Goal: Task Accomplishment & Management: Manage account settings

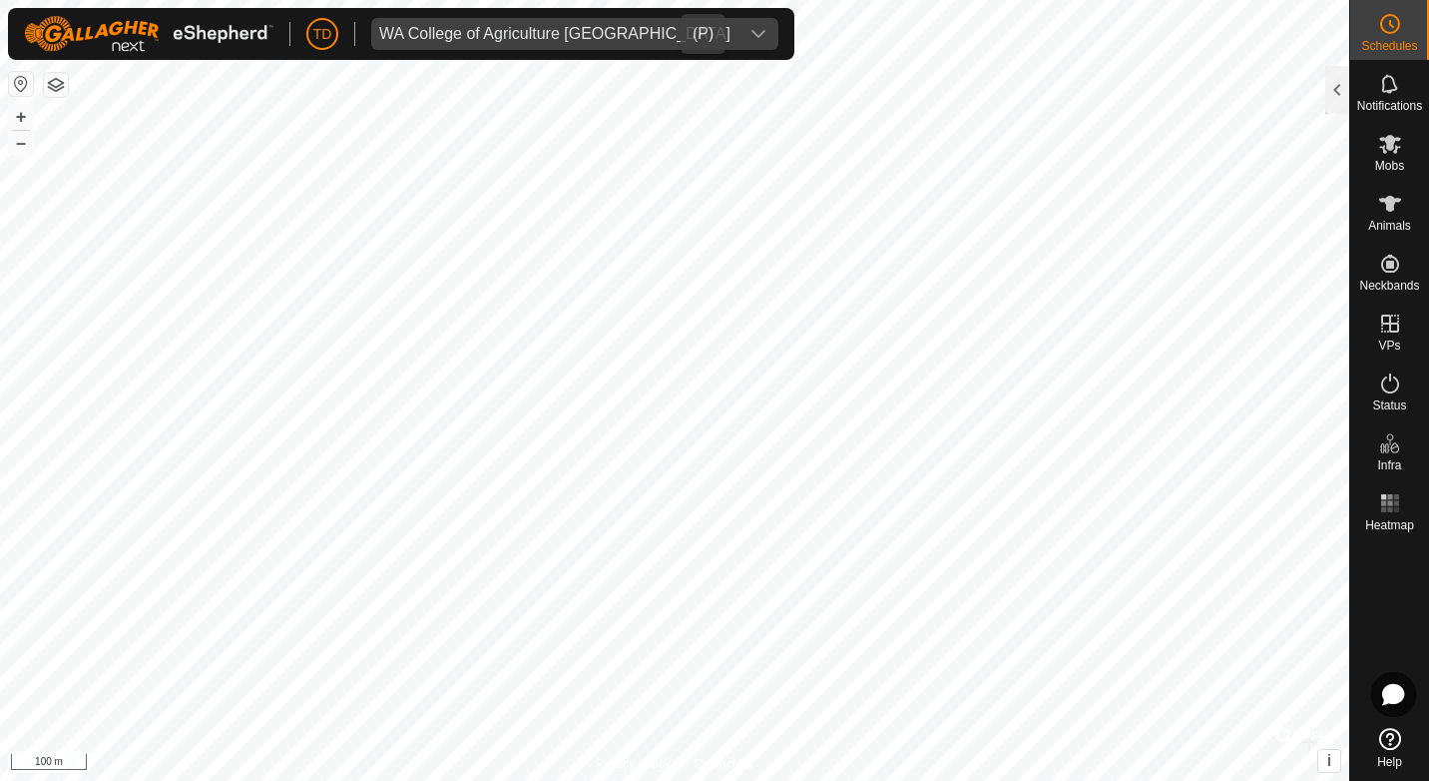
click at [751, 28] on icon "dropdown trigger" at bounding box center [759, 34] width 16 height 16
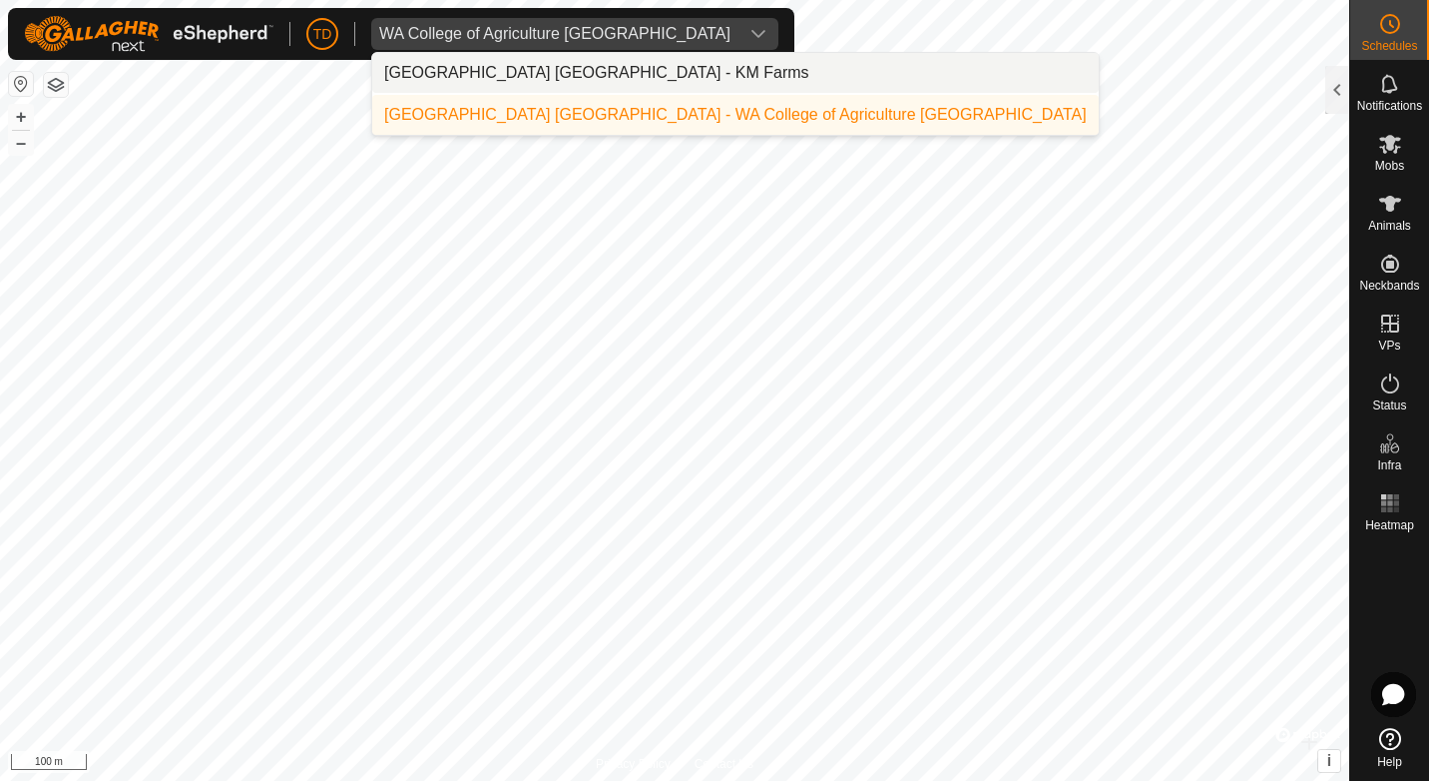
click at [622, 76] on li "[GEOGRAPHIC_DATA] [GEOGRAPHIC_DATA] - KM Farms" at bounding box center [735, 73] width 727 height 40
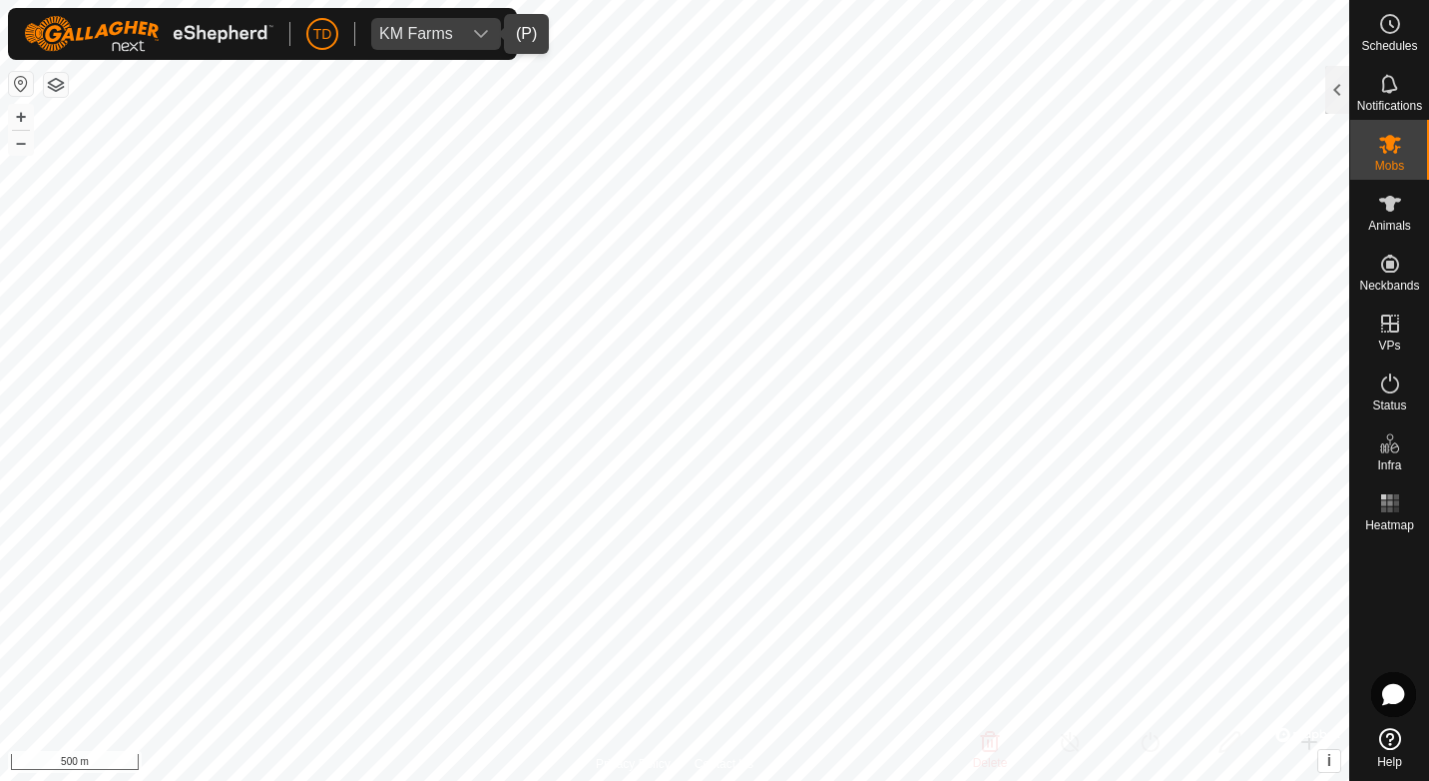
click at [478, 42] on icon "dropdown trigger" at bounding box center [481, 34] width 16 height 16
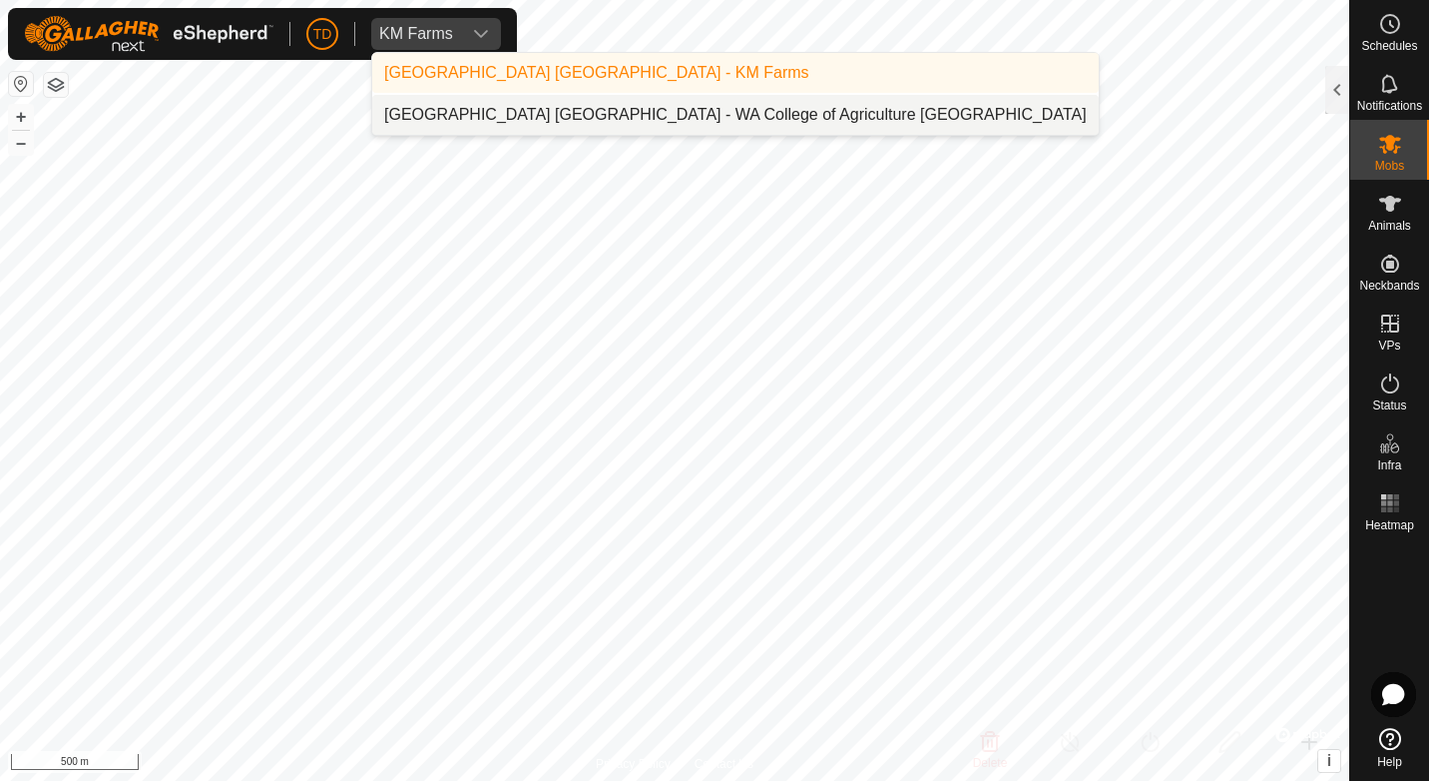
click at [454, 115] on li "[GEOGRAPHIC_DATA] [GEOGRAPHIC_DATA] - WA College of Agriculture [GEOGRAPHIC_DAT…" at bounding box center [735, 115] width 727 height 40
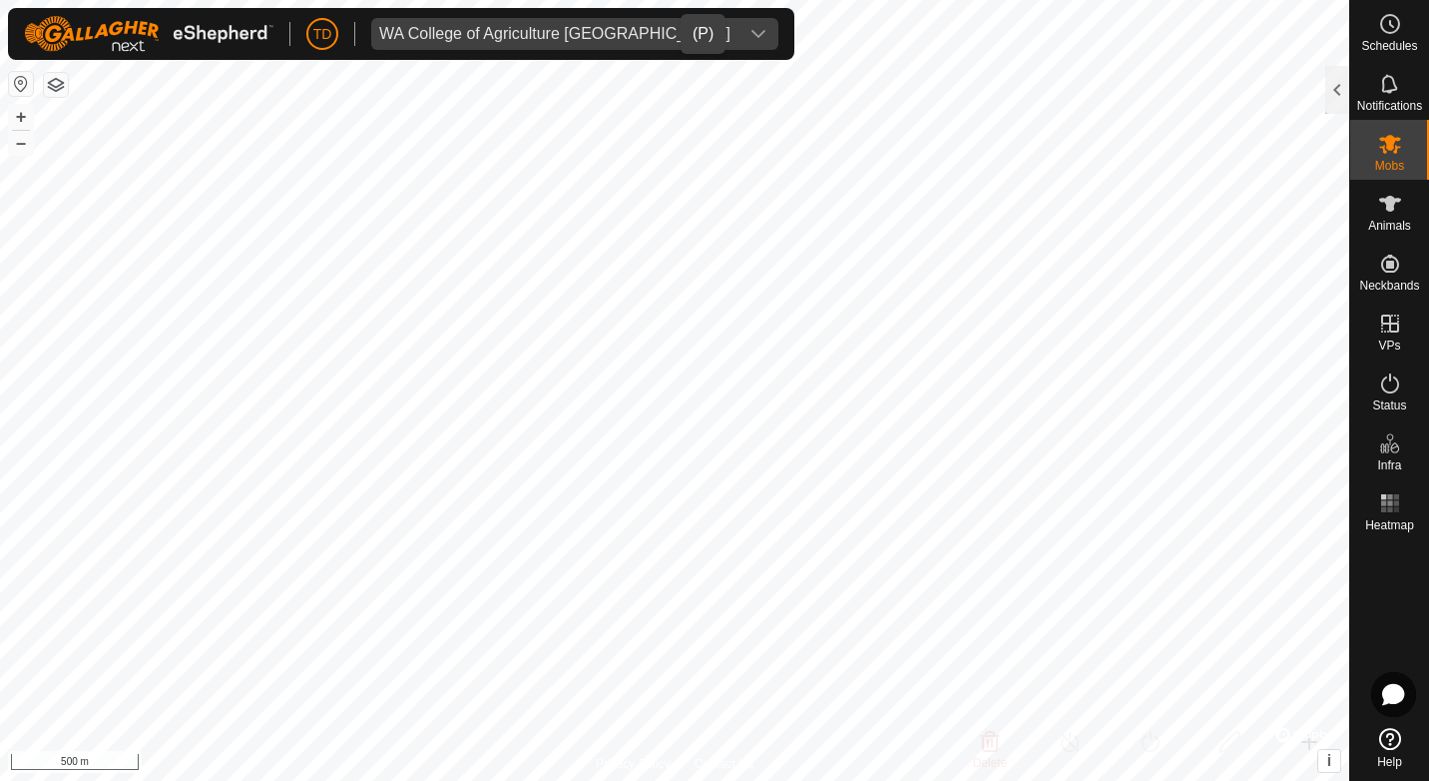
click at [751, 33] on icon "dropdown trigger" at bounding box center [759, 34] width 16 height 16
click at [1334, 90] on div at bounding box center [1338, 90] width 24 height 48
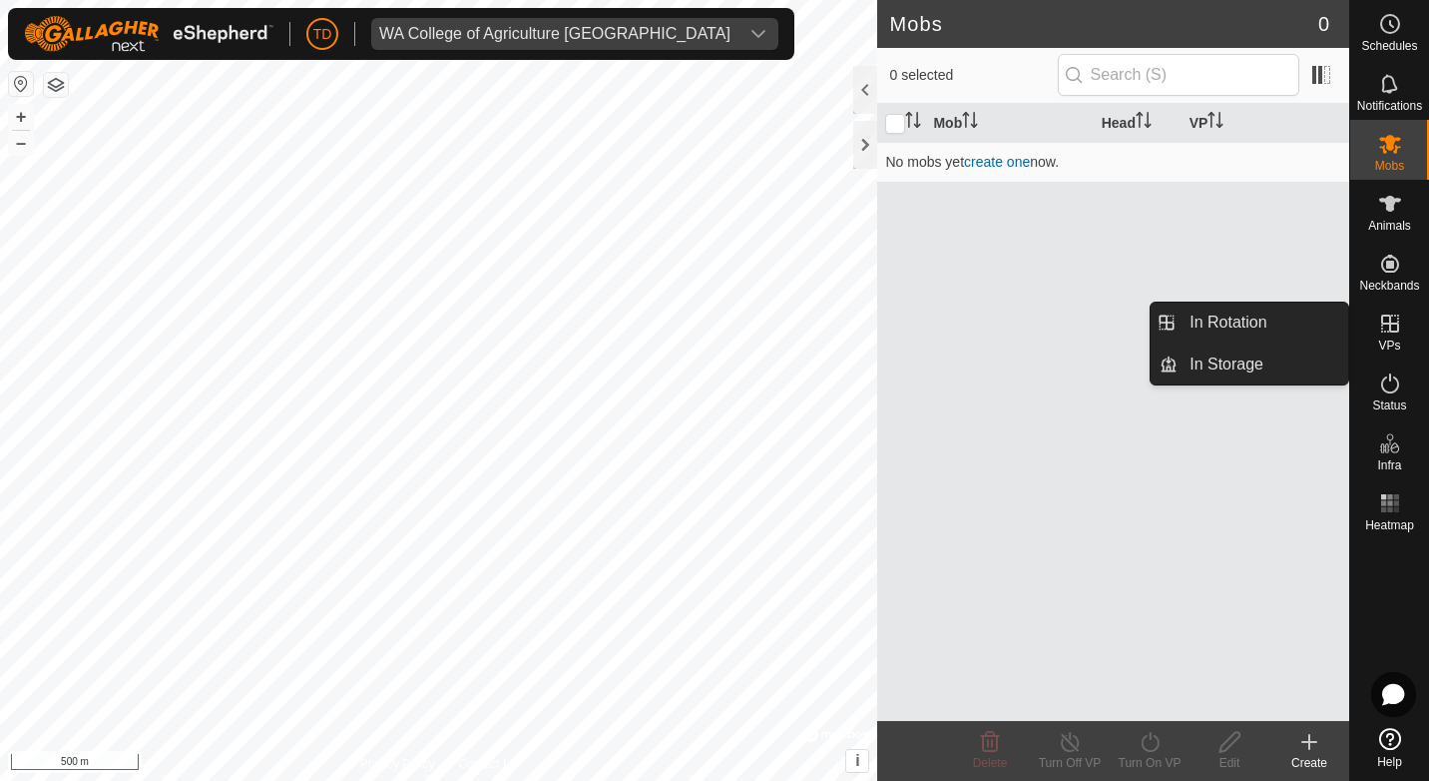
click at [1386, 331] on icon at bounding box center [1391, 323] width 18 height 18
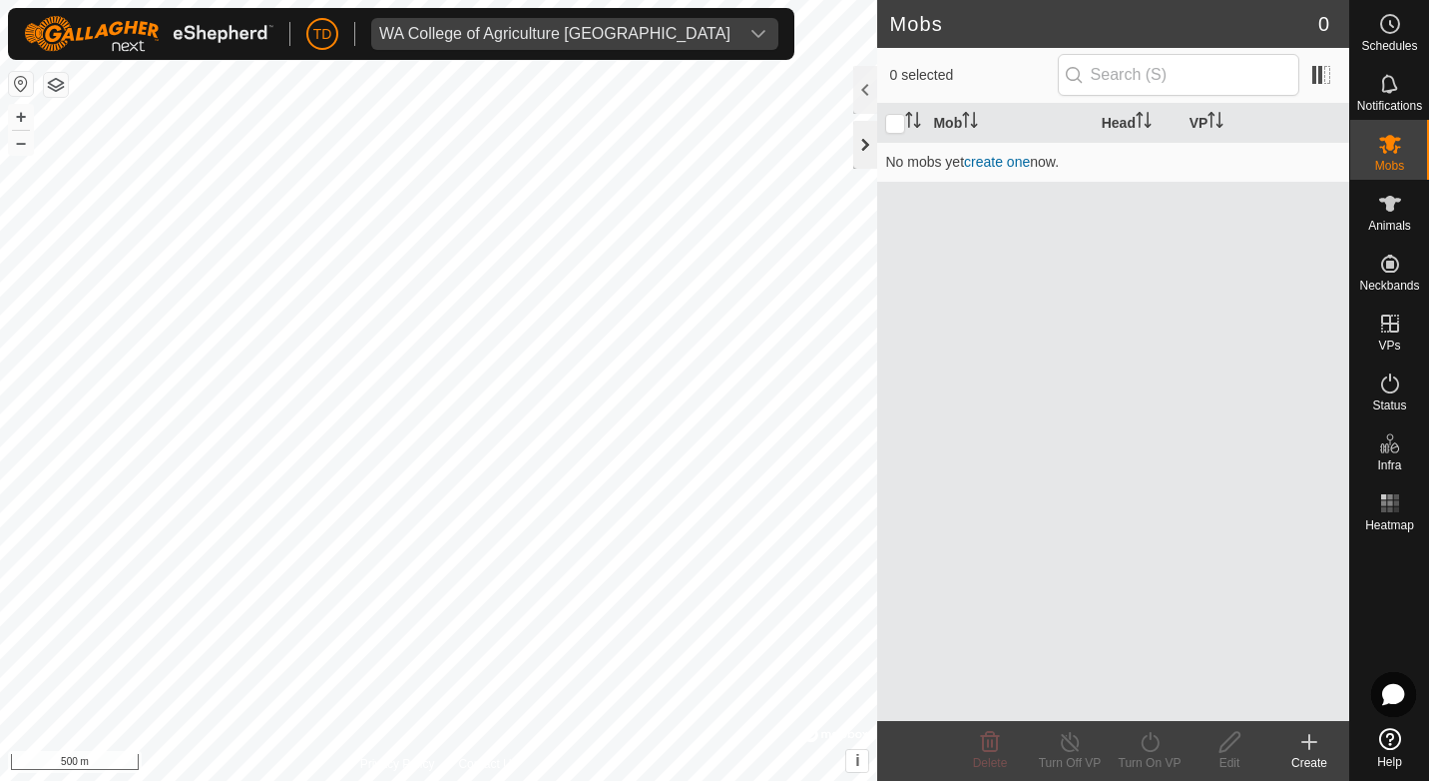
click at [861, 149] on div at bounding box center [865, 145] width 24 height 48
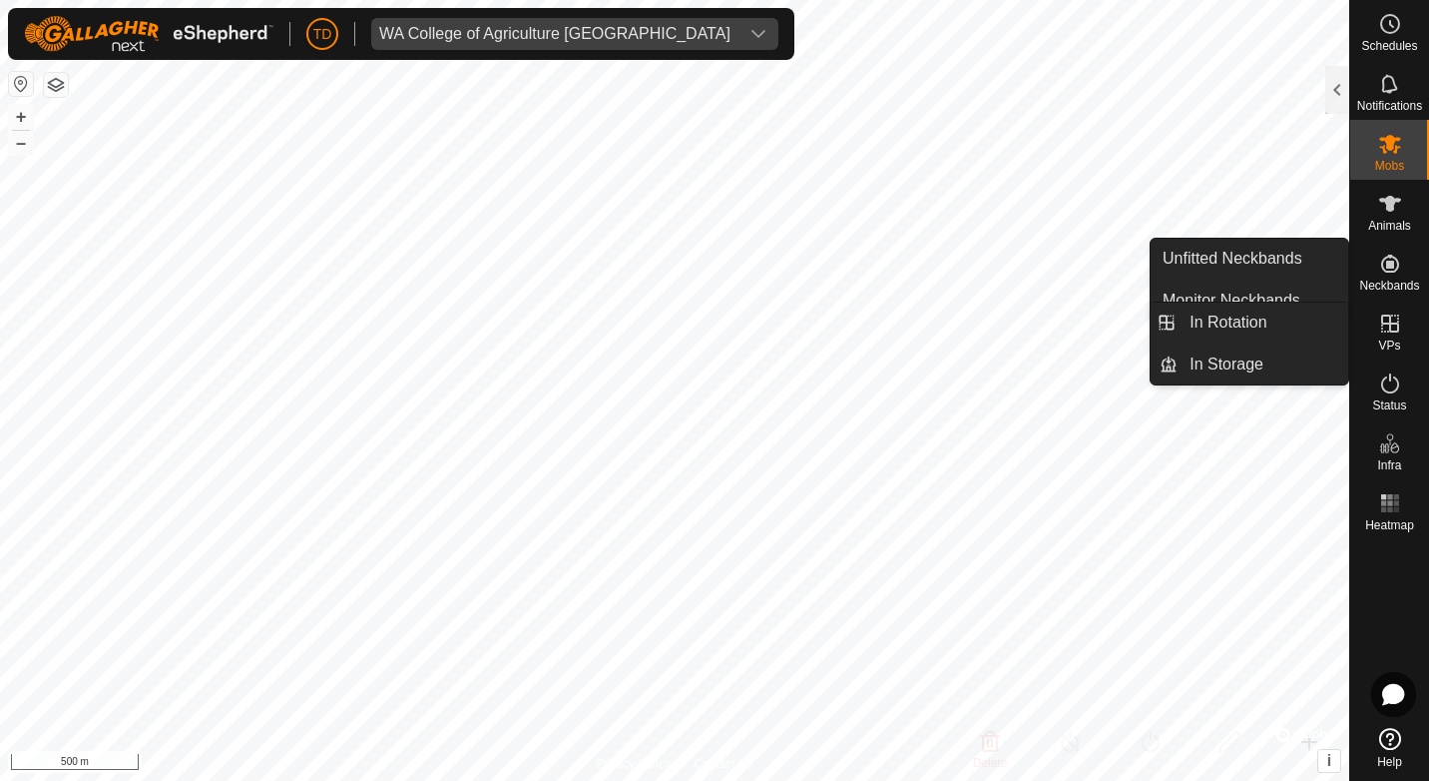
click at [1384, 318] on icon at bounding box center [1391, 323] width 24 height 24
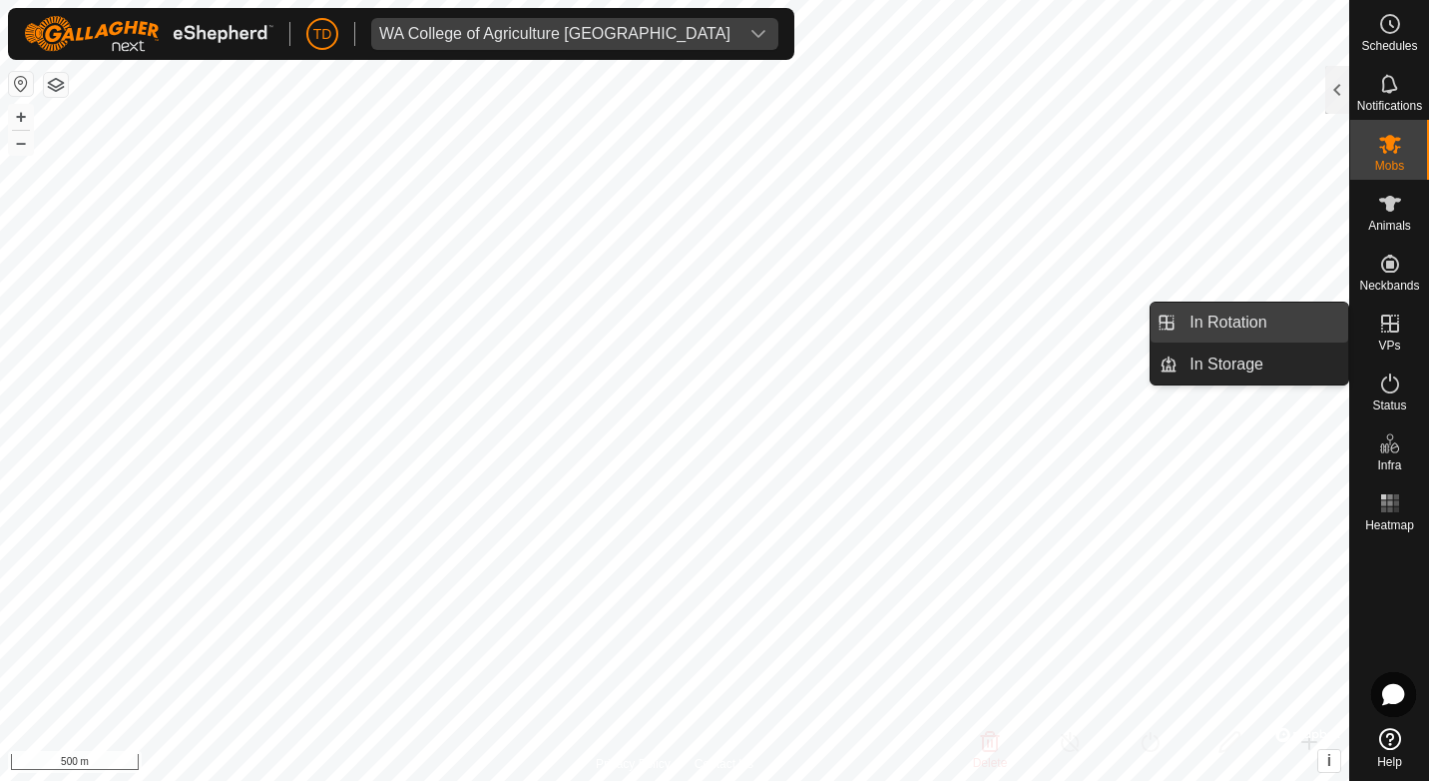
click at [1246, 309] on link "In Rotation" at bounding box center [1263, 322] width 171 height 40
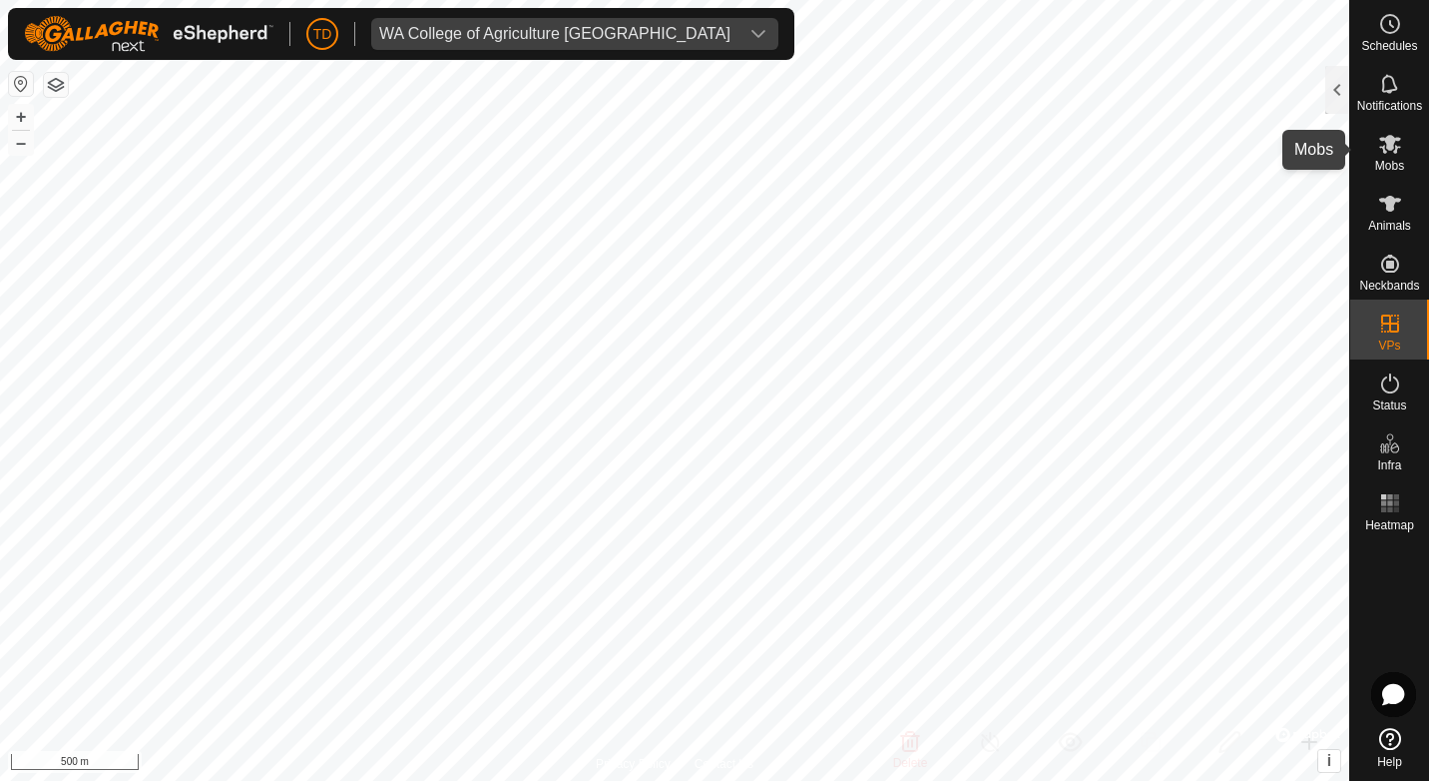
click at [1394, 157] on es-mob-svg-icon at bounding box center [1391, 144] width 36 height 32
click at [1386, 145] on icon at bounding box center [1391, 144] width 24 height 24
click at [1383, 142] on icon at bounding box center [1391, 144] width 24 height 24
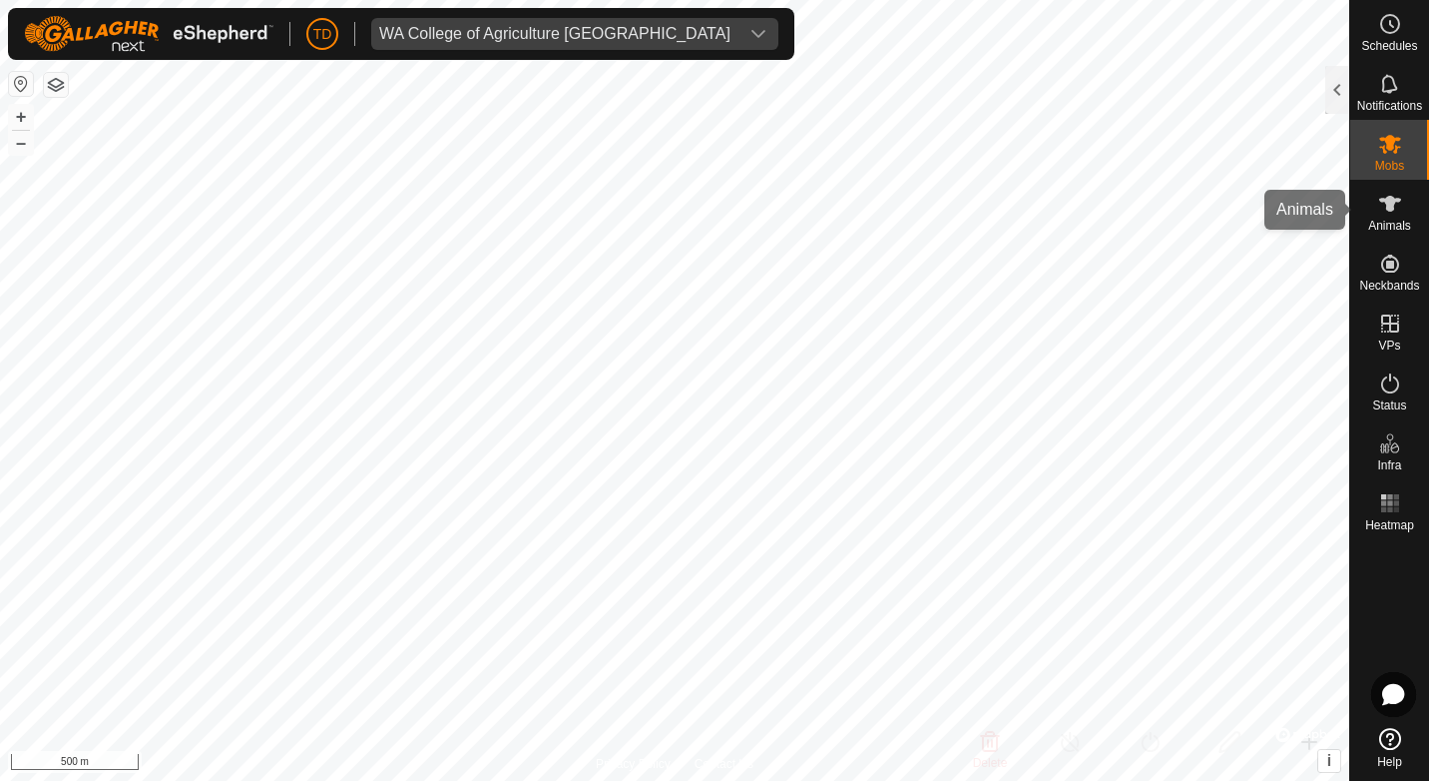
click at [1391, 218] on es-animals-svg-icon at bounding box center [1391, 204] width 36 height 32
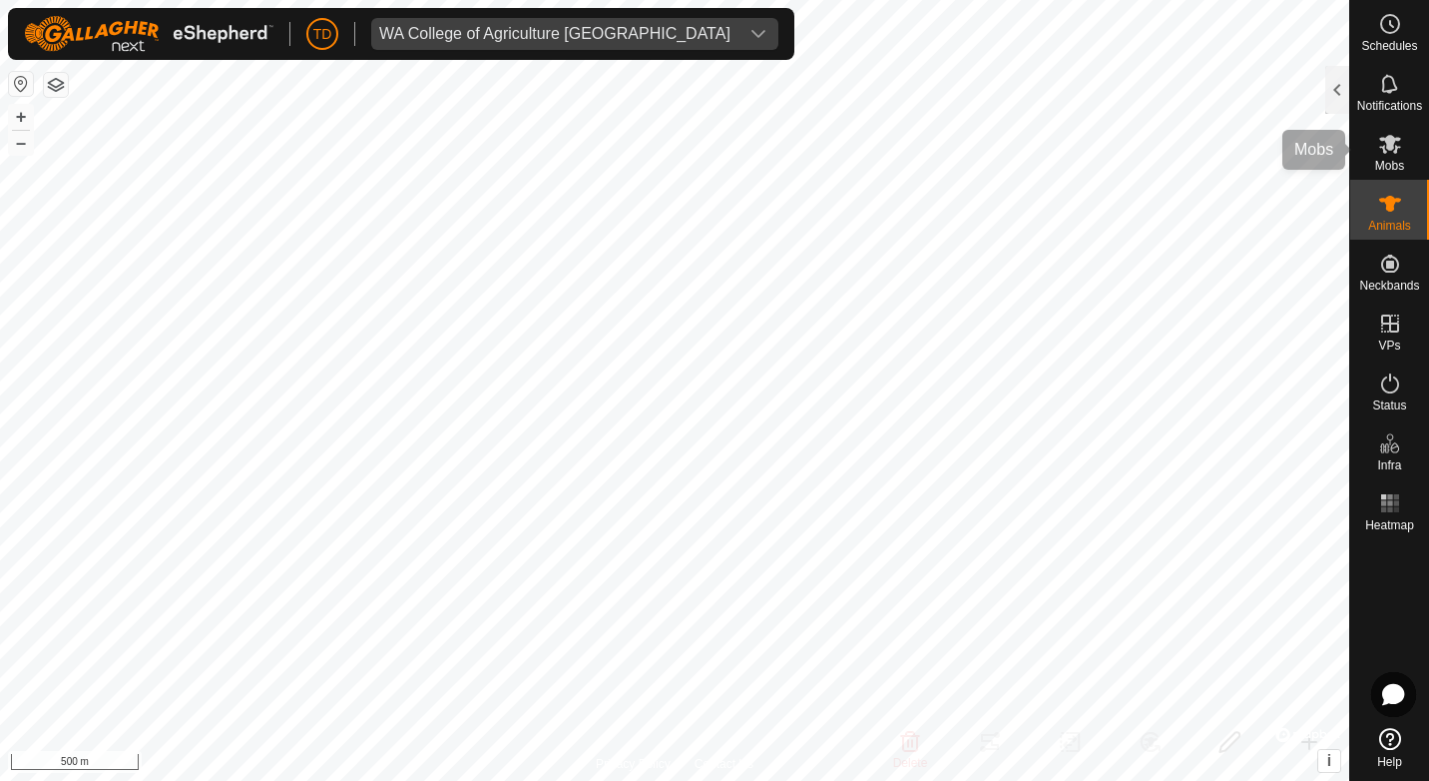
click at [1373, 134] on es-mob-svg-icon at bounding box center [1391, 144] width 36 height 32
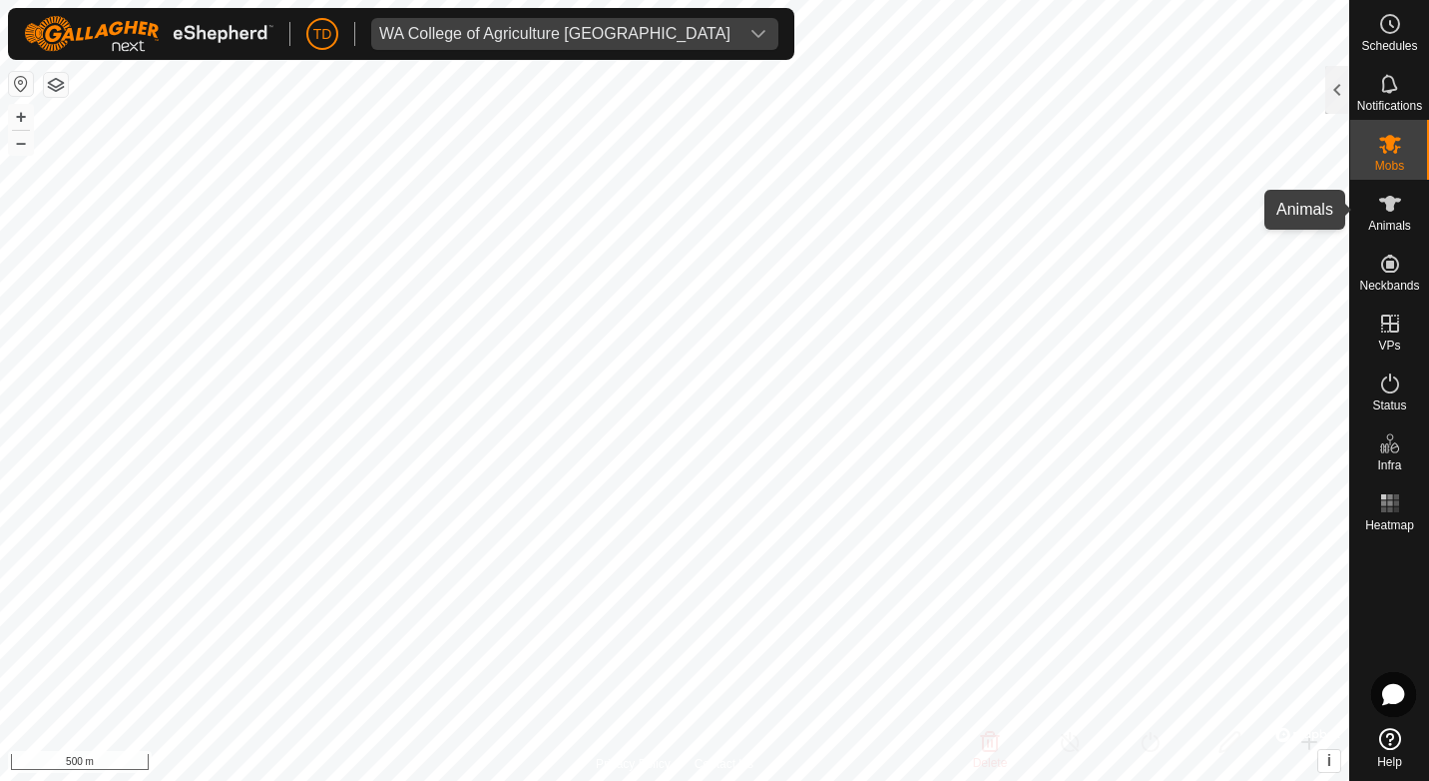
click at [1391, 207] on icon at bounding box center [1391, 204] width 22 height 16
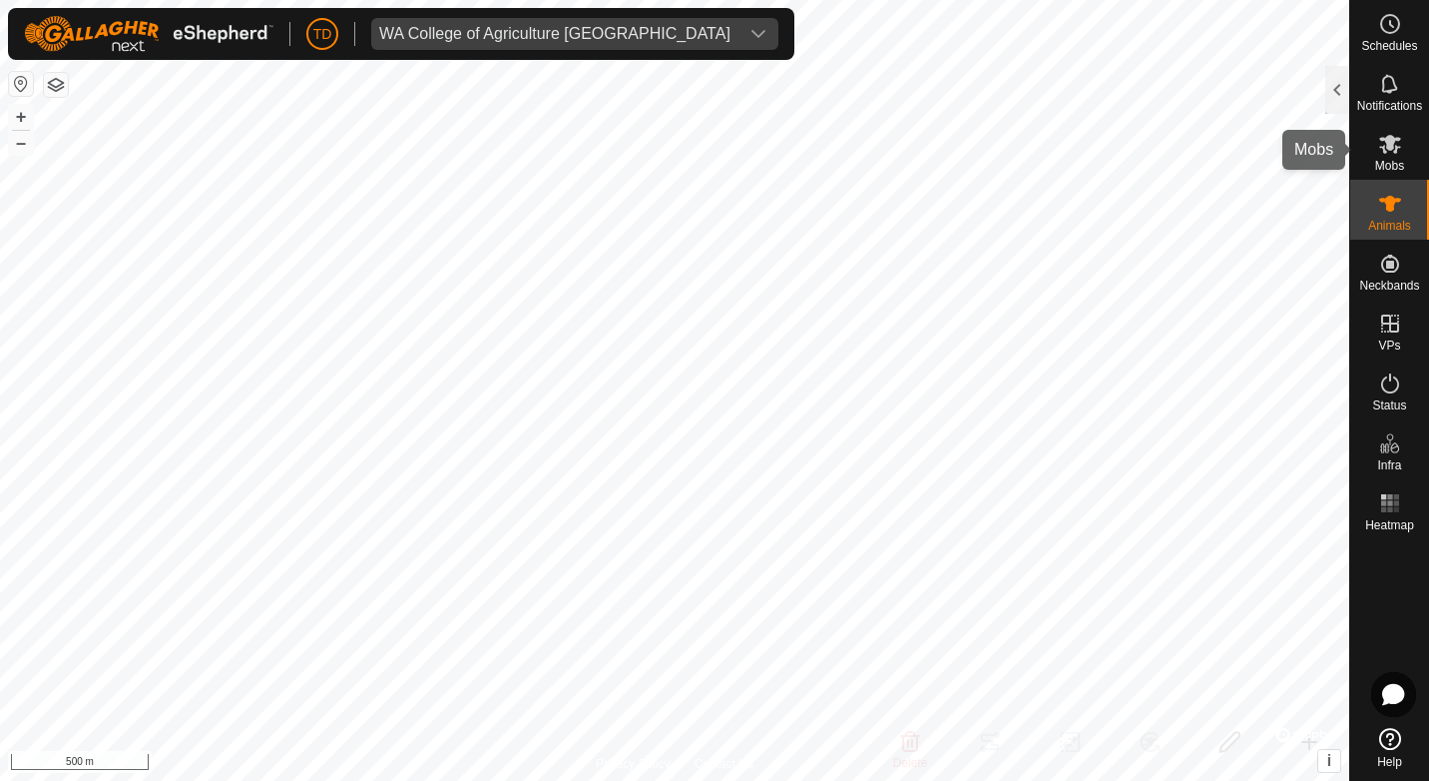
click at [1379, 152] on icon at bounding box center [1391, 144] width 24 height 24
click at [1348, 99] on div at bounding box center [1338, 90] width 24 height 48
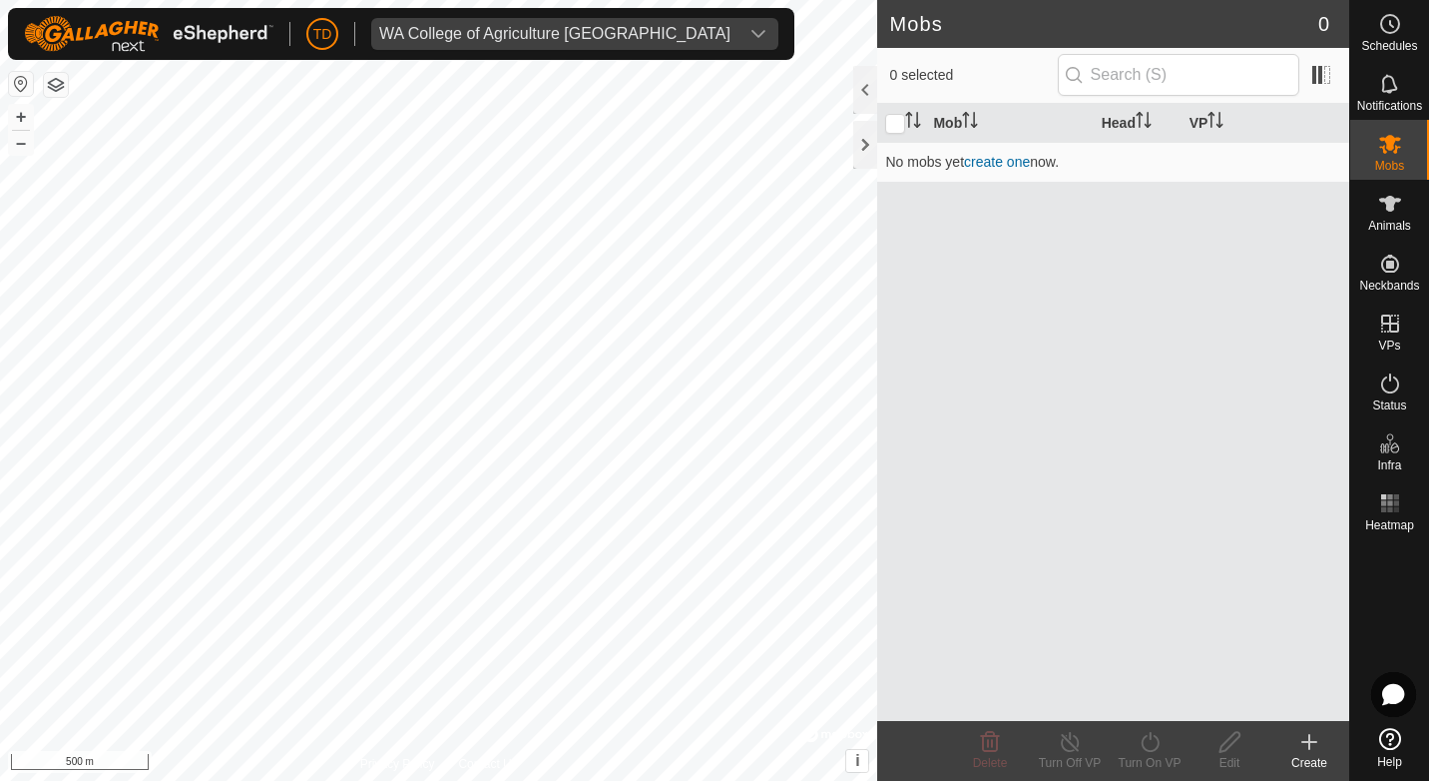
click at [1317, 742] on icon at bounding box center [1310, 742] width 14 height 0
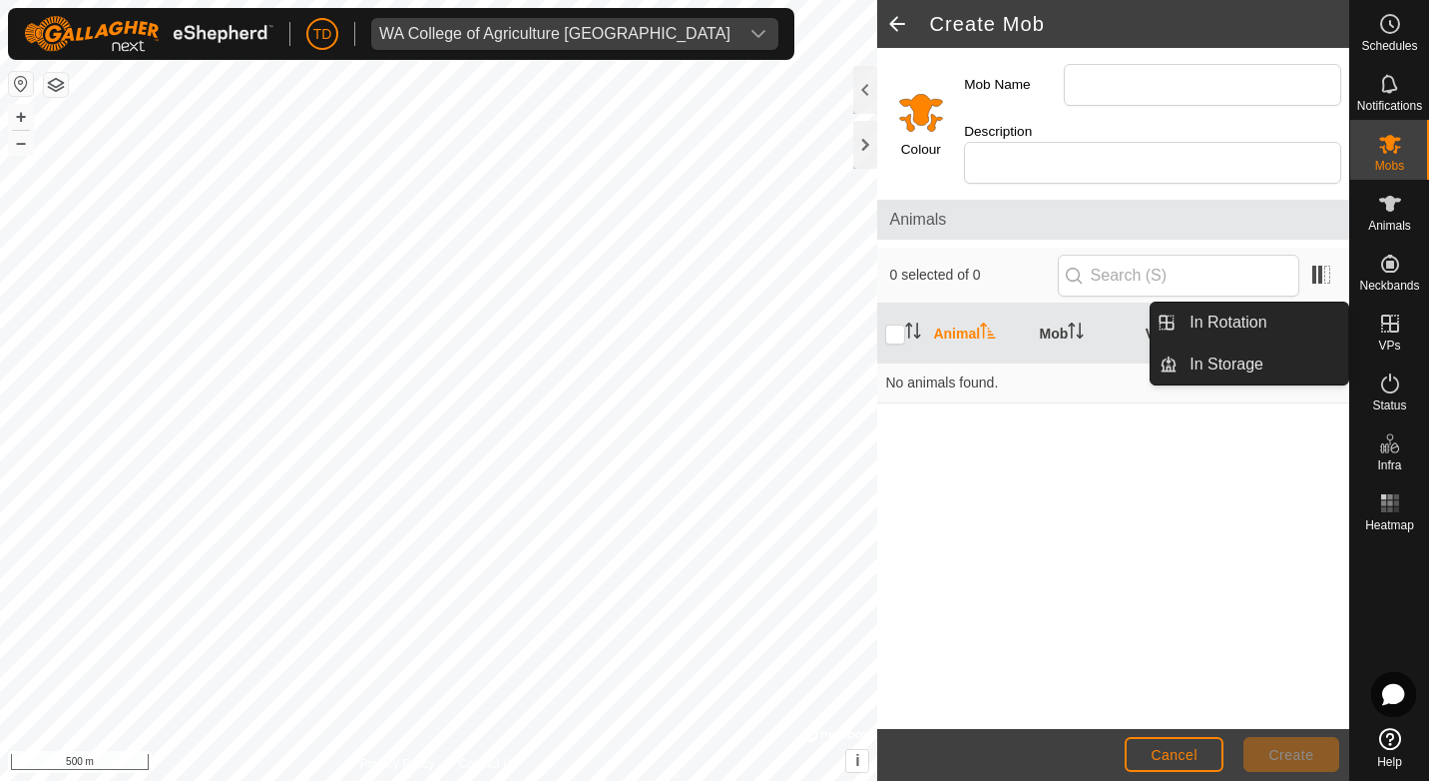
click at [1389, 327] on icon at bounding box center [1391, 323] width 18 height 18
click at [1249, 321] on link "In Rotation" at bounding box center [1263, 322] width 171 height 40
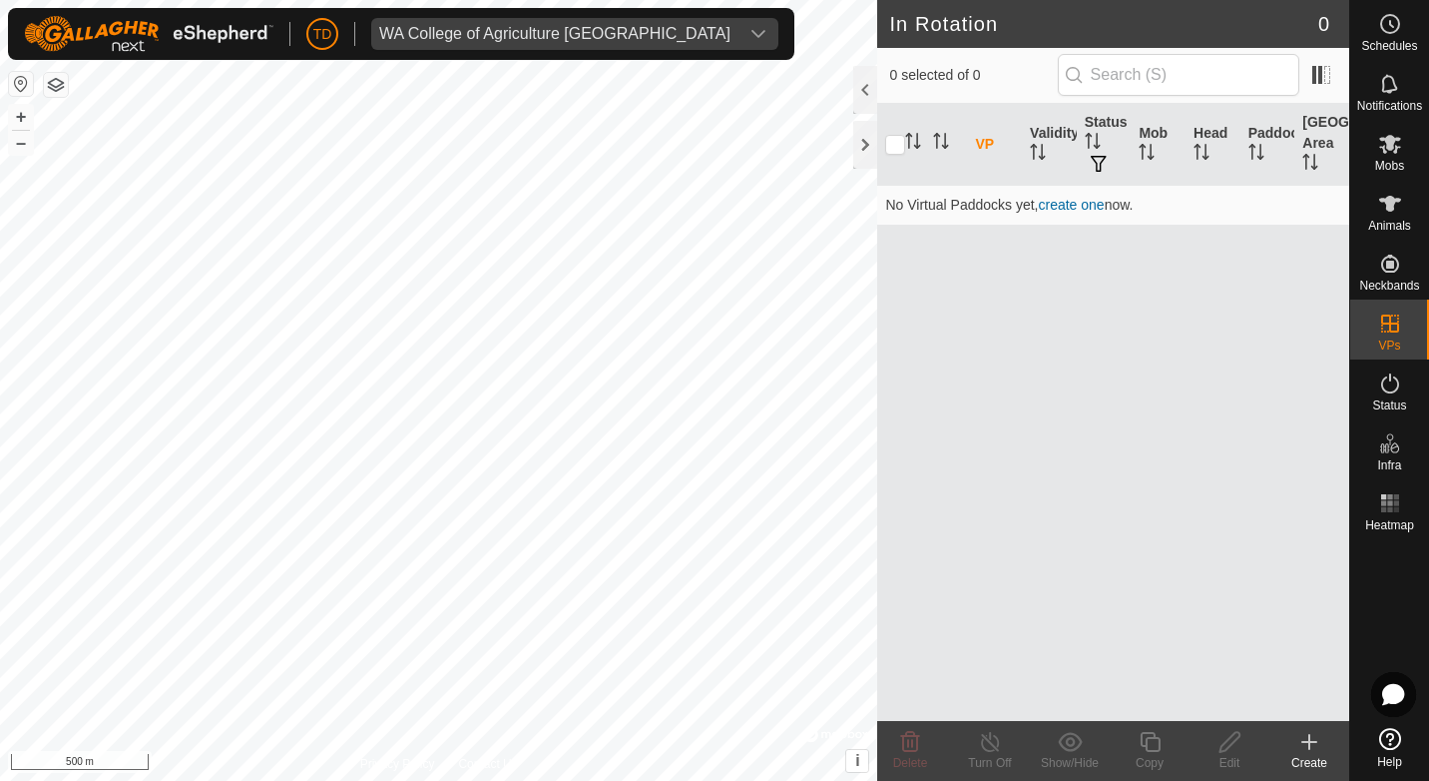
click at [1305, 744] on icon at bounding box center [1310, 742] width 24 height 24
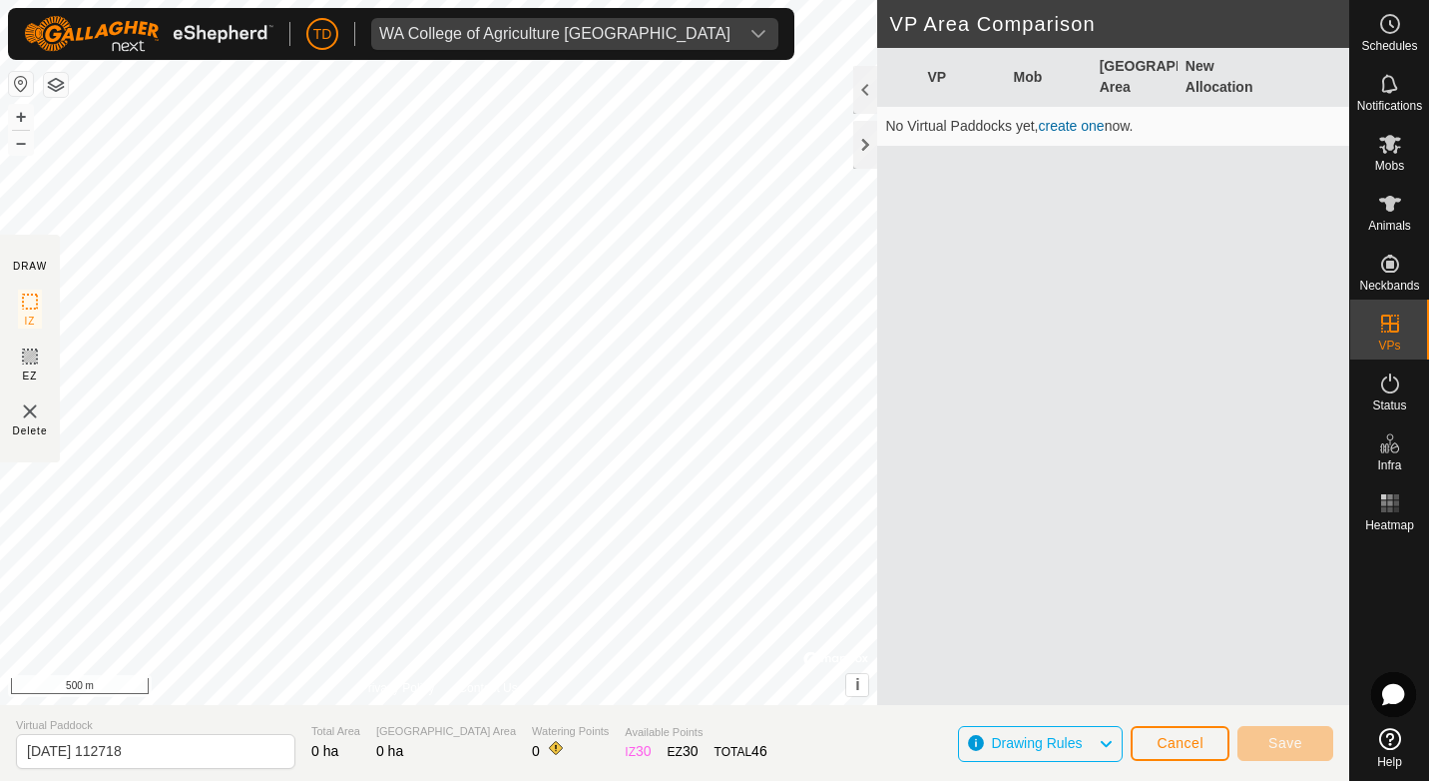
click at [1099, 740] on icon at bounding box center [1106, 744] width 16 height 26
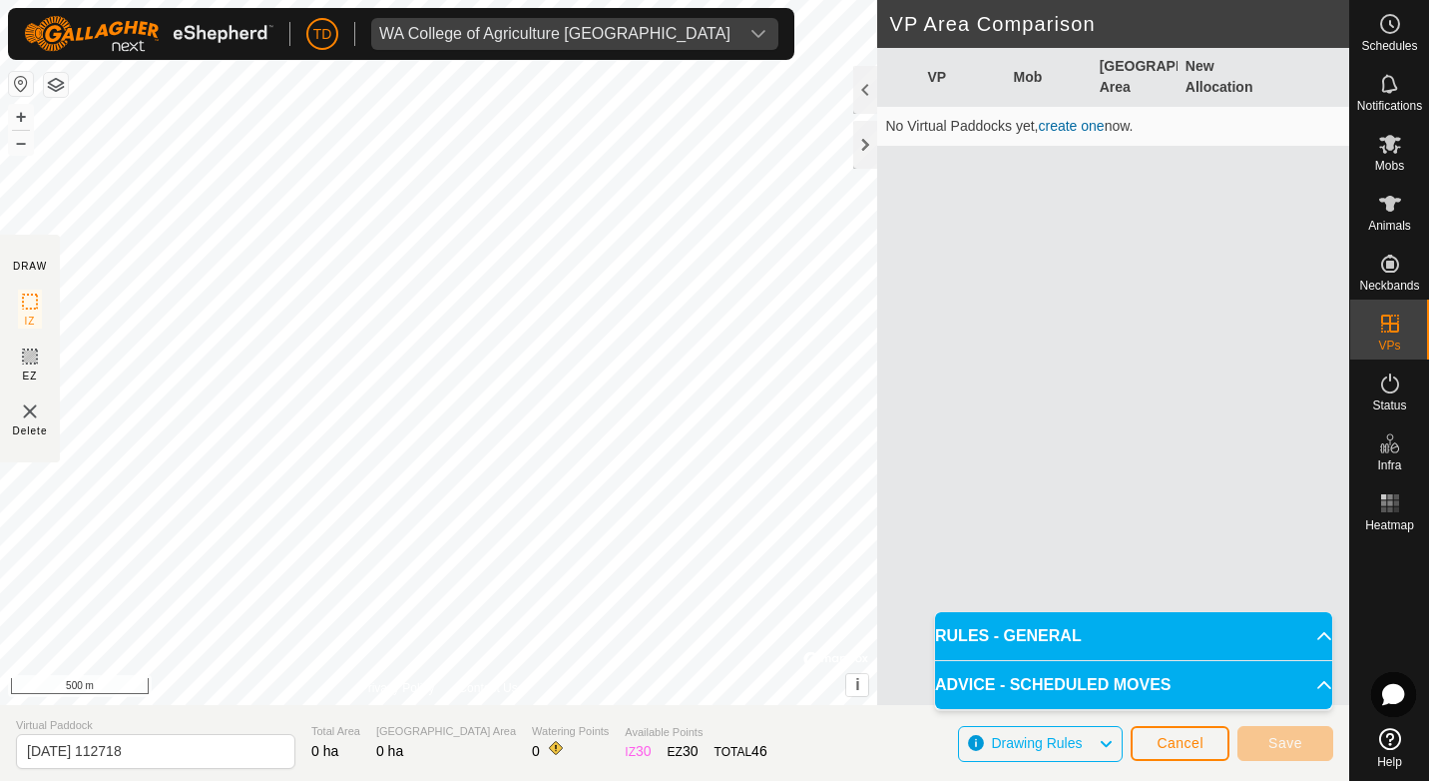
click at [1308, 639] on p-accordion-header "RULES - GENERAL" at bounding box center [1133, 636] width 397 height 48
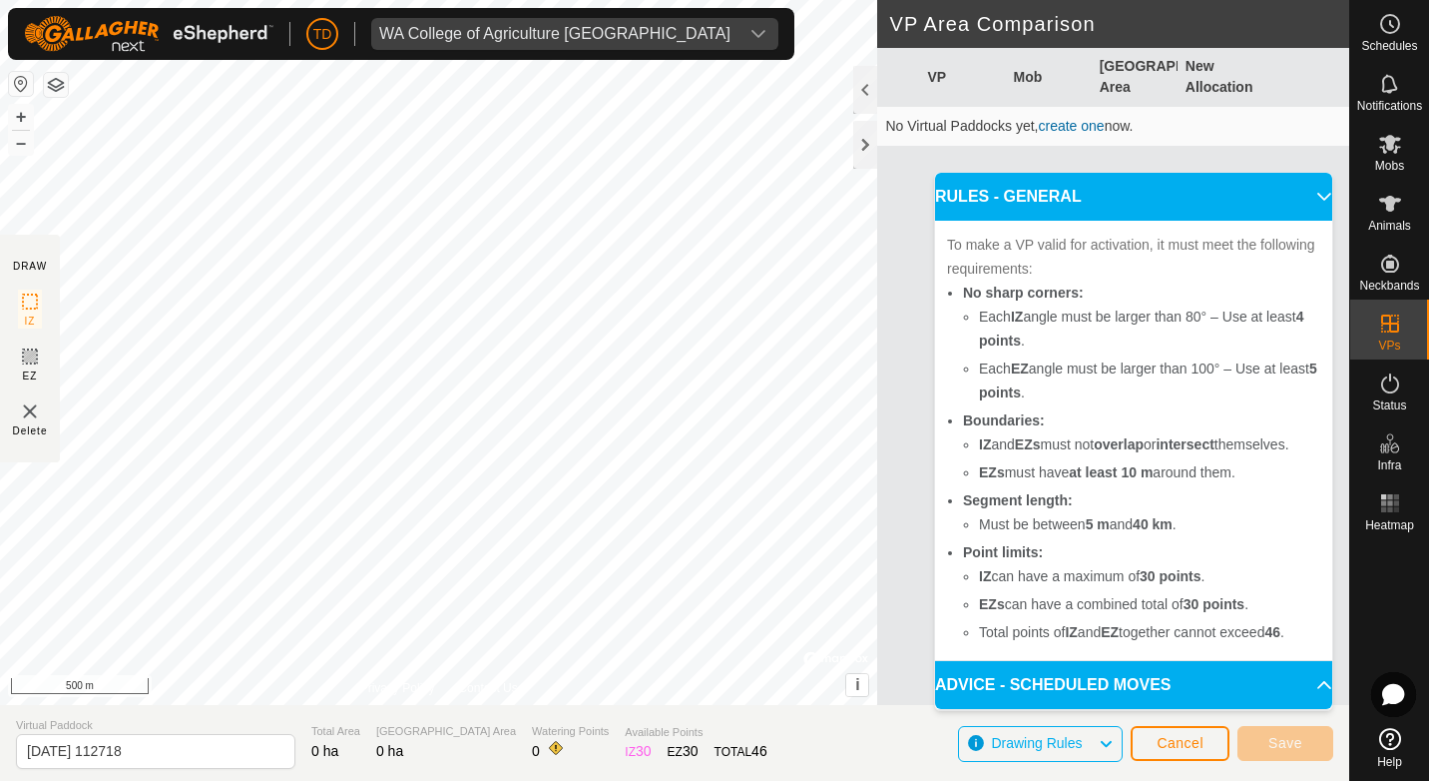
click at [1310, 197] on p-accordion-header "RULES - GENERAL" at bounding box center [1133, 197] width 397 height 48
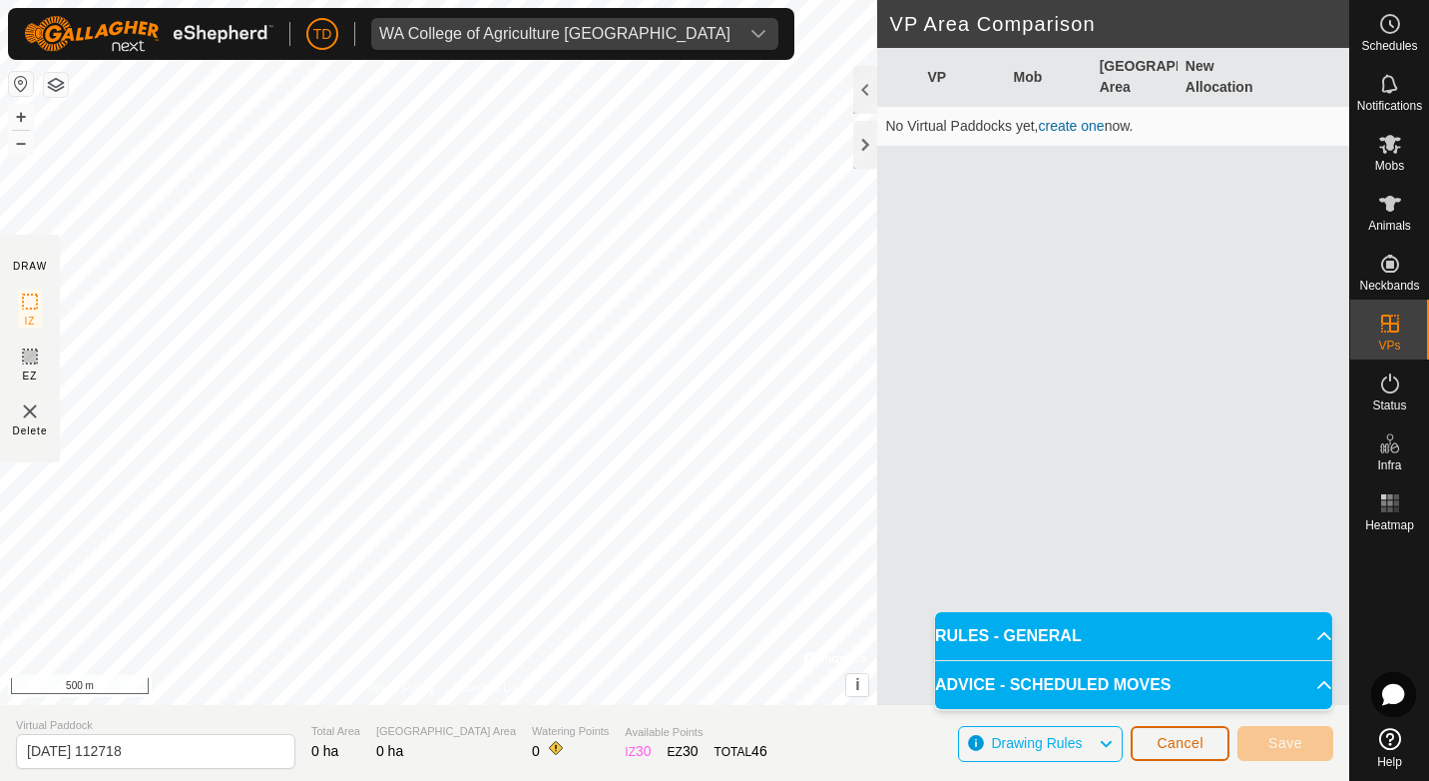
click at [1199, 750] on span "Cancel" at bounding box center [1180, 743] width 47 height 16
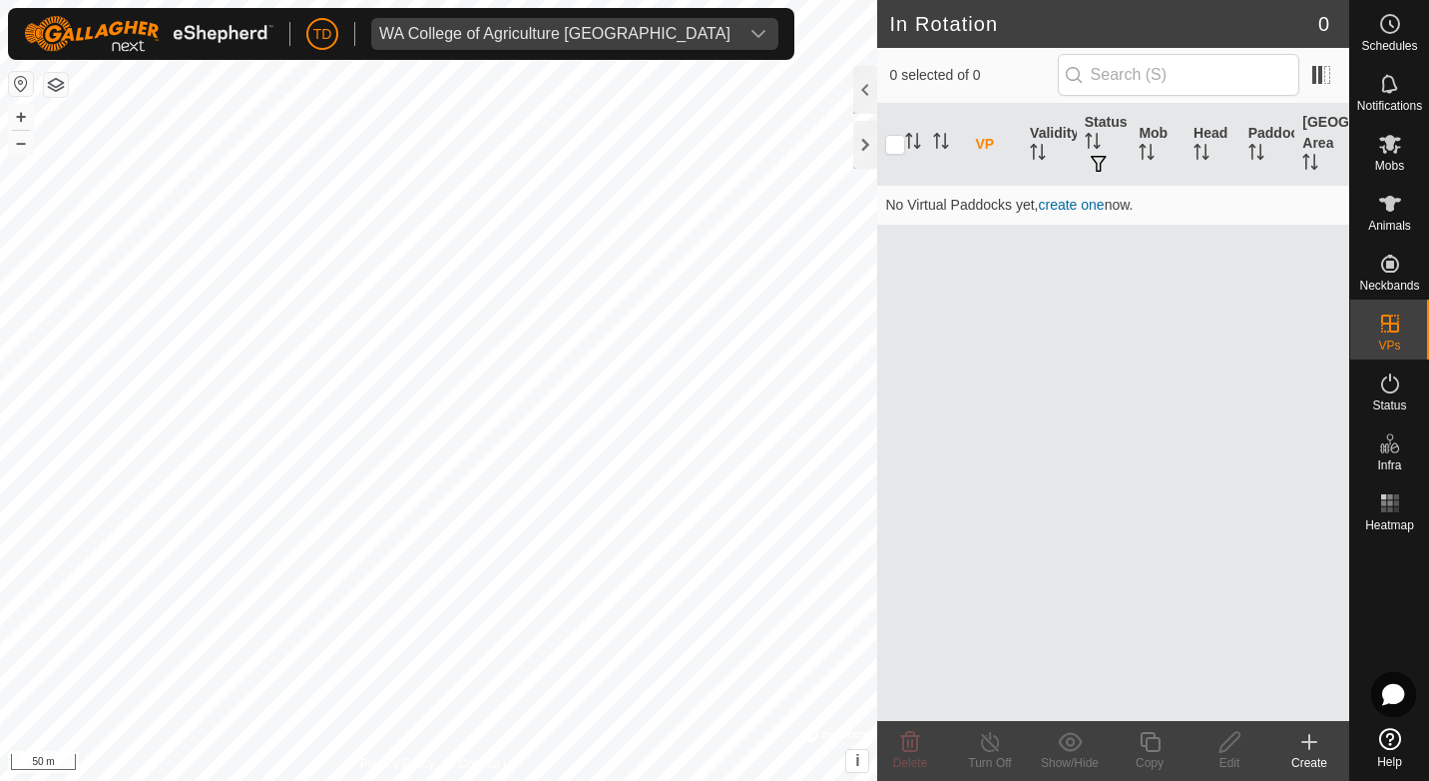
click at [1322, 738] on create-svg-icon at bounding box center [1310, 742] width 80 height 24
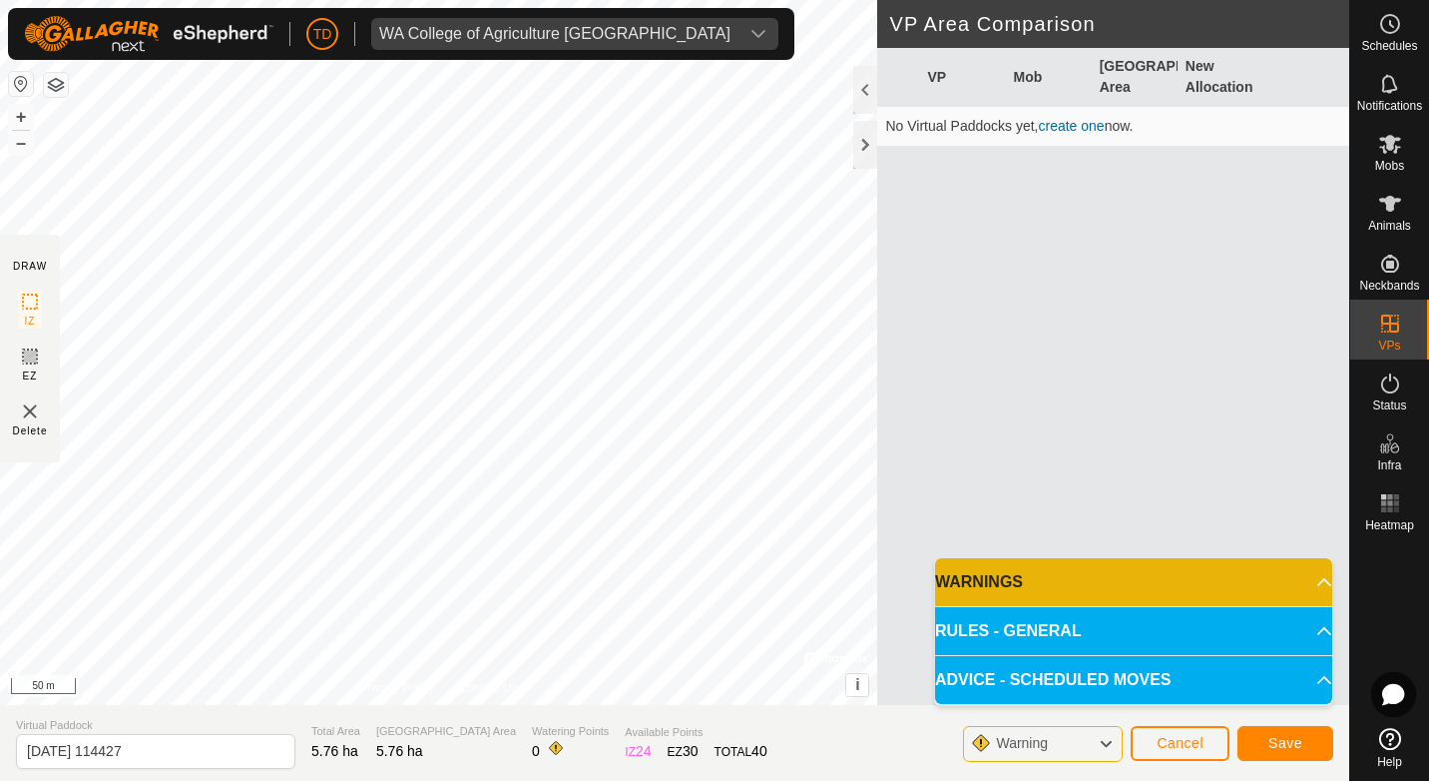
click at [1312, 632] on p-accordion-header "RULES - GENERAL" at bounding box center [1133, 631] width 397 height 48
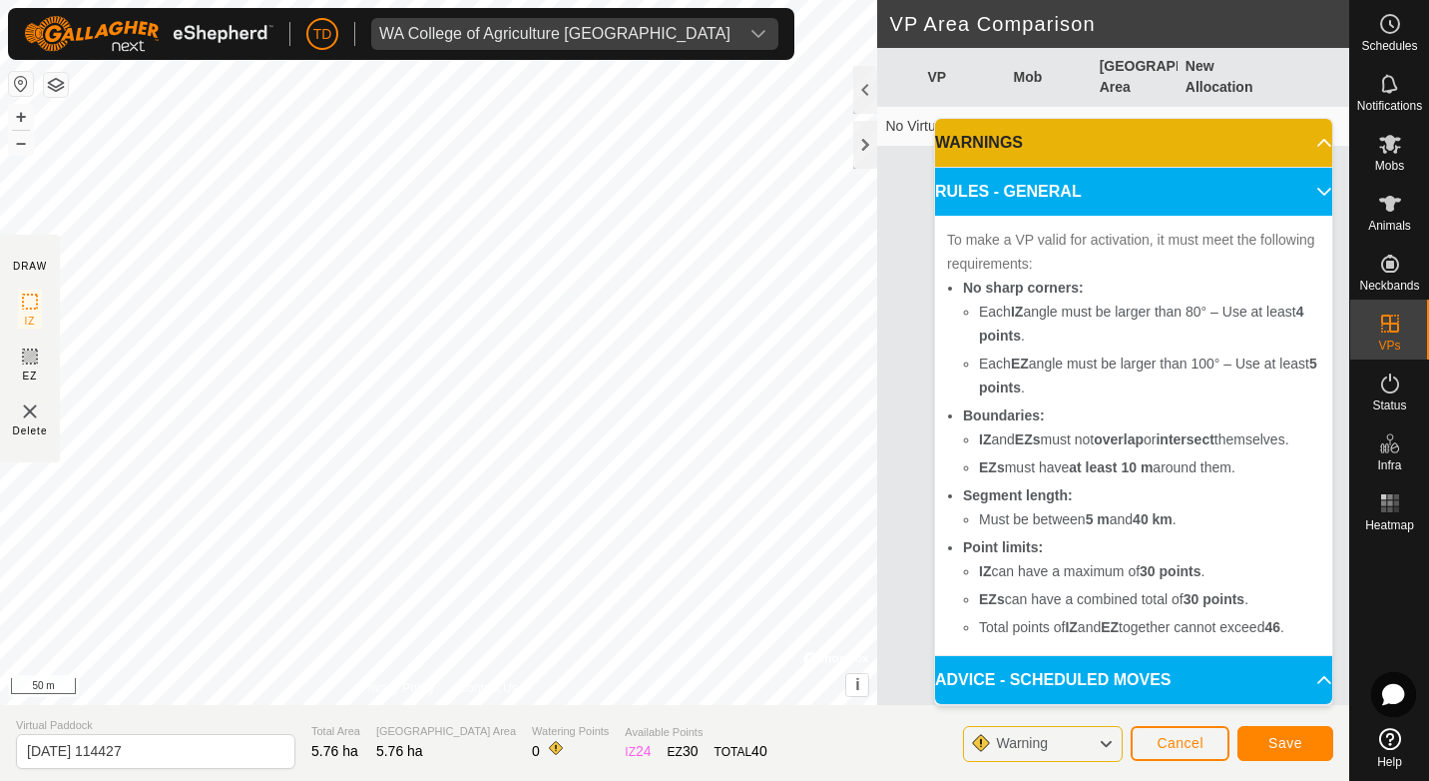
click at [1310, 136] on p-accordion-header "WARNINGS" at bounding box center [1133, 143] width 397 height 48
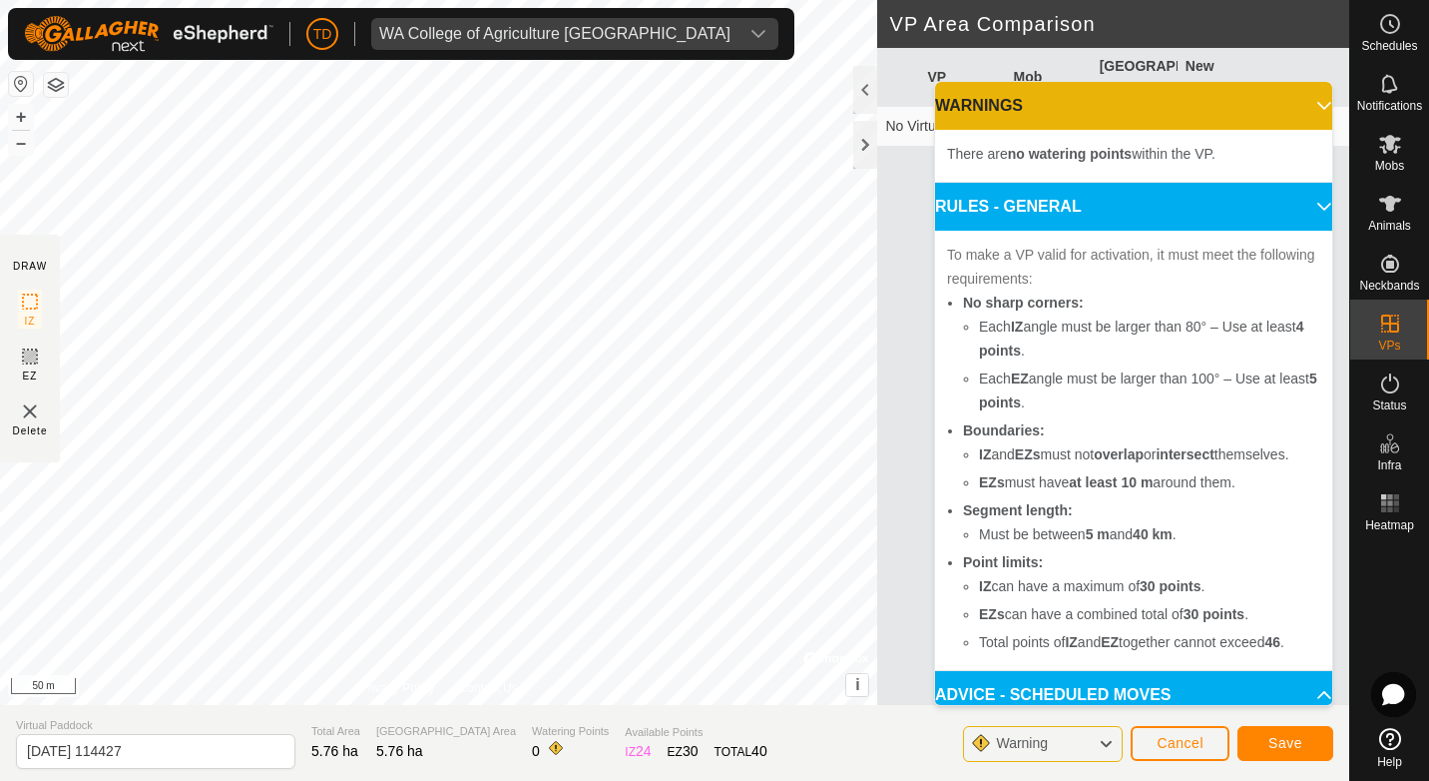
click at [893, 264] on div "VP Mob Grazing Area New Allocation No Virtual Paddocks yet, create one now." at bounding box center [1113, 400] width 472 height 705
click at [1299, 95] on p-accordion-header "WARNINGS" at bounding box center [1133, 106] width 397 height 48
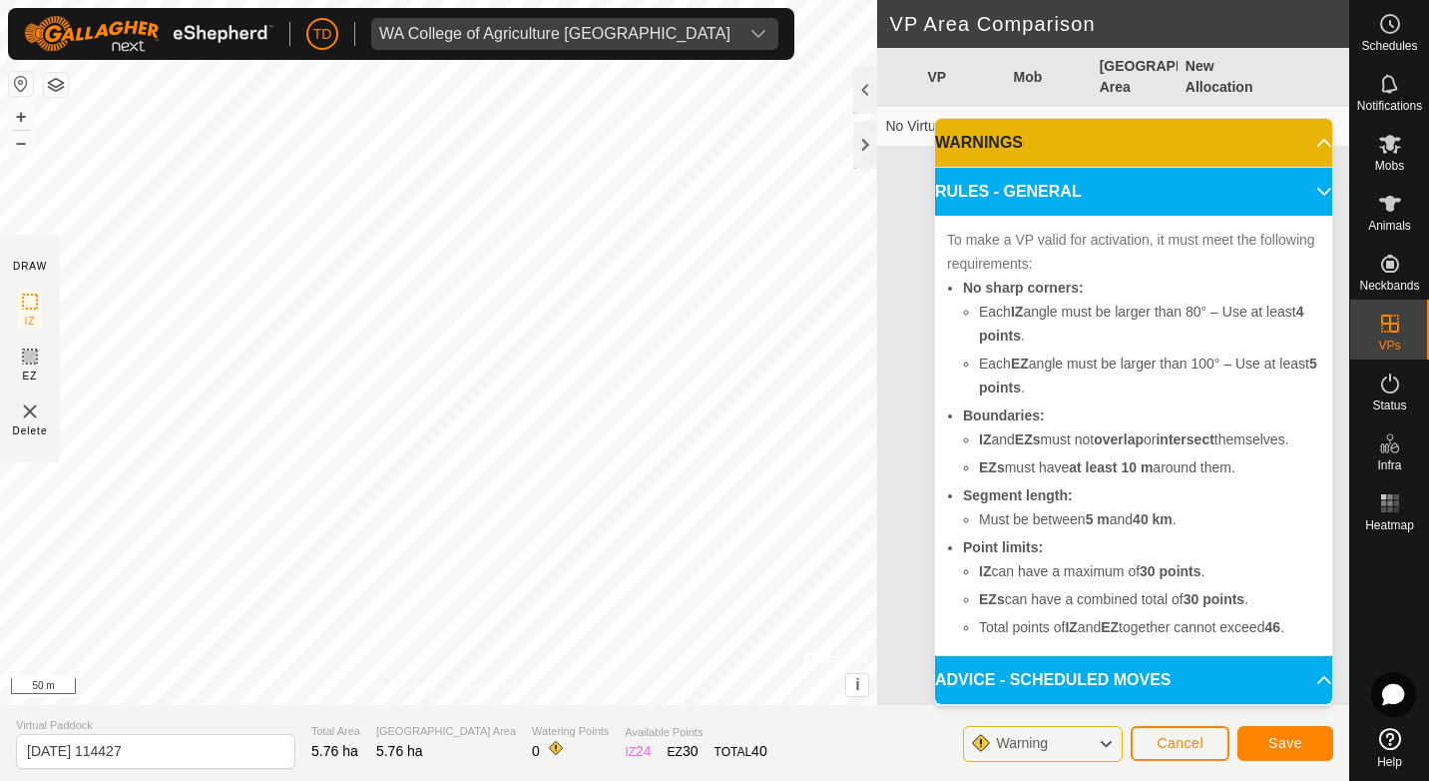
click at [910, 271] on div "VP Mob Grazing Area New Allocation No Virtual Paddocks yet, create one now." at bounding box center [1113, 400] width 472 height 705
click at [1089, 747] on div "Warning" at bounding box center [1043, 744] width 160 height 36
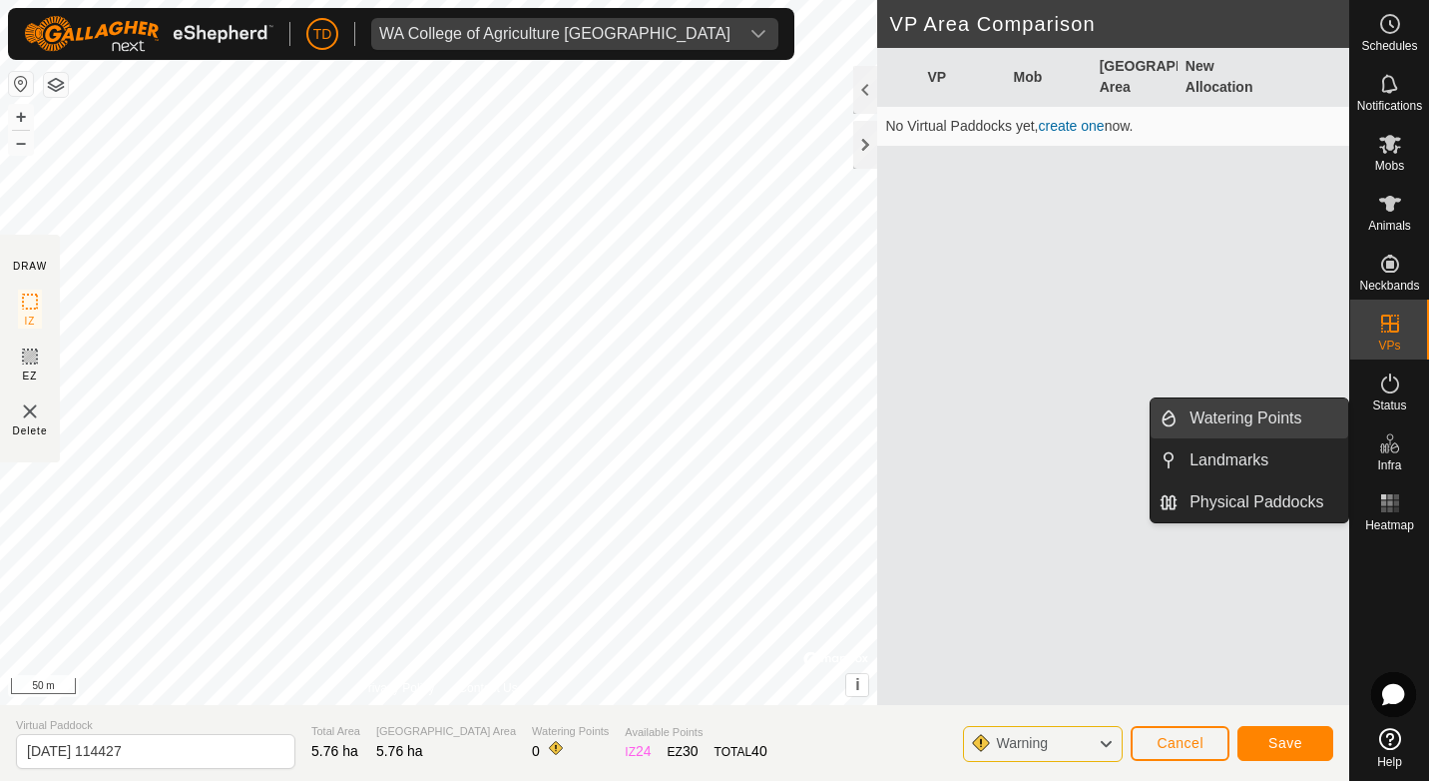
click at [1268, 417] on link "Watering Points" at bounding box center [1263, 418] width 171 height 40
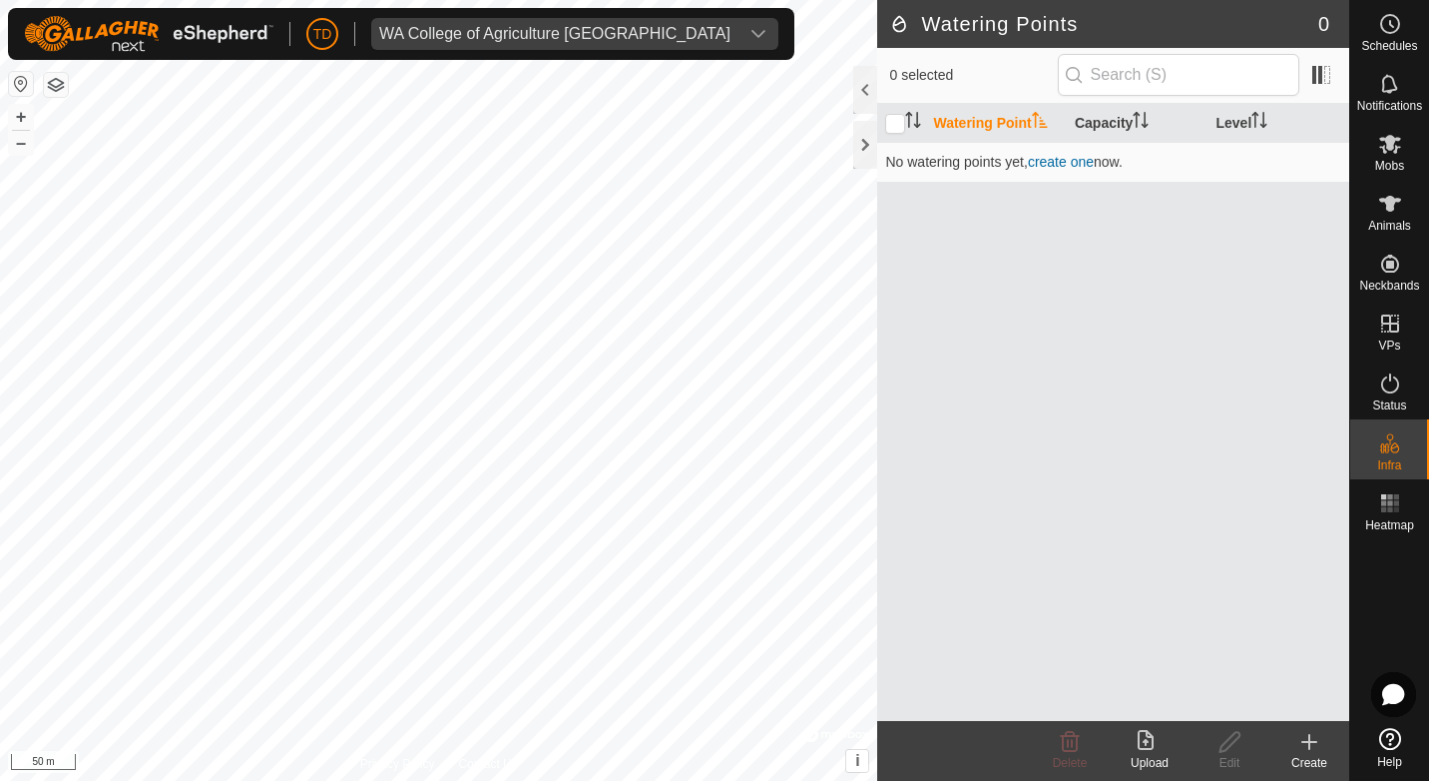
click at [1313, 746] on icon at bounding box center [1310, 742] width 24 height 24
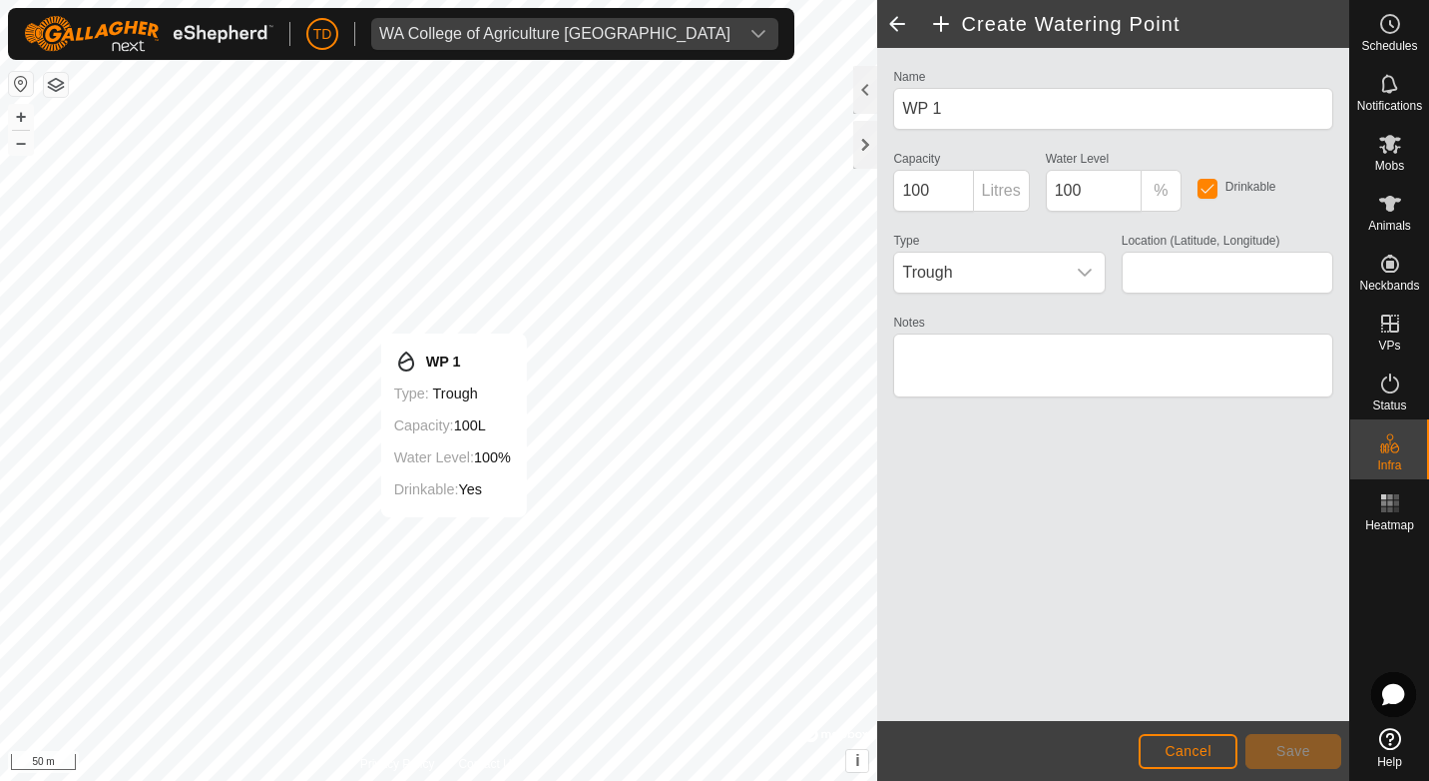
type input "-34.945064, 117.385674"
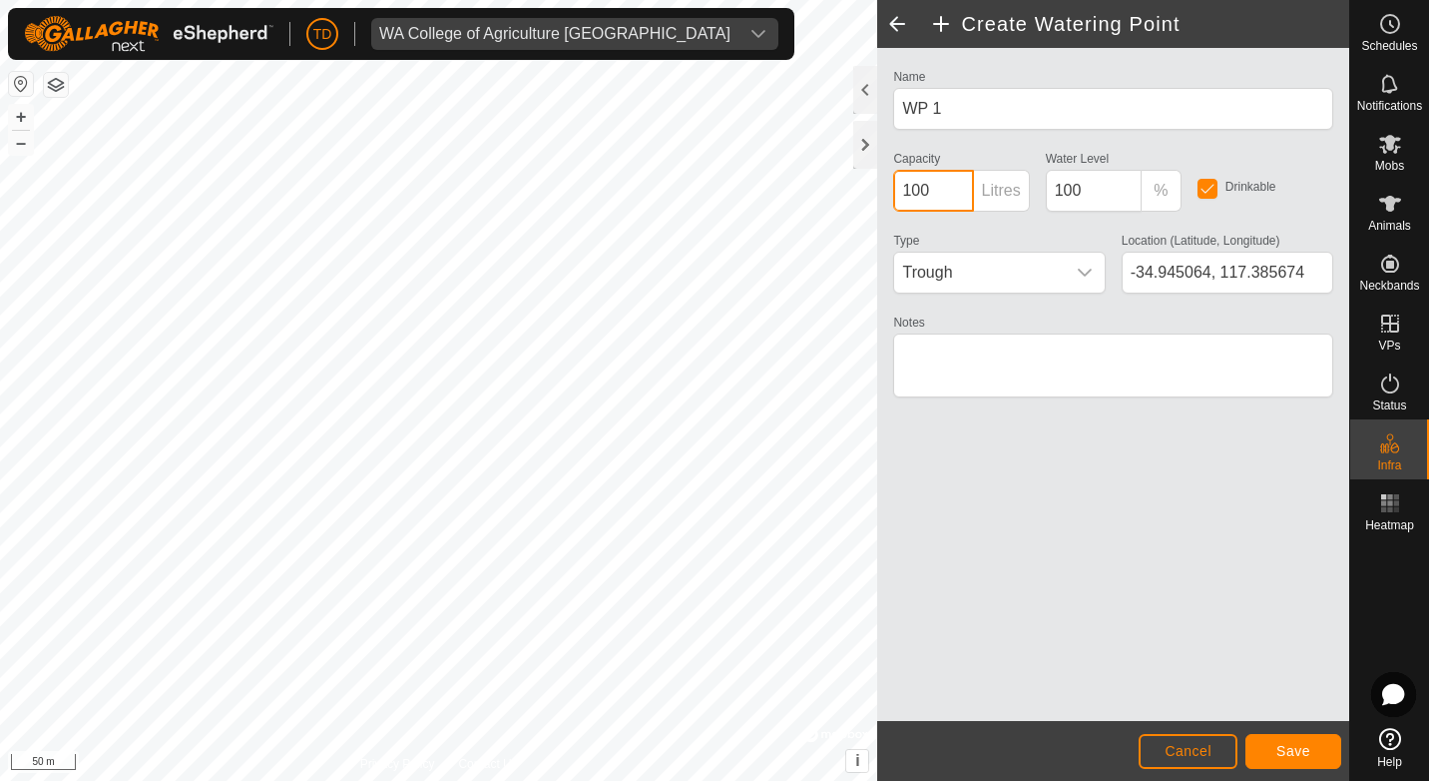
drag, startPoint x: 923, startPoint y: 201, endPoint x: 892, endPoint y: 203, distance: 31.0
click at [892, 203] on div "Capacity 100 Litres" at bounding box center [961, 179] width 152 height 66
type input "8"
type input "600"
click at [1281, 746] on span "Save" at bounding box center [1294, 751] width 34 height 16
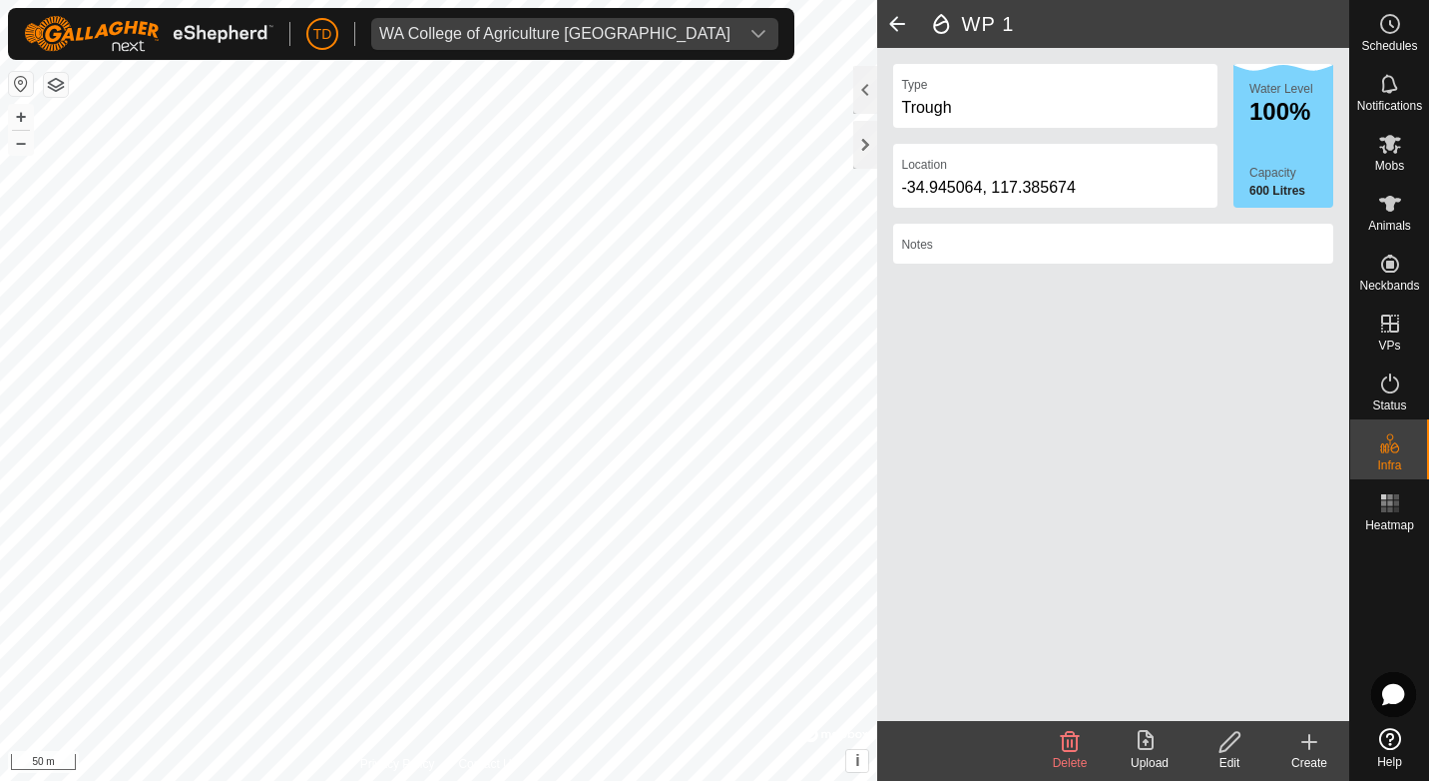
click at [890, 17] on span at bounding box center [897, 24] width 40 height 48
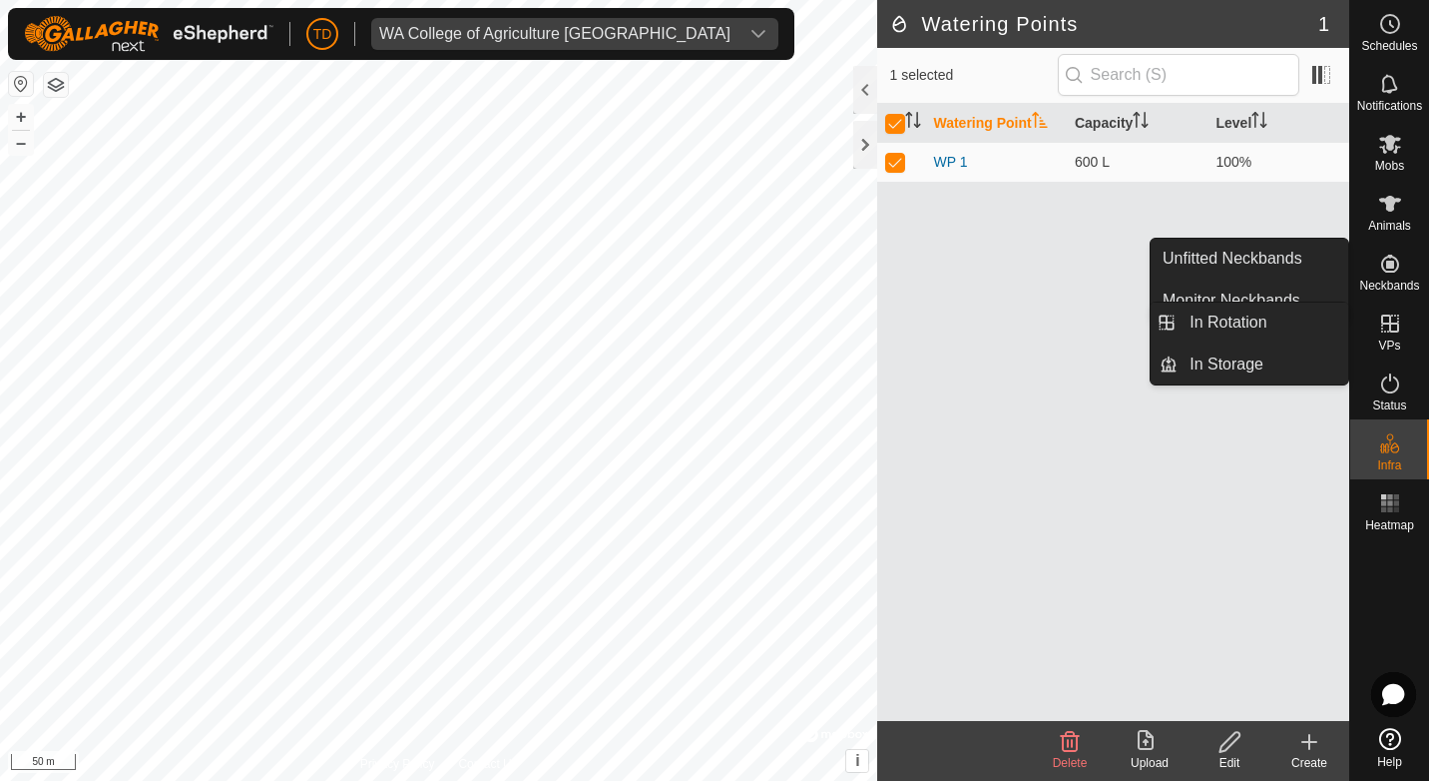
click at [1394, 334] on icon at bounding box center [1391, 323] width 24 height 24
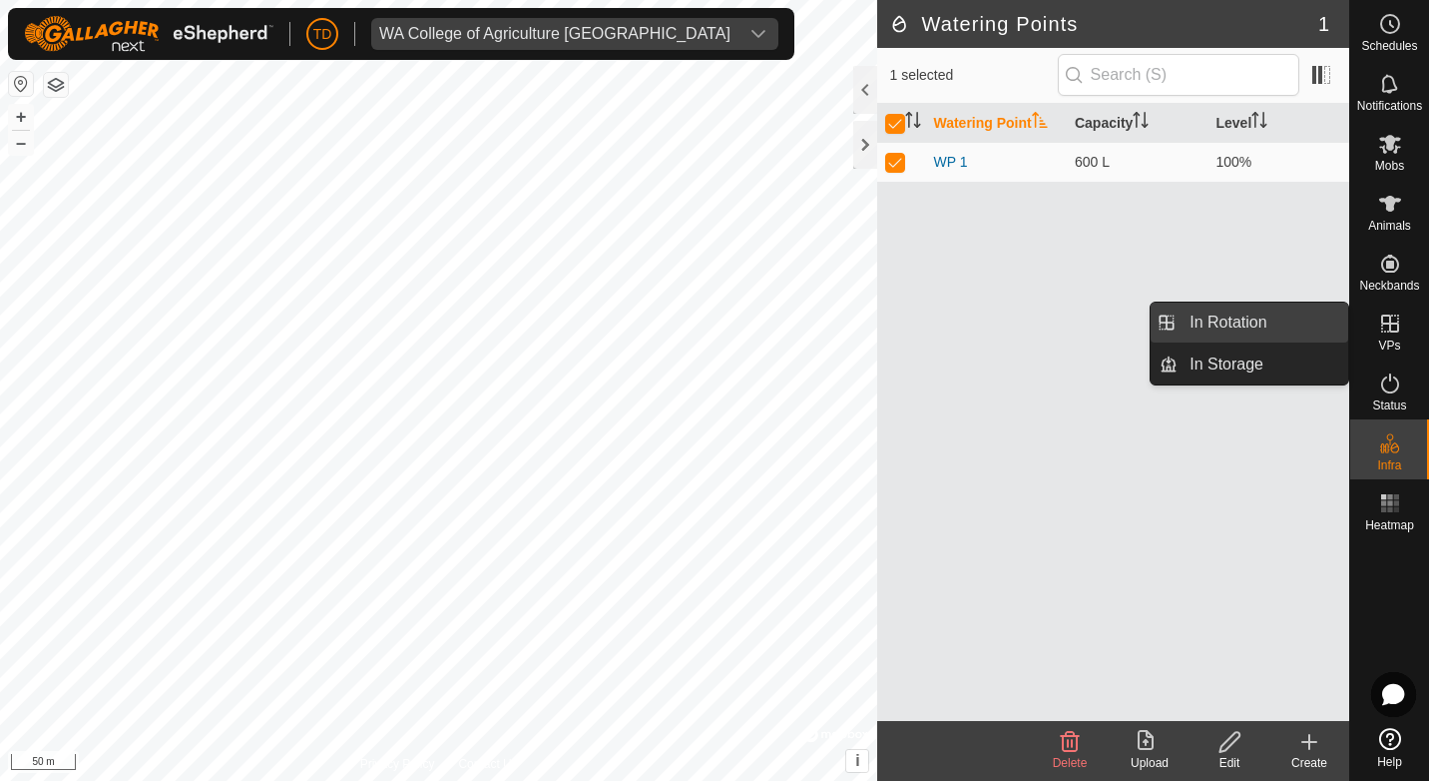
click at [1234, 323] on link "In Rotation" at bounding box center [1263, 322] width 171 height 40
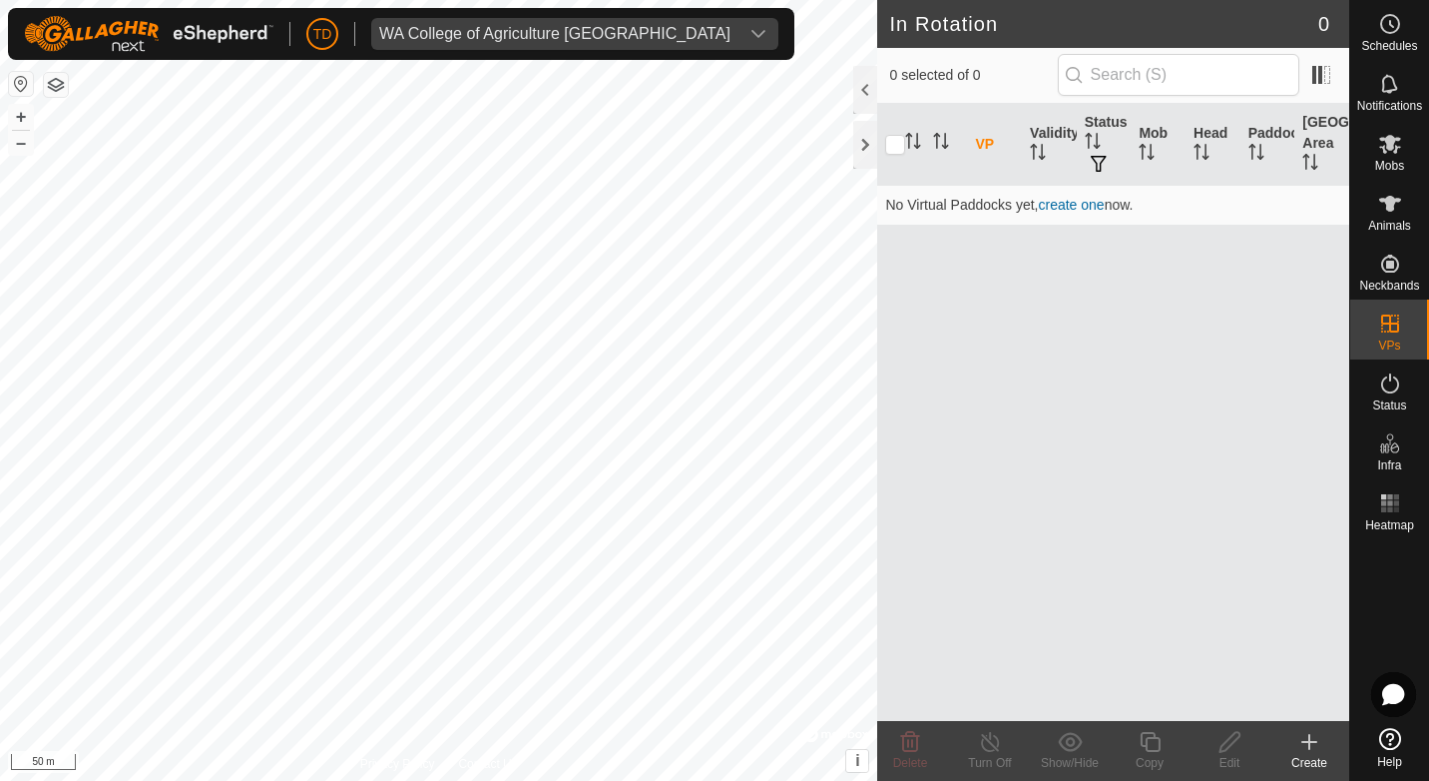
click at [1310, 740] on icon at bounding box center [1310, 742] width 0 height 14
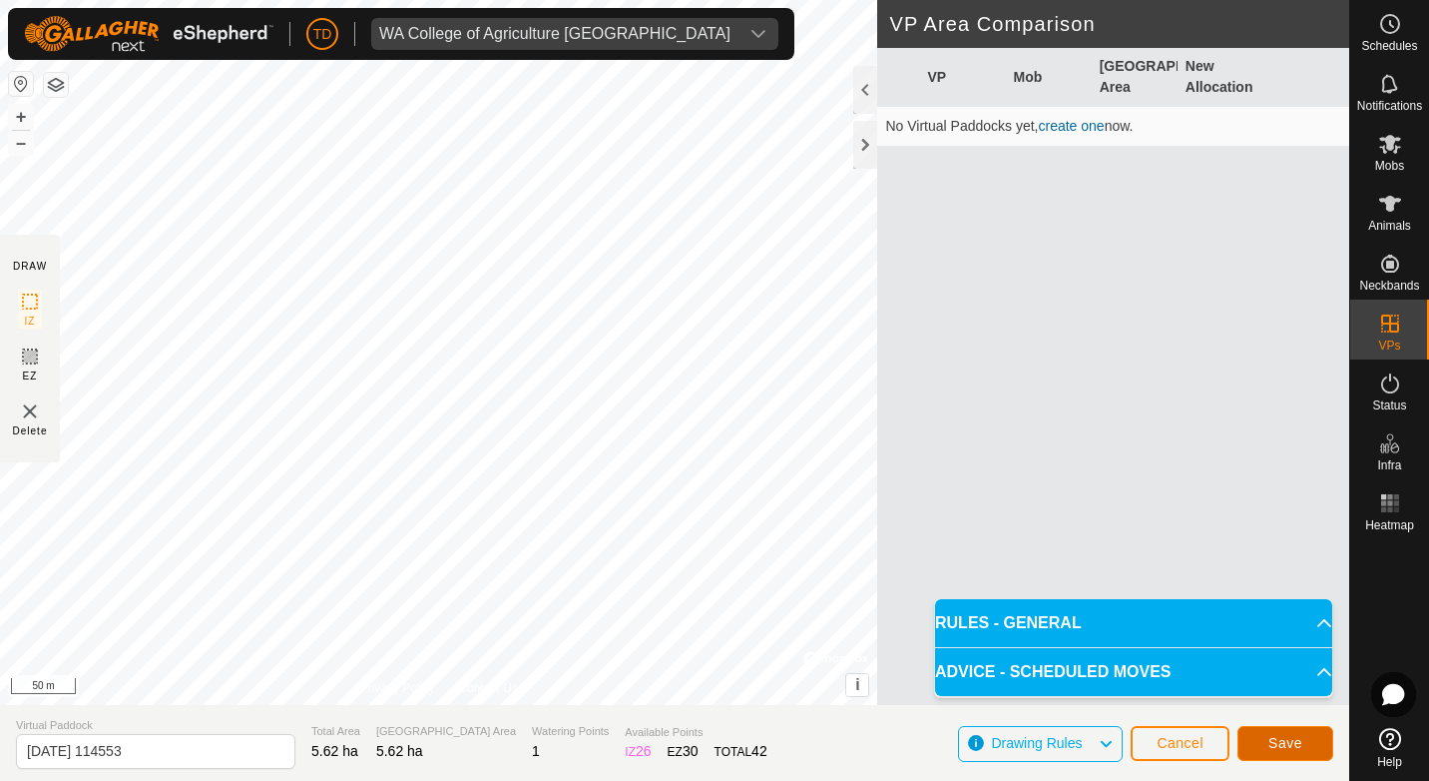
click at [1284, 749] on span "Save" at bounding box center [1286, 743] width 34 height 16
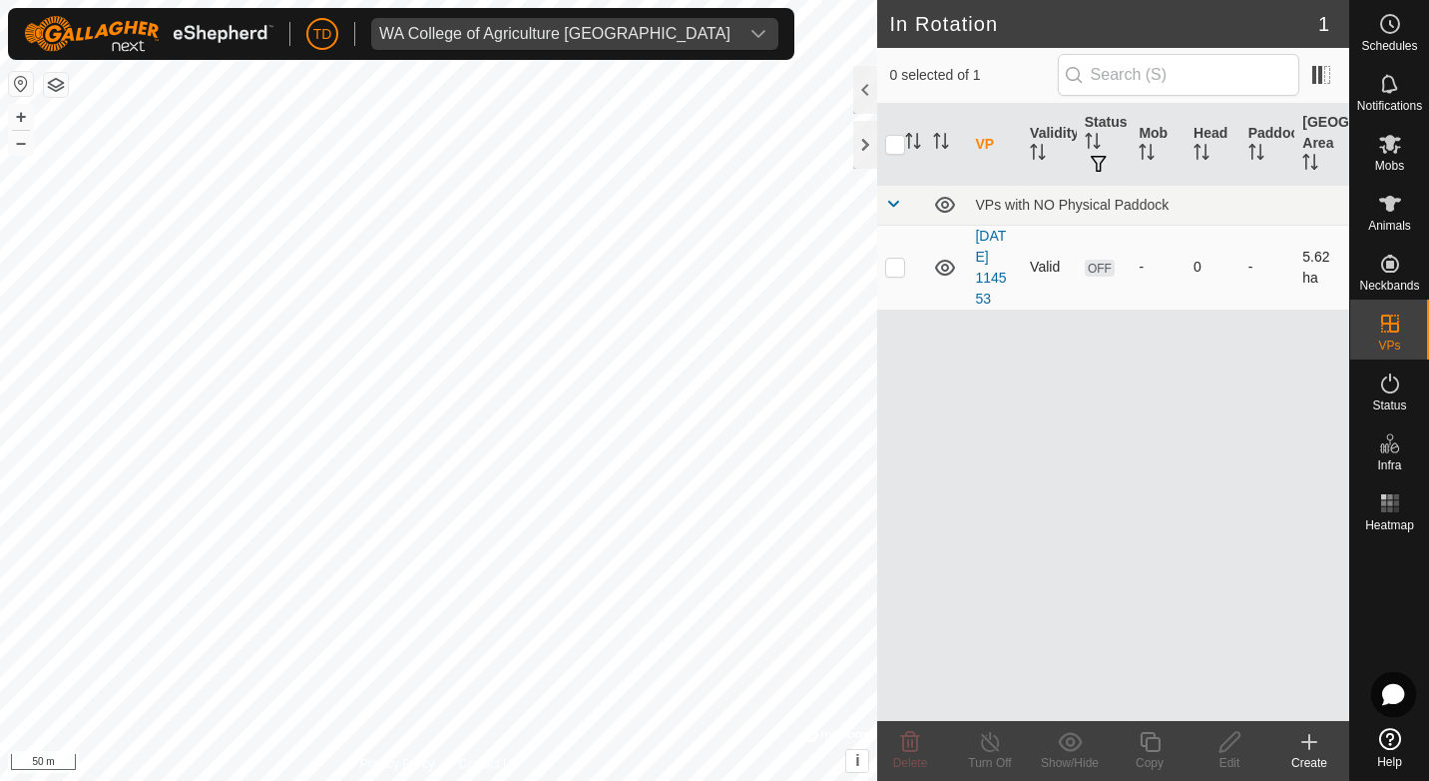
click at [894, 269] on p-checkbox at bounding box center [895, 267] width 20 height 16
checkbox input "true"
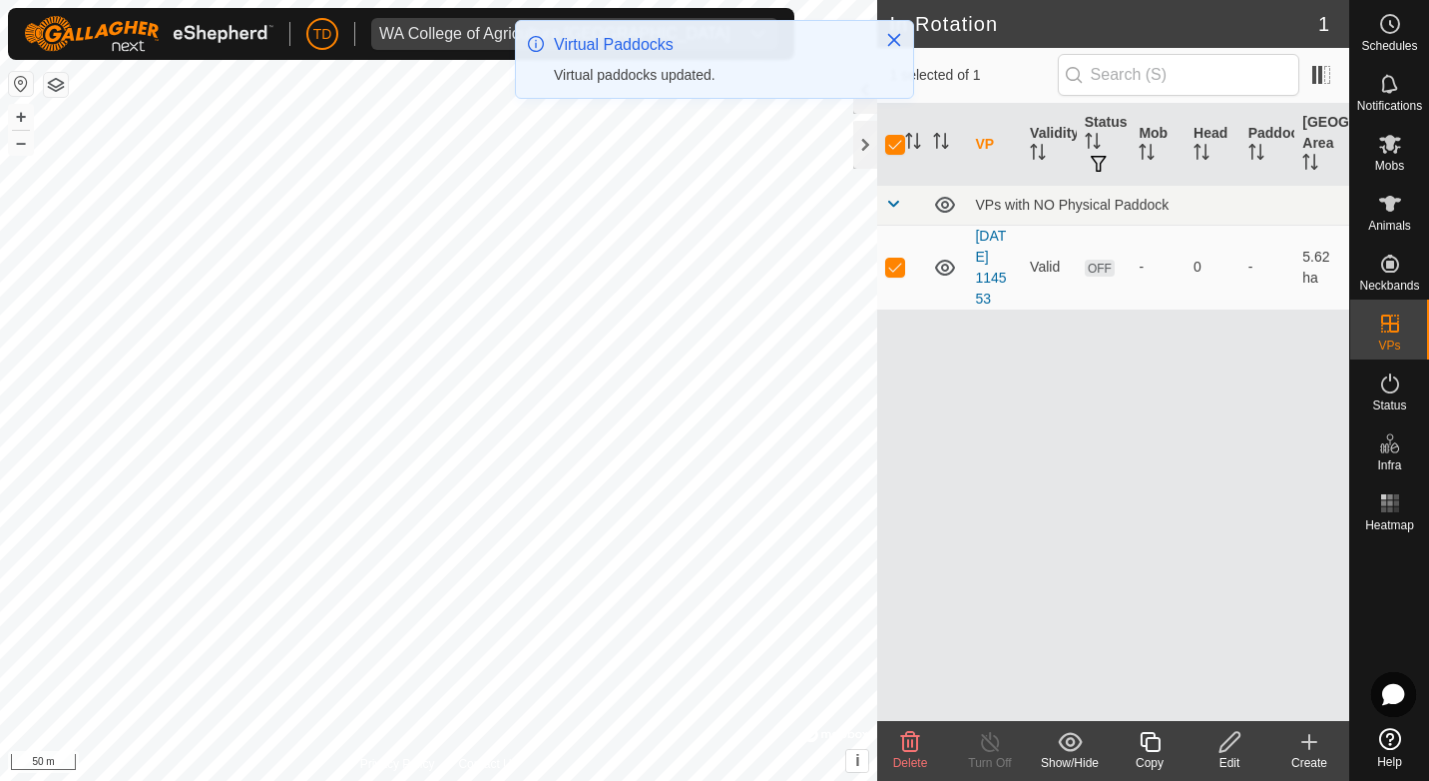
click at [1230, 744] on icon at bounding box center [1230, 742] width 25 height 24
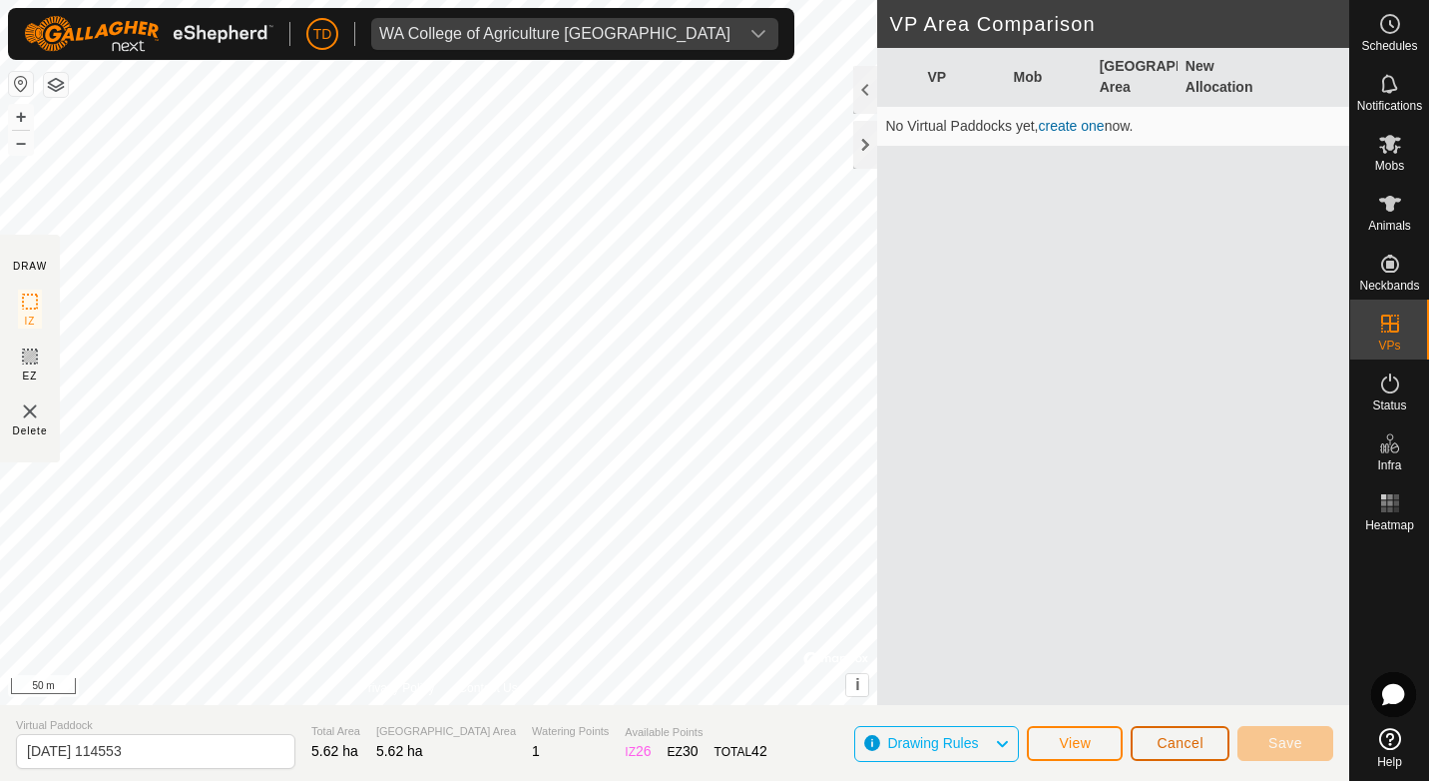
click at [1199, 744] on span "Cancel" at bounding box center [1180, 743] width 47 height 16
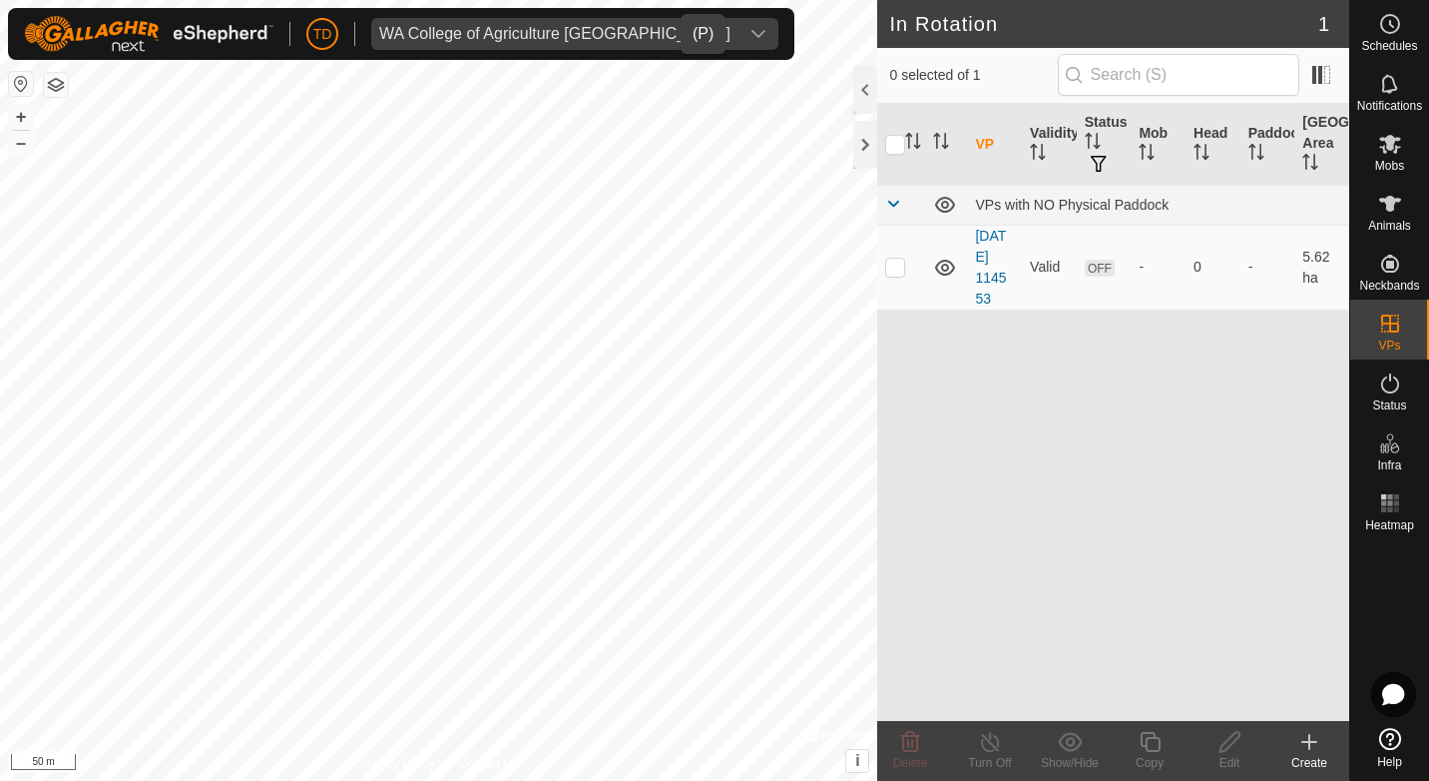
click at [751, 32] on icon "dropdown trigger" at bounding box center [759, 34] width 16 height 16
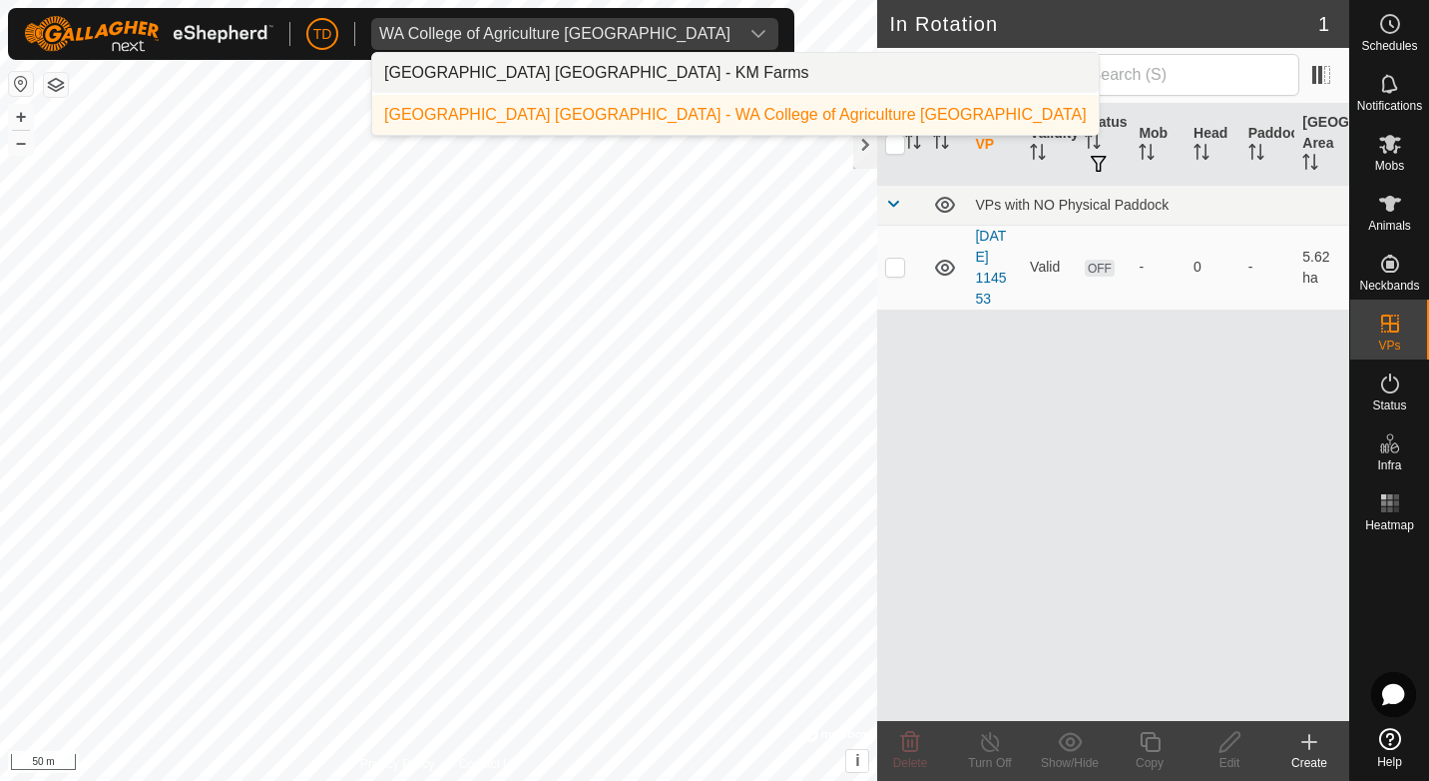
click at [533, 74] on li "[GEOGRAPHIC_DATA] [GEOGRAPHIC_DATA] - KM Farms" at bounding box center [735, 73] width 727 height 40
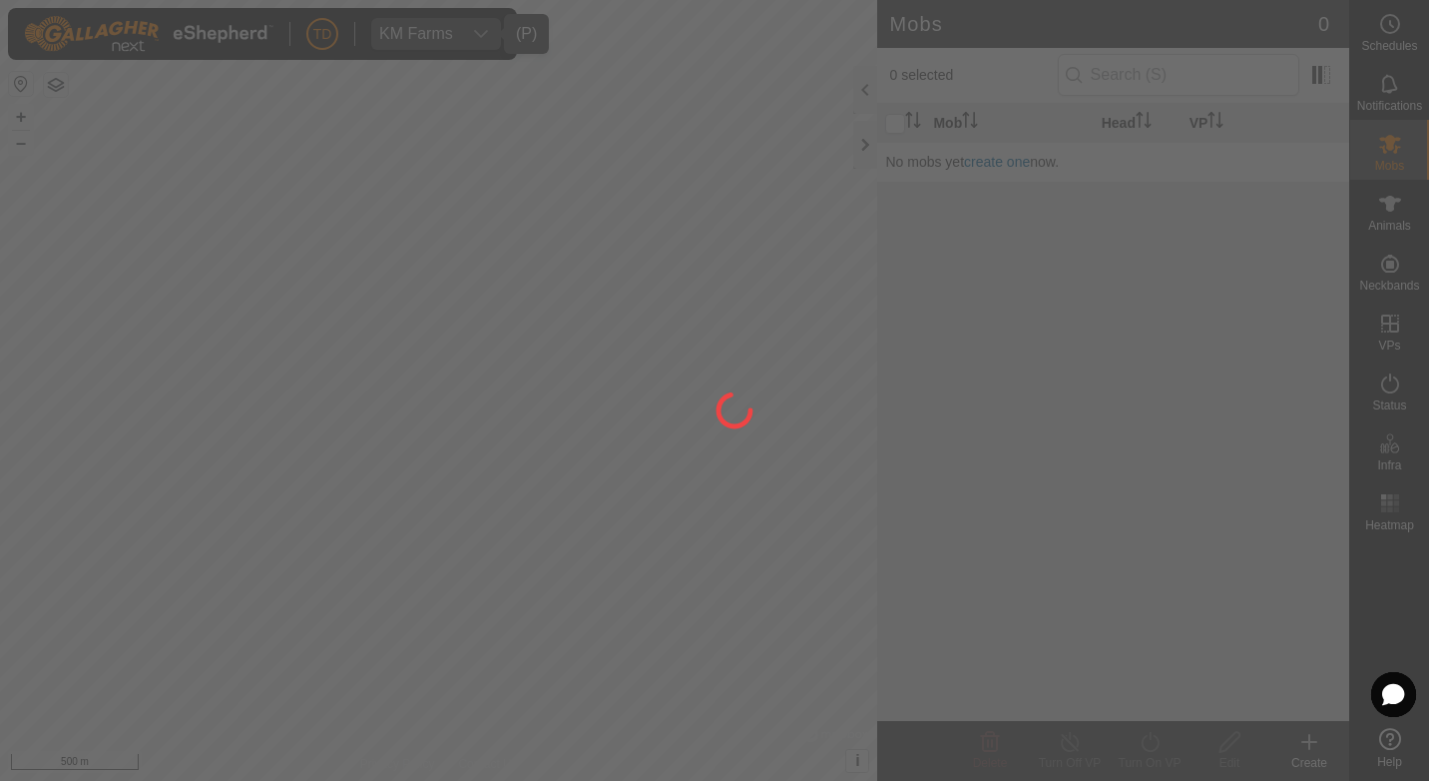
click at [859, 141] on div at bounding box center [714, 390] width 1429 height 781
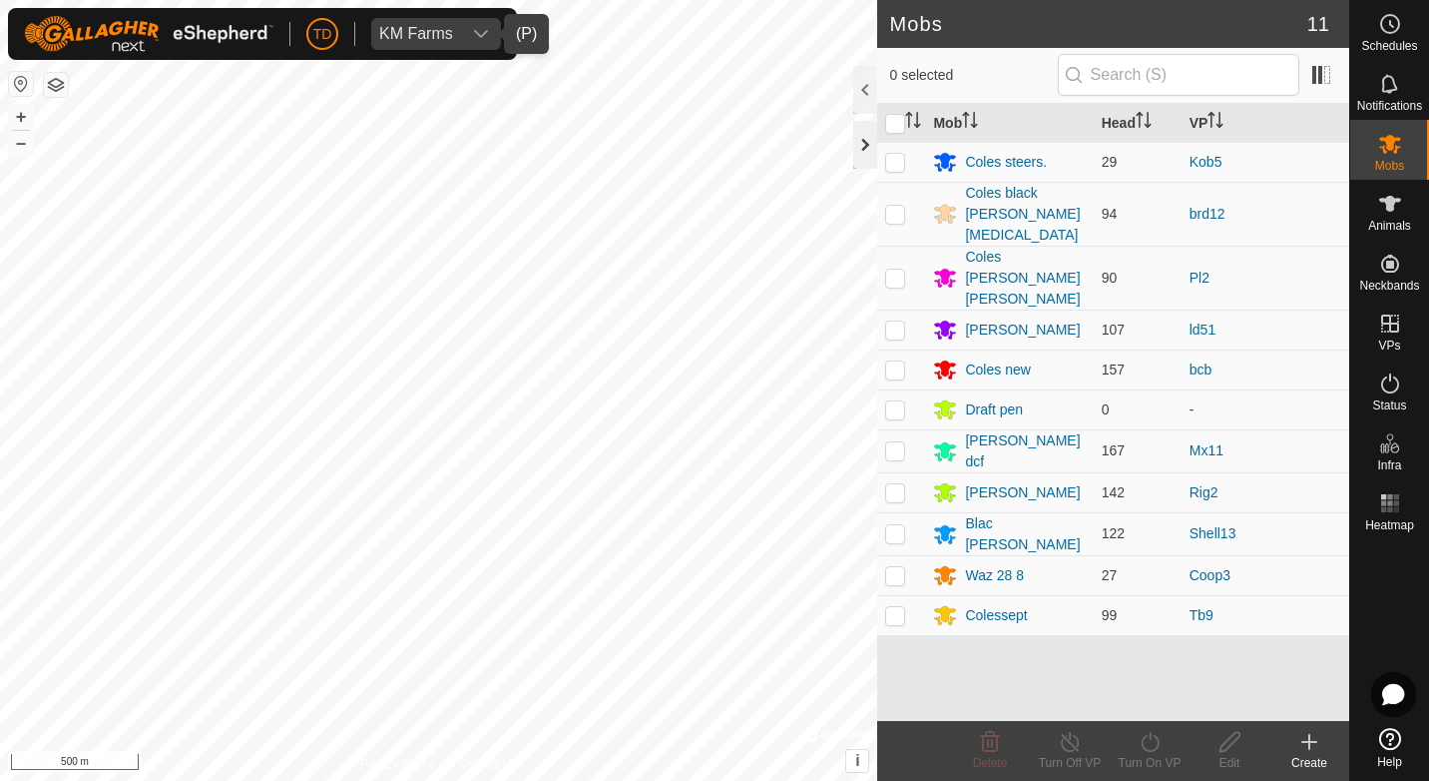
click at [858, 140] on div at bounding box center [865, 145] width 24 height 48
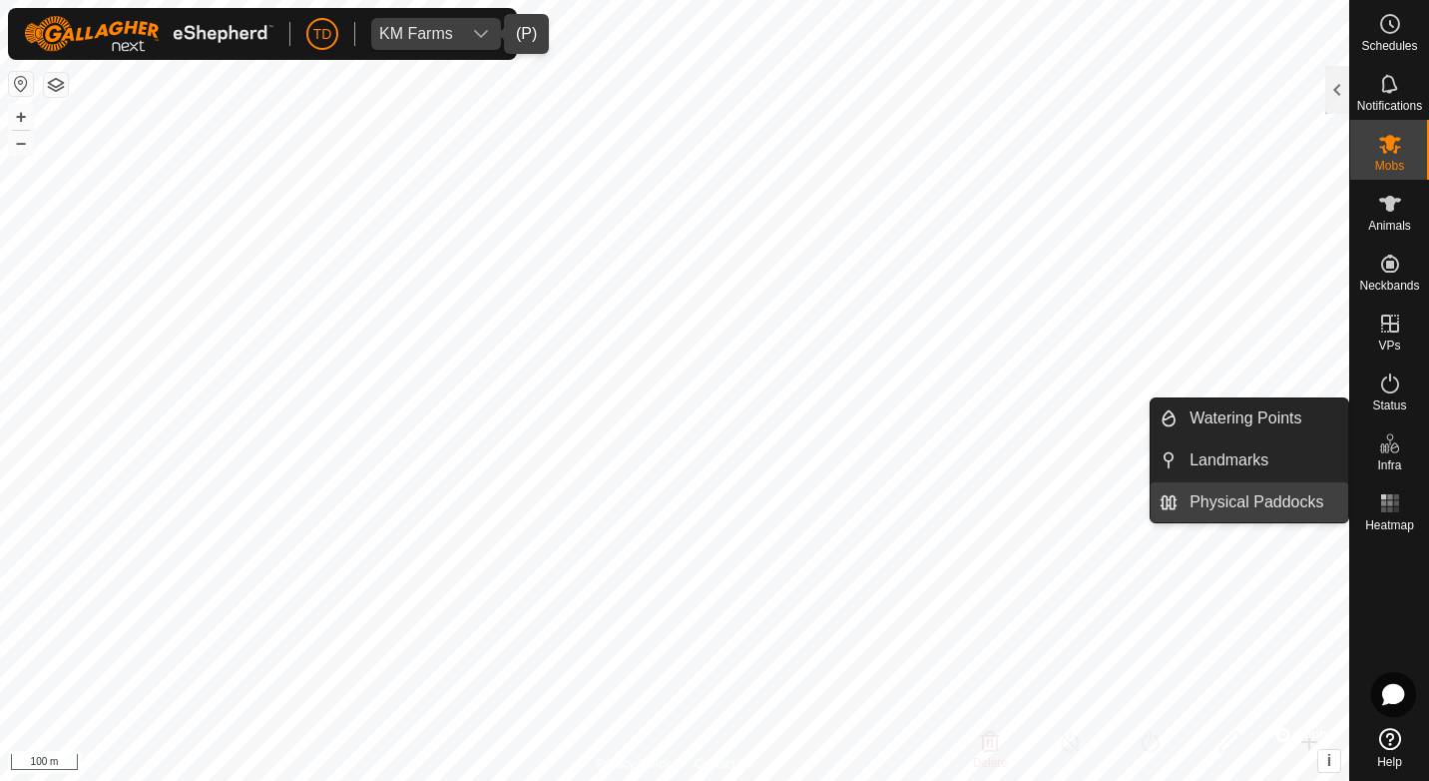
click at [1237, 502] on link "Physical Paddocks" at bounding box center [1263, 502] width 171 height 40
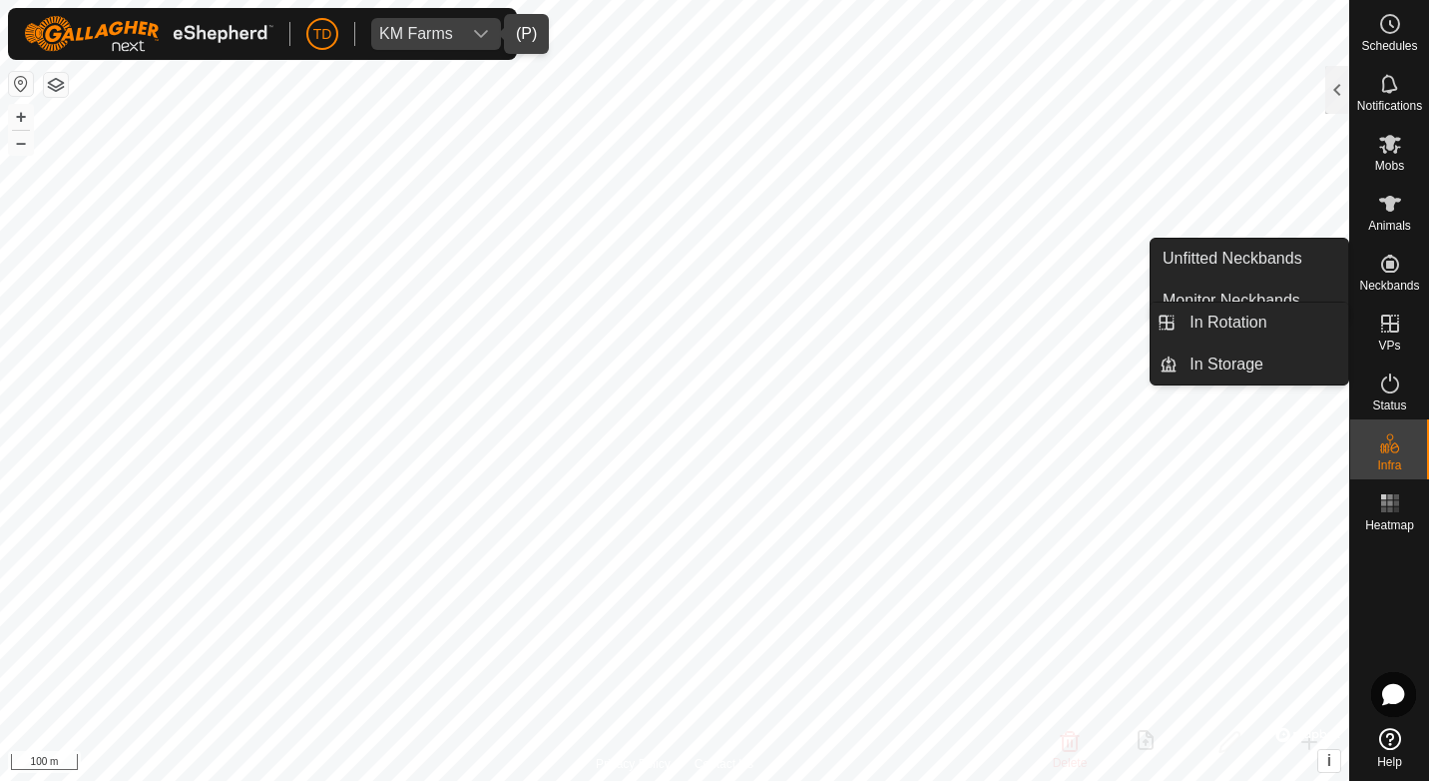
click at [1391, 329] on icon at bounding box center [1391, 323] width 24 height 24
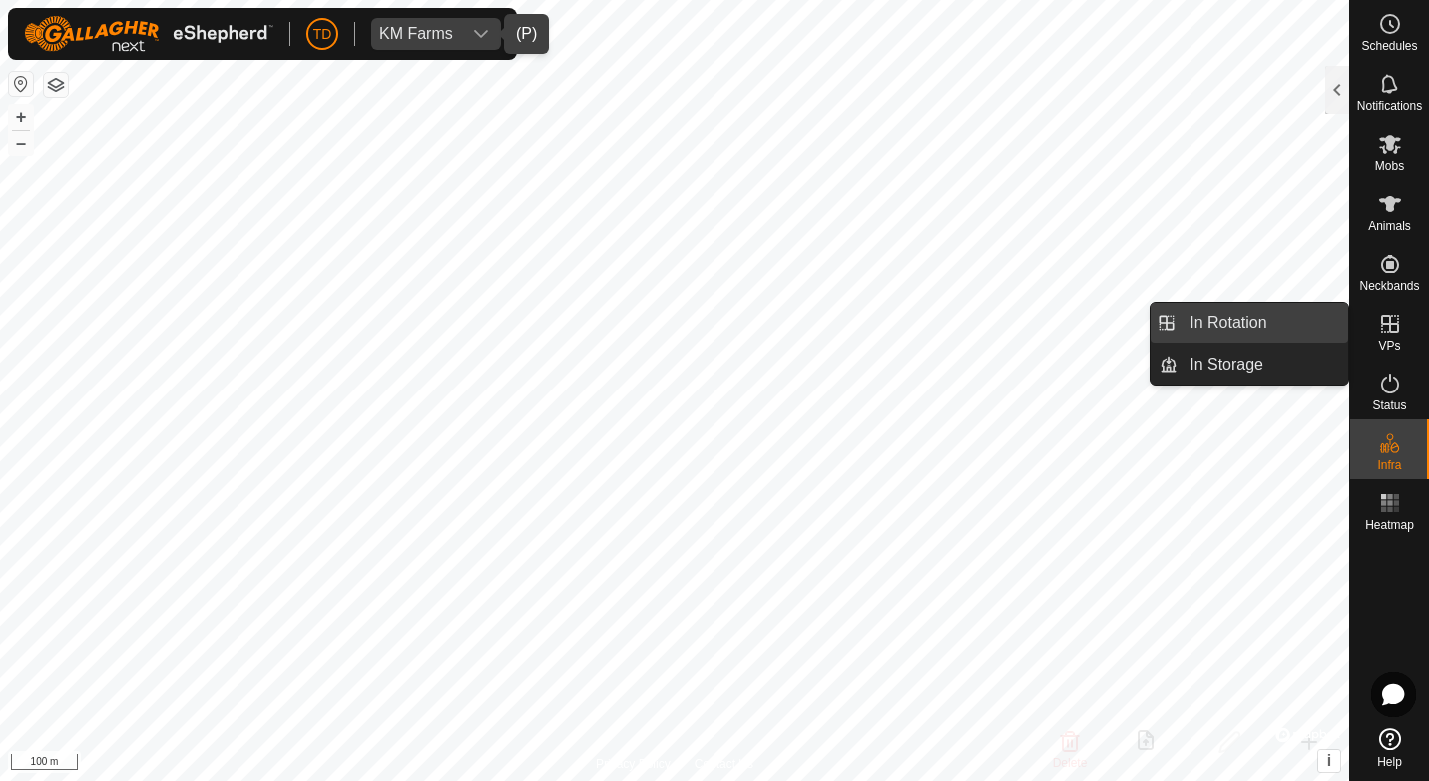
click at [1246, 316] on link "In Rotation" at bounding box center [1263, 322] width 171 height 40
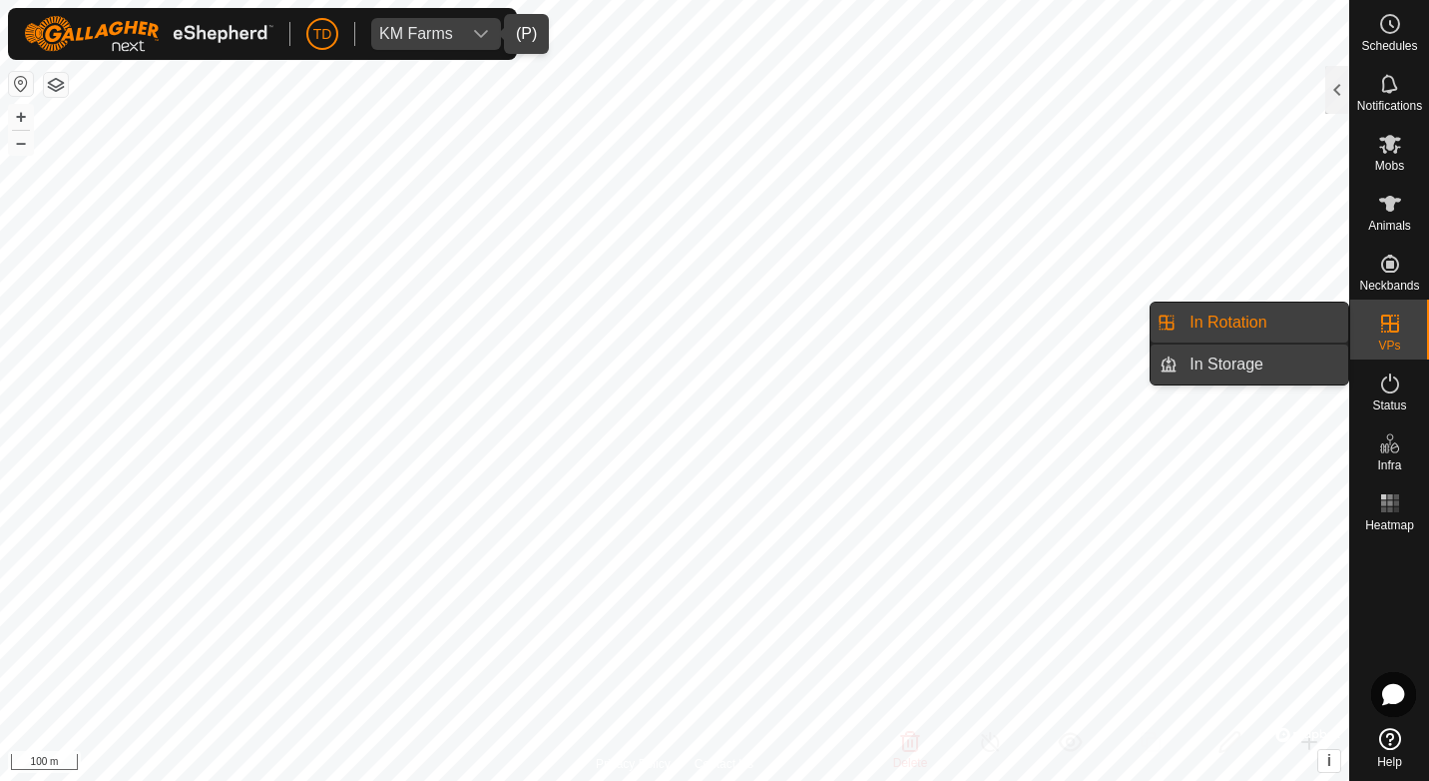
click at [1247, 361] on link "In Storage" at bounding box center [1263, 364] width 171 height 40
click at [1249, 321] on link "In Rotation" at bounding box center [1263, 322] width 171 height 40
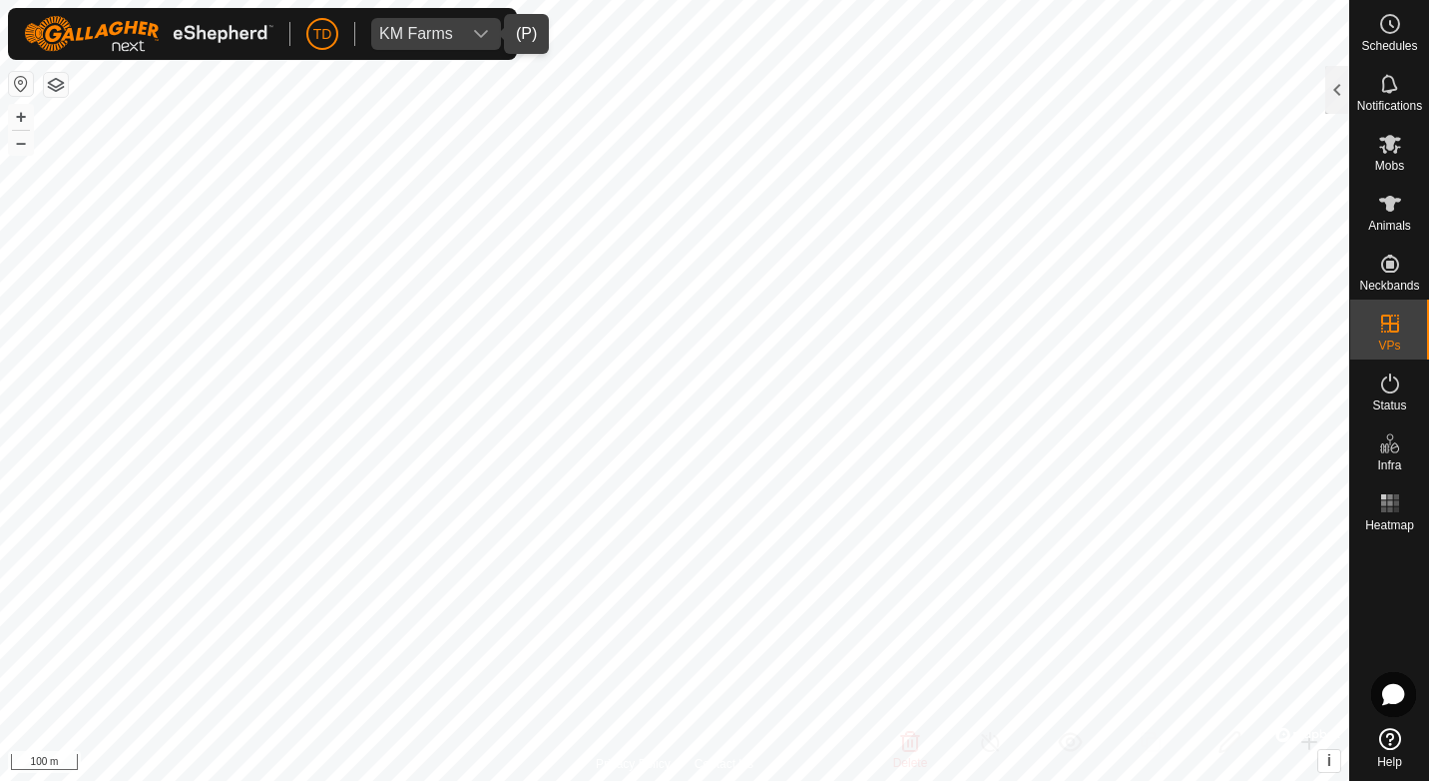
click at [478, 24] on div "dropdown trigger" at bounding box center [481, 34] width 40 height 32
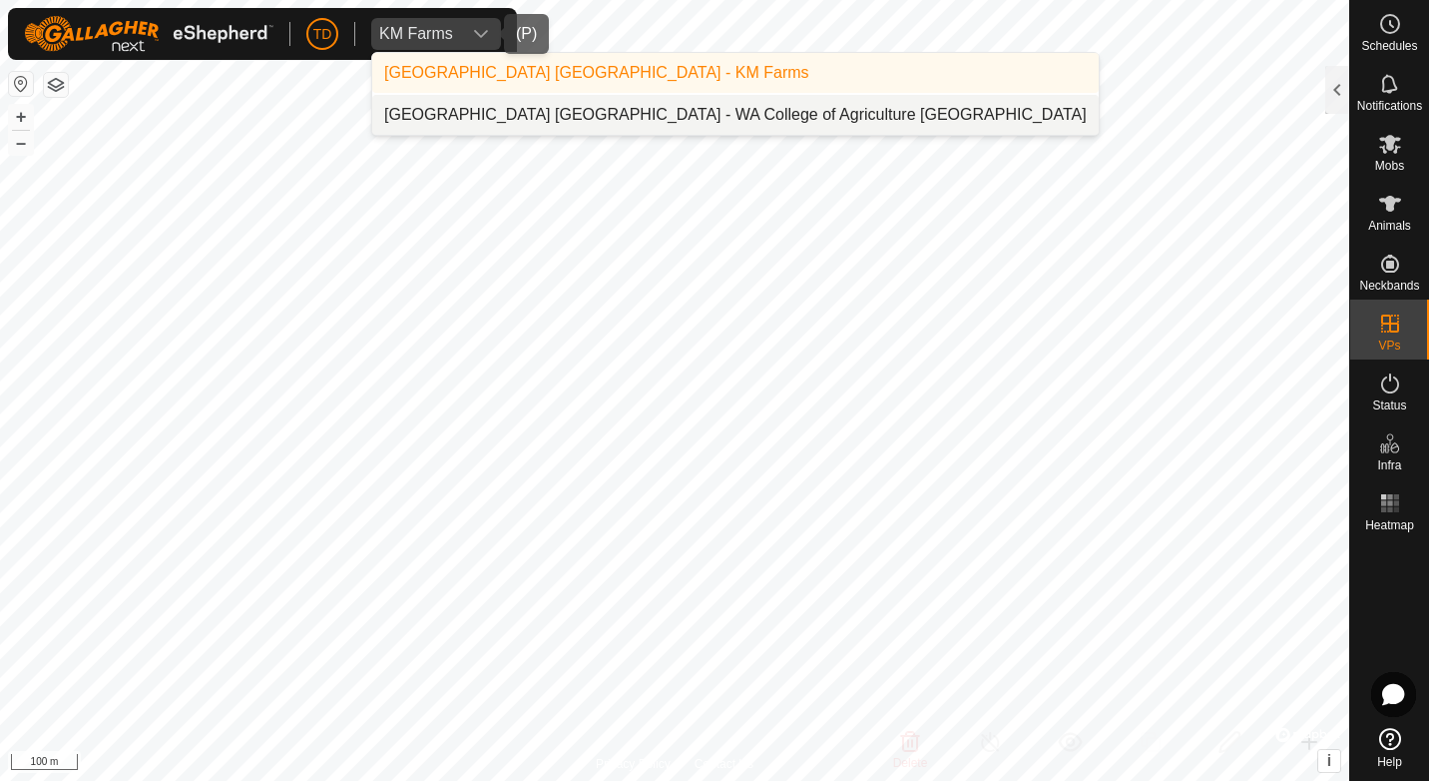
click at [493, 109] on li "[GEOGRAPHIC_DATA] [GEOGRAPHIC_DATA] - WA College of Agriculture [GEOGRAPHIC_DAT…" at bounding box center [735, 115] width 727 height 40
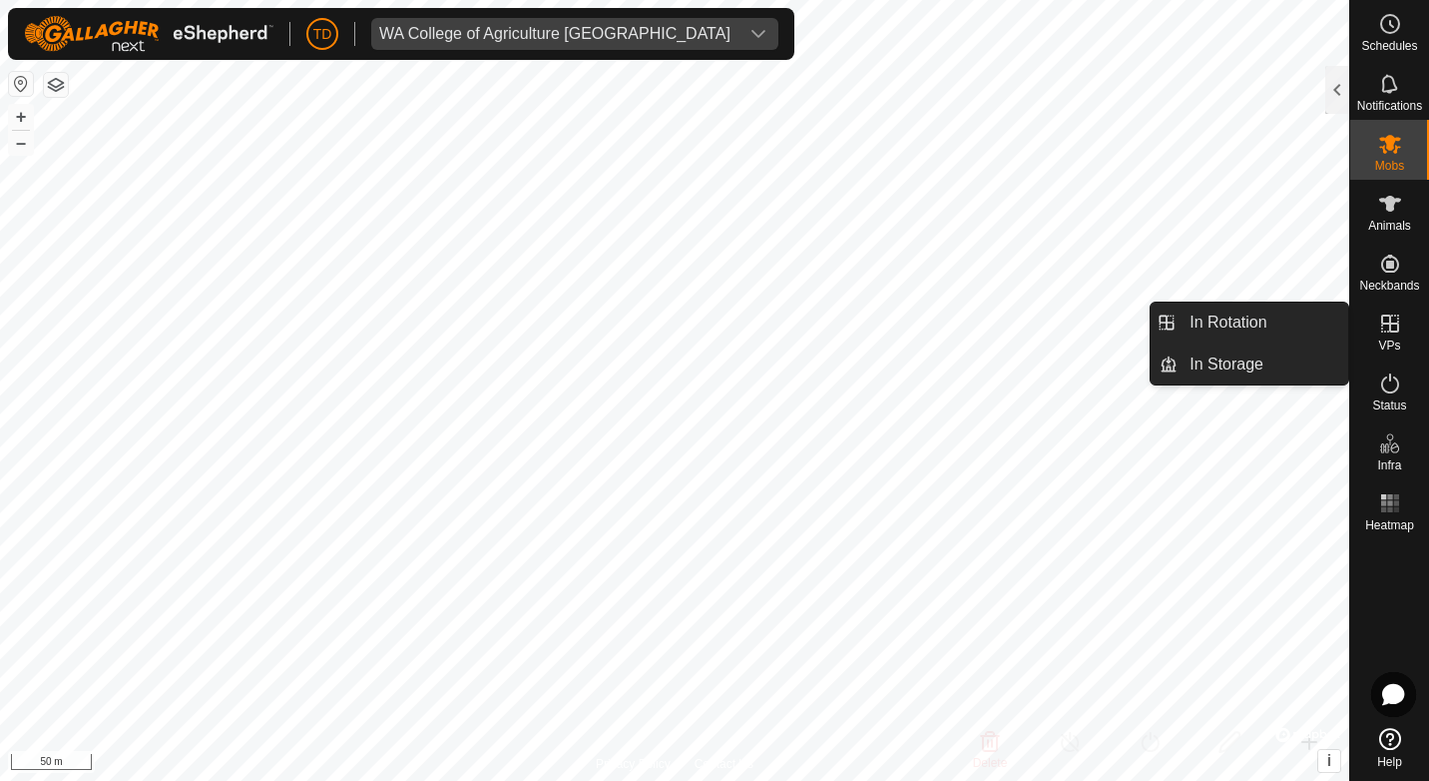
click at [1384, 322] on icon at bounding box center [1391, 323] width 18 height 18
click at [1212, 319] on link "In Rotation" at bounding box center [1263, 322] width 171 height 40
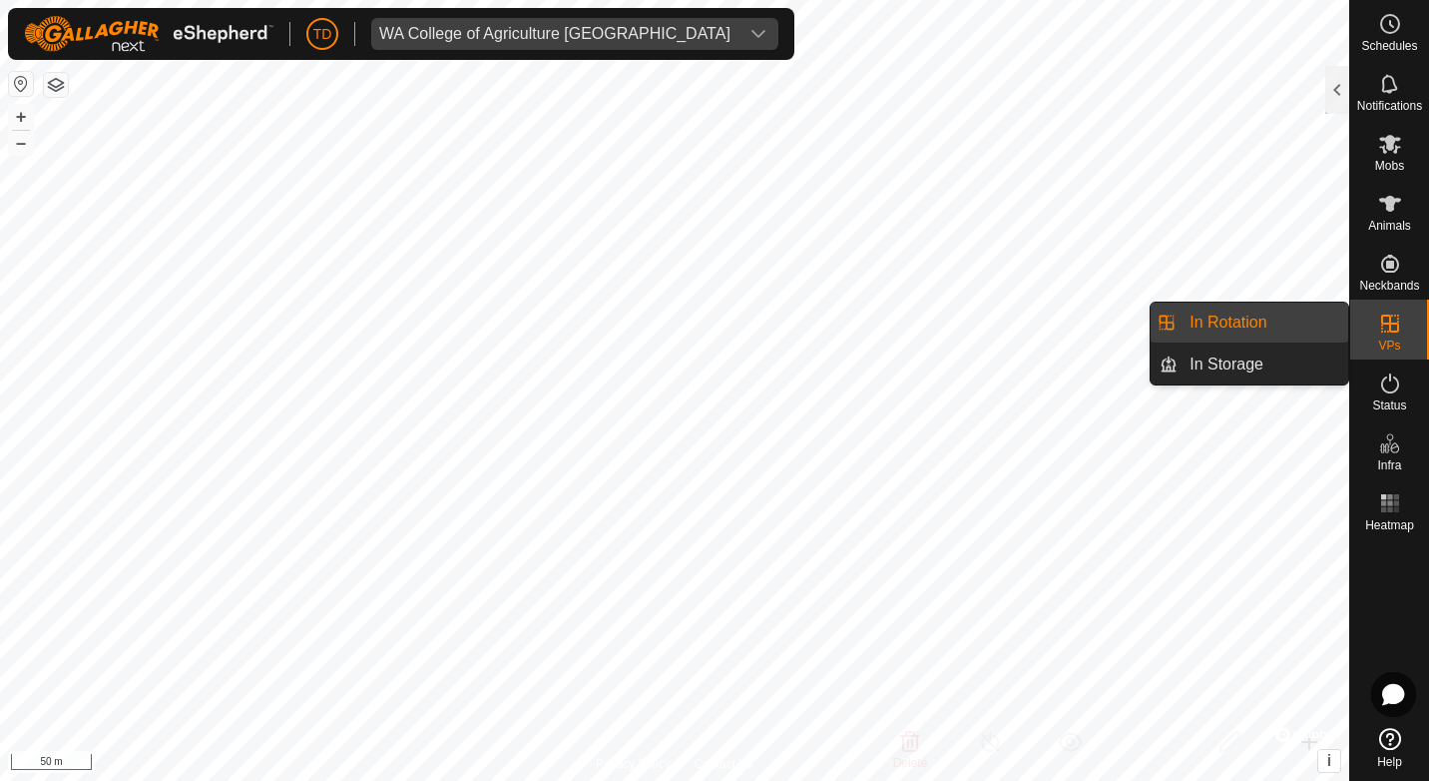
click at [1230, 328] on link "In Rotation" at bounding box center [1263, 322] width 171 height 40
click at [1243, 357] on link "In Storage" at bounding box center [1263, 364] width 171 height 40
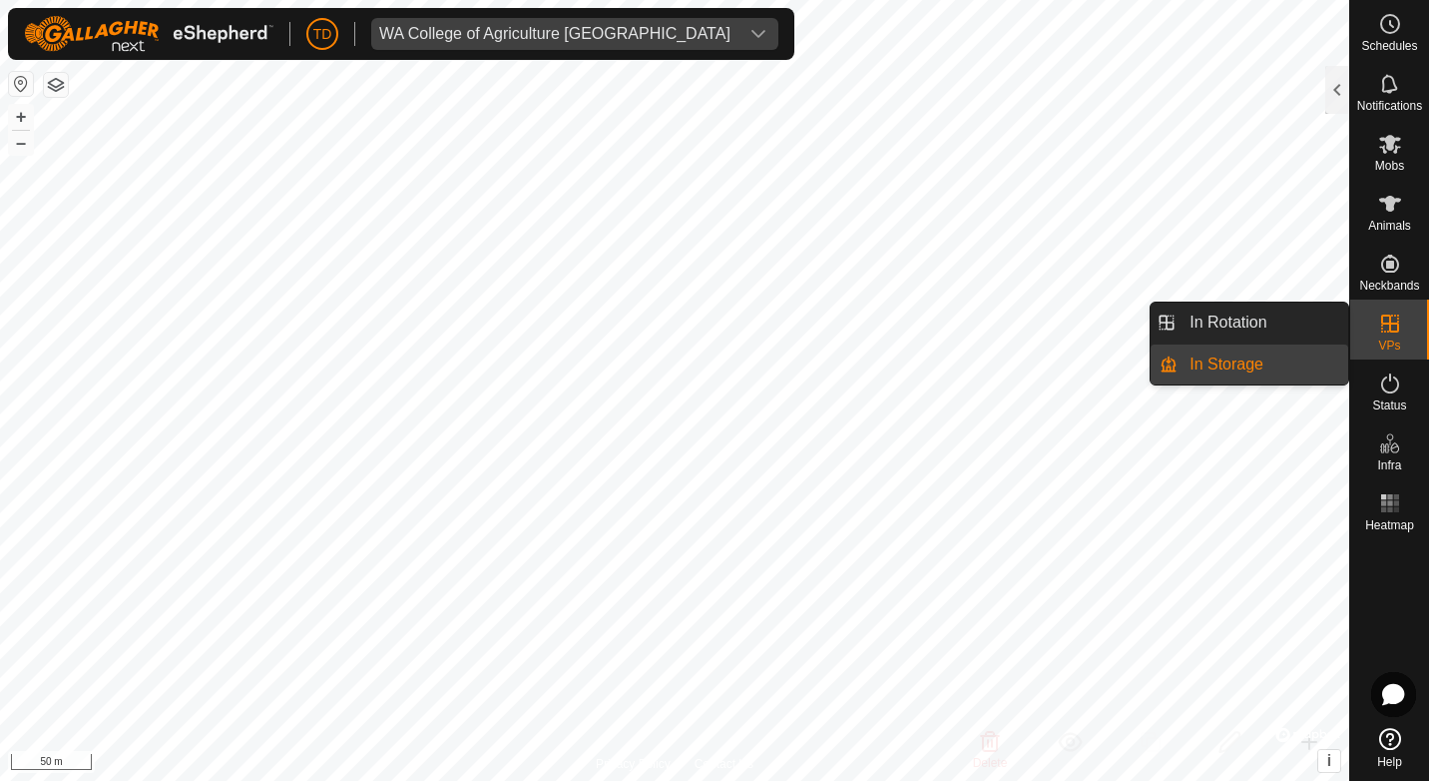
click at [1379, 320] on icon at bounding box center [1391, 323] width 24 height 24
click at [1253, 322] on link "In Rotation" at bounding box center [1263, 322] width 171 height 40
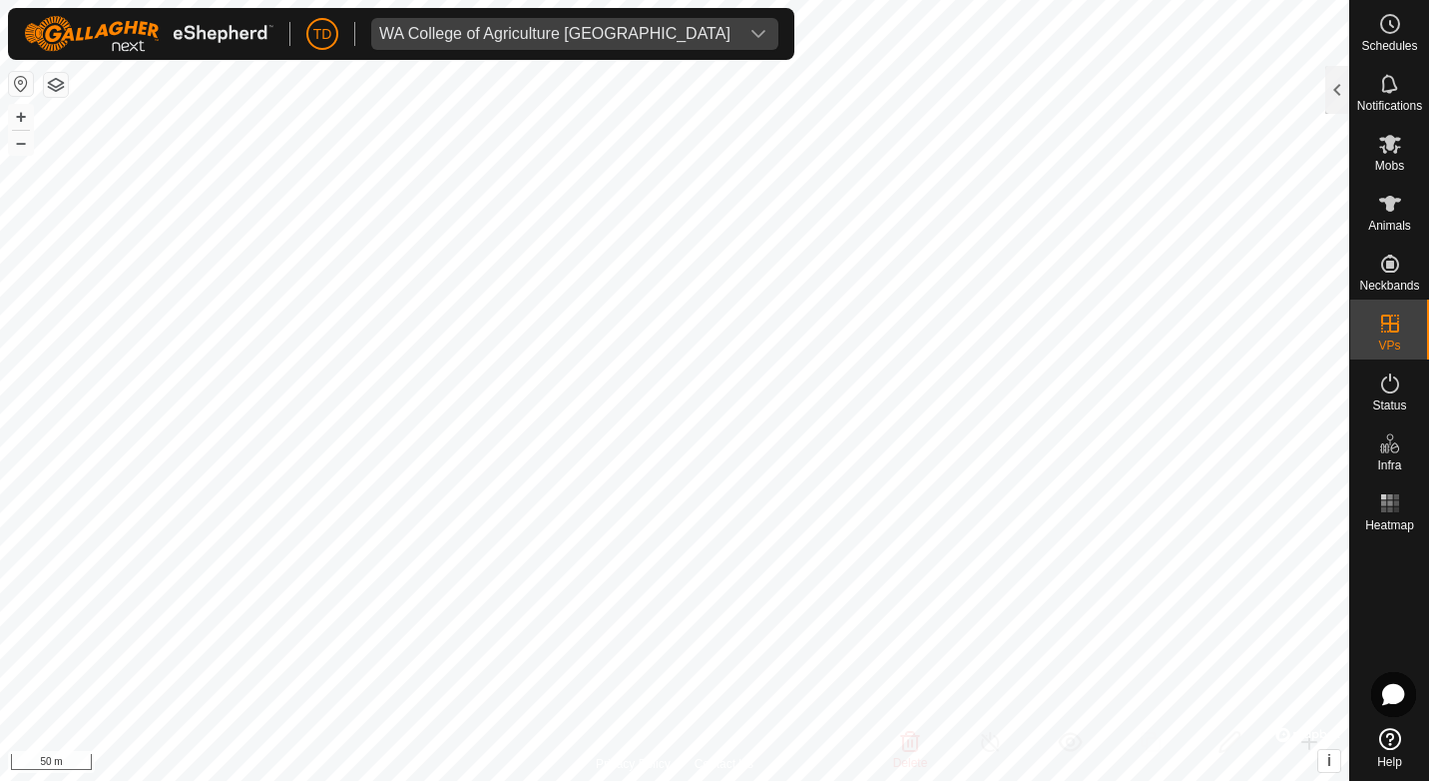
checkbox input "true"
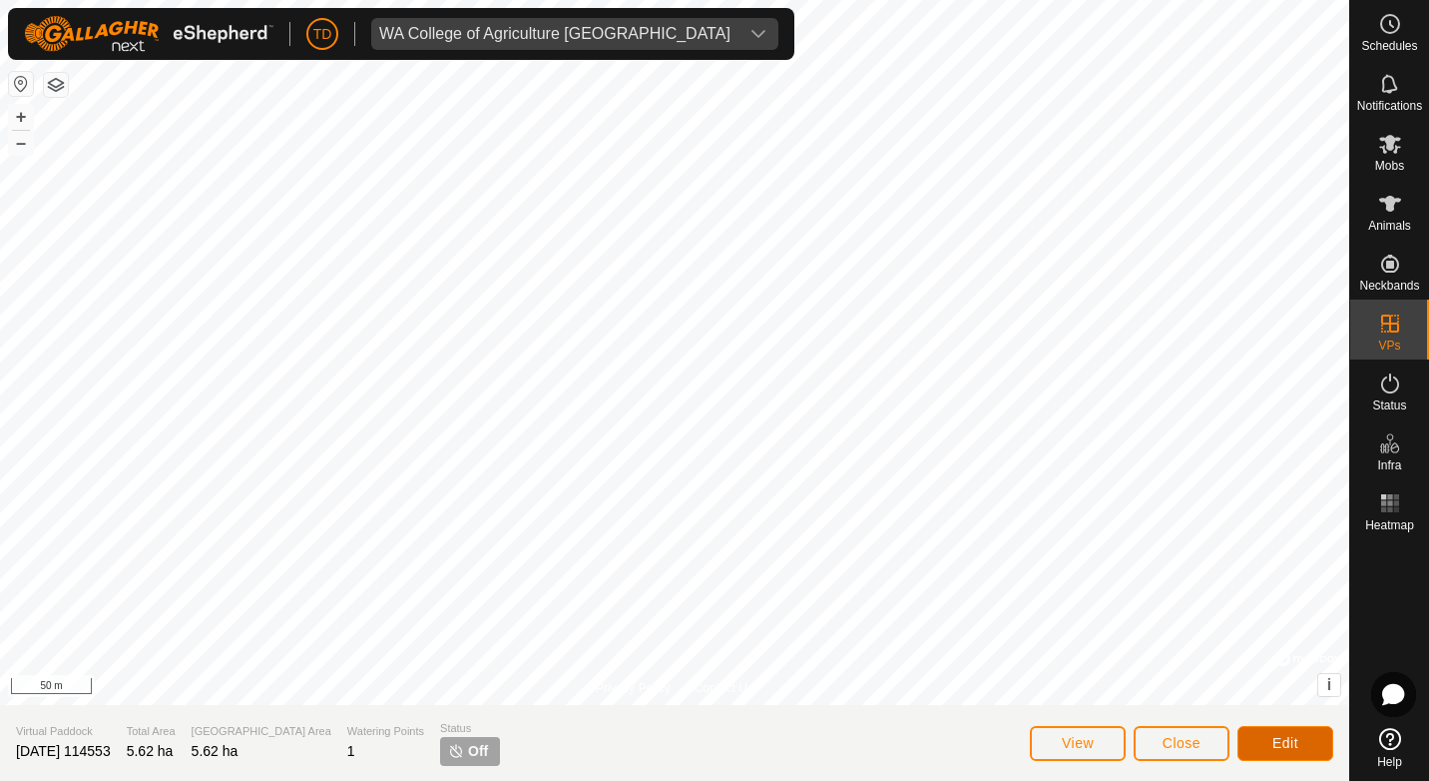
click at [1311, 743] on button "Edit" at bounding box center [1286, 743] width 96 height 35
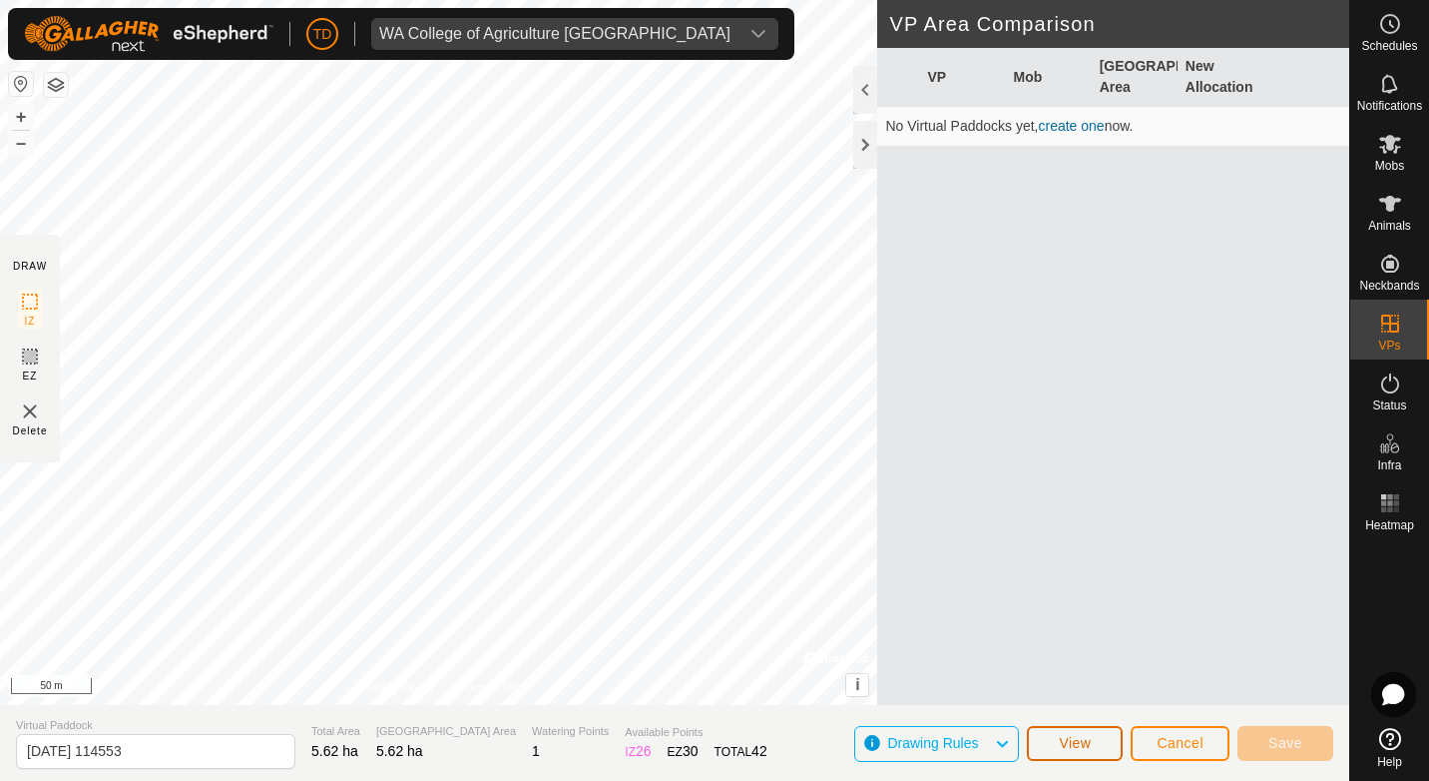
click at [1099, 733] on button "View" at bounding box center [1075, 743] width 96 height 35
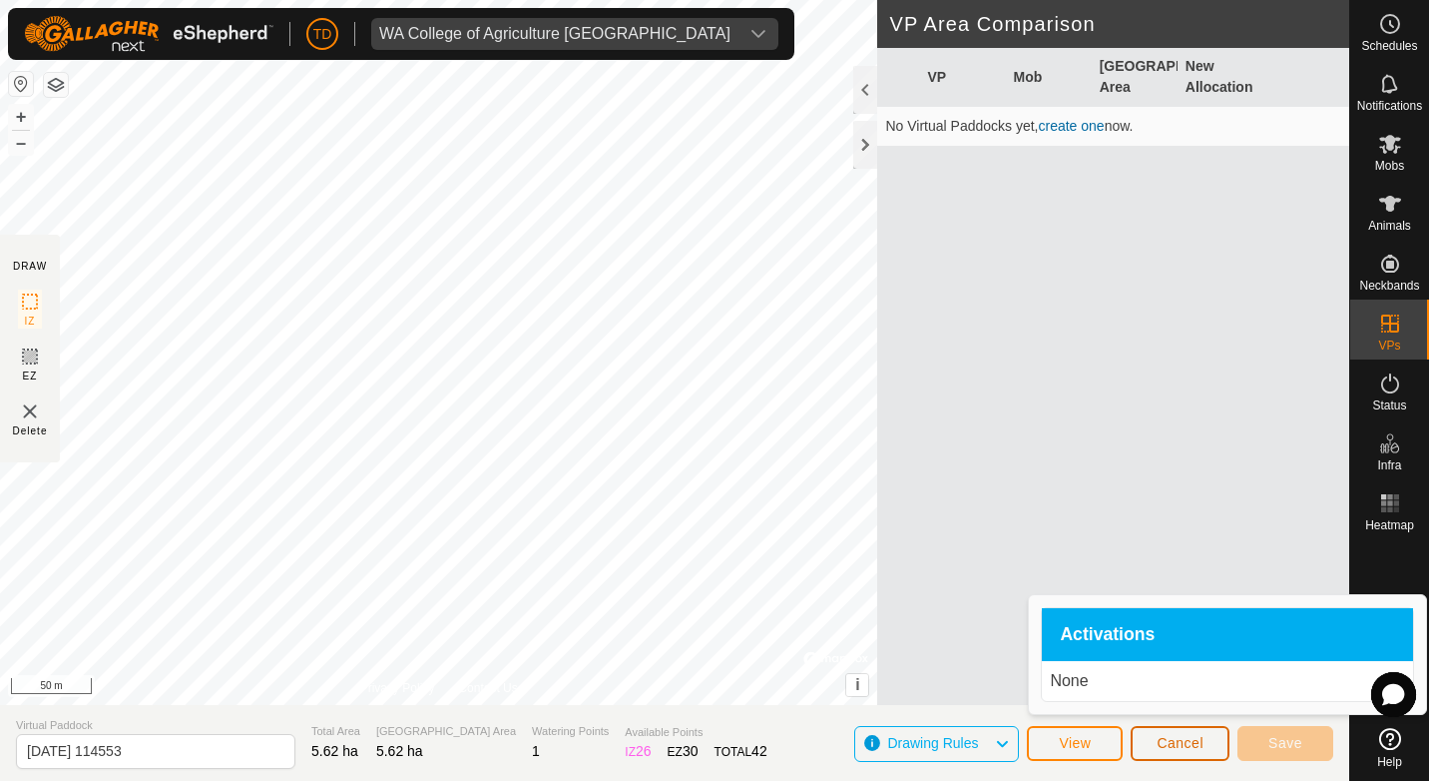
click at [1183, 737] on span "Cancel" at bounding box center [1180, 743] width 47 height 16
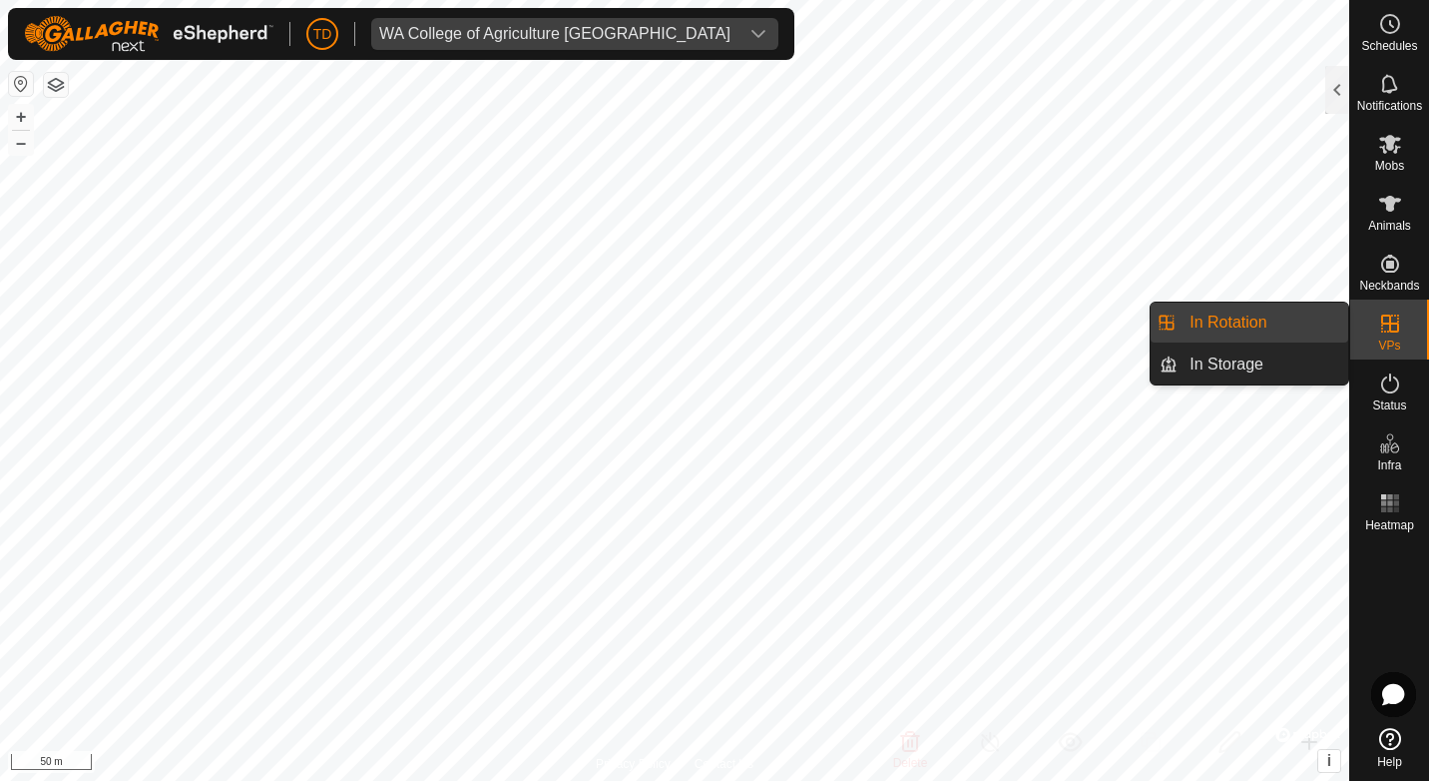
click at [1392, 339] on span "VPs" at bounding box center [1390, 345] width 22 height 12
click at [1238, 320] on link "In Rotation" at bounding box center [1263, 322] width 171 height 40
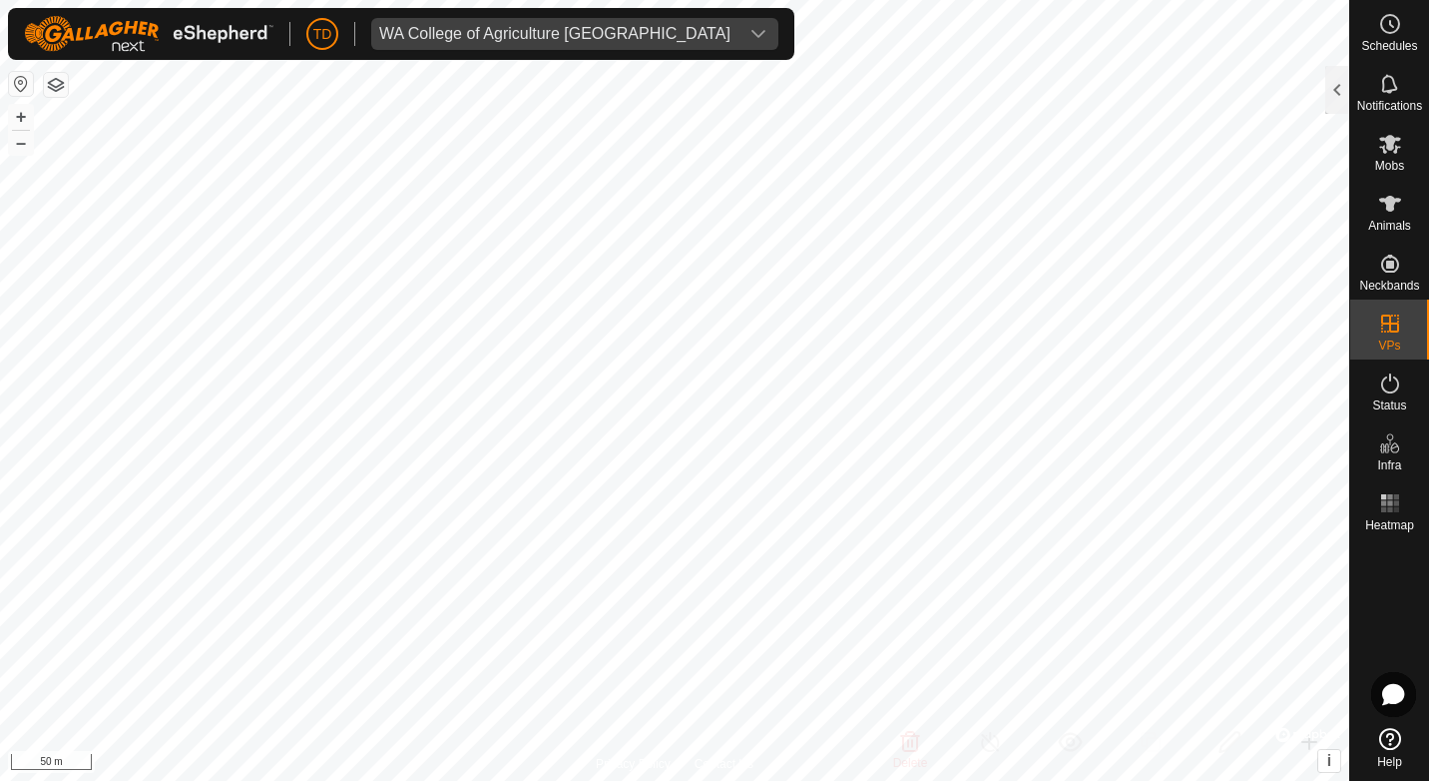
checkbox input "true"
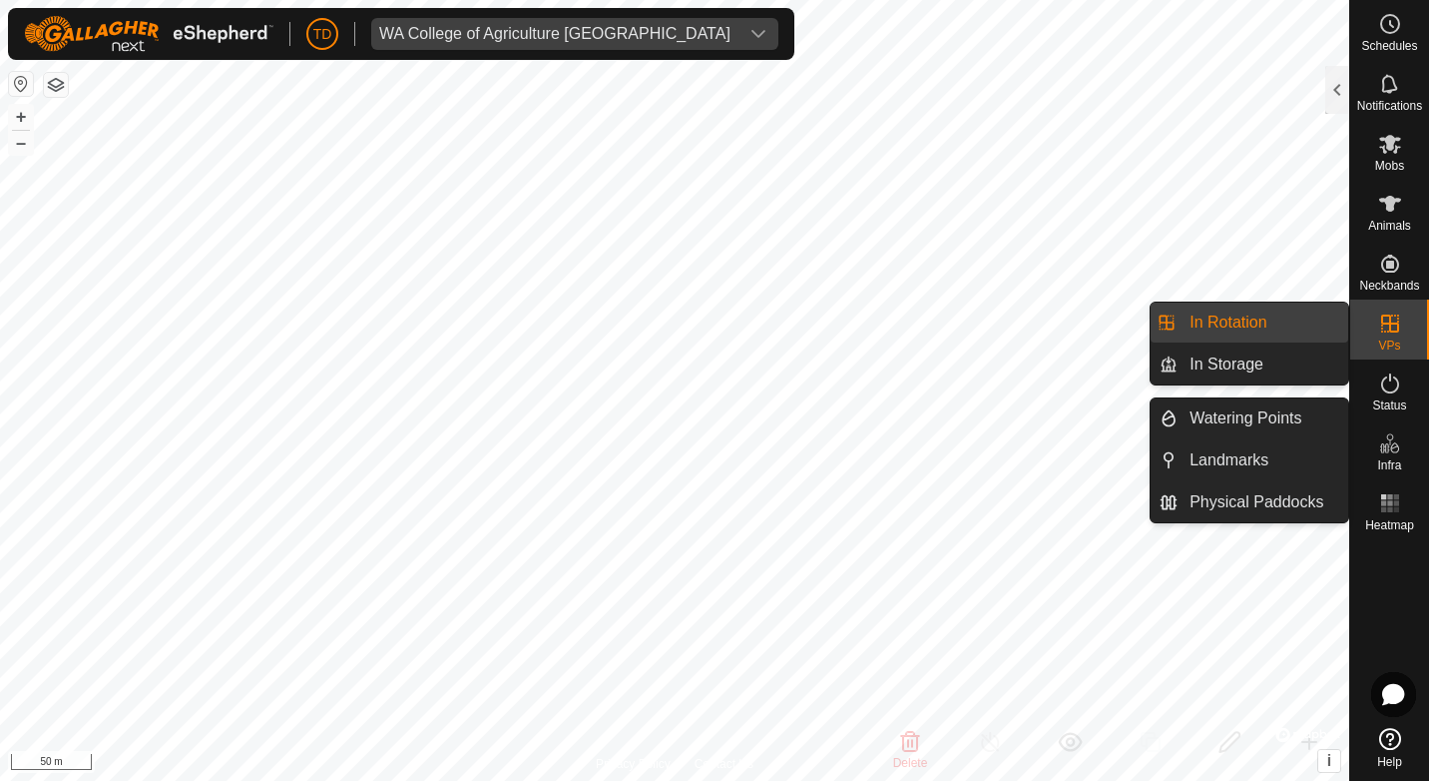
click at [1239, 313] on link "In Rotation" at bounding box center [1263, 322] width 171 height 40
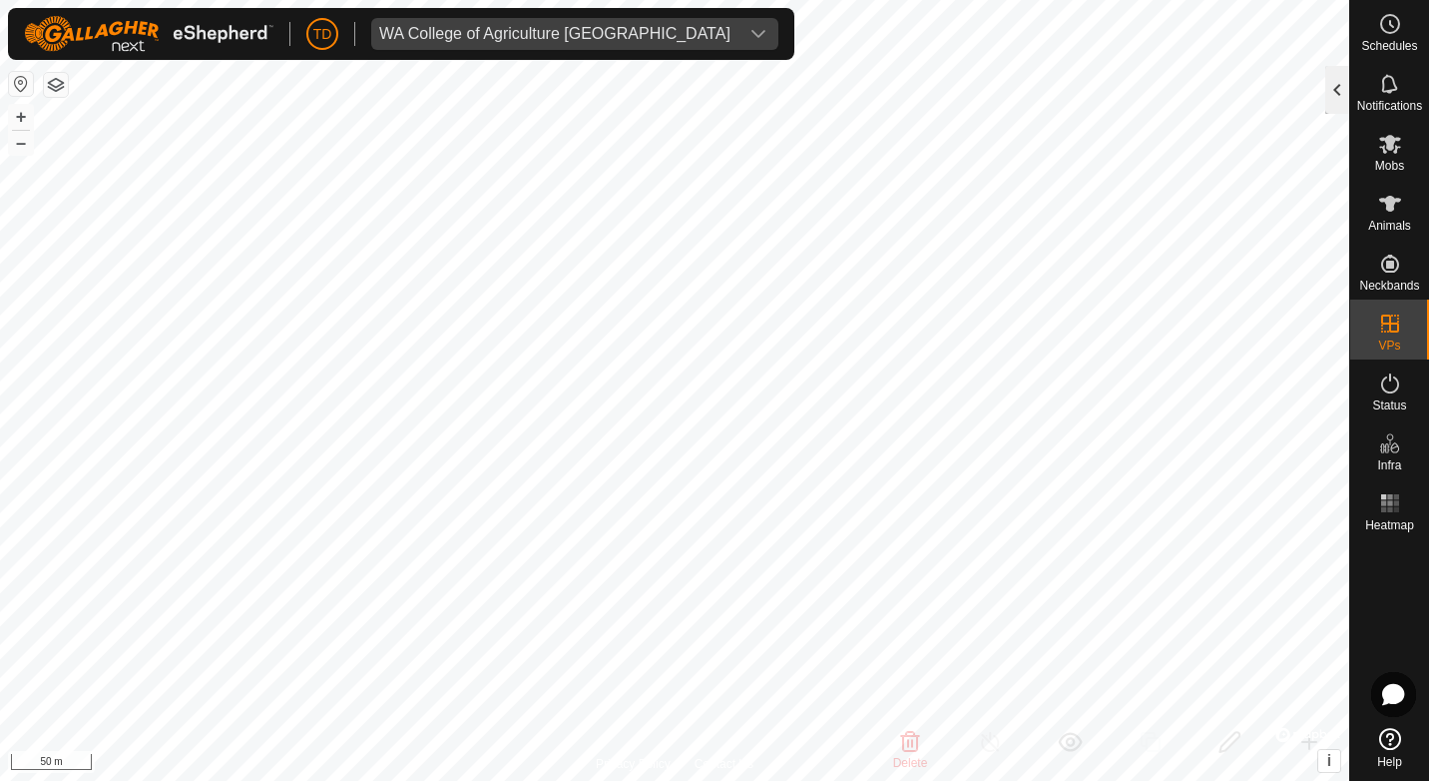
click at [1336, 75] on div at bounding box center [1338, 90] width 24 height 48
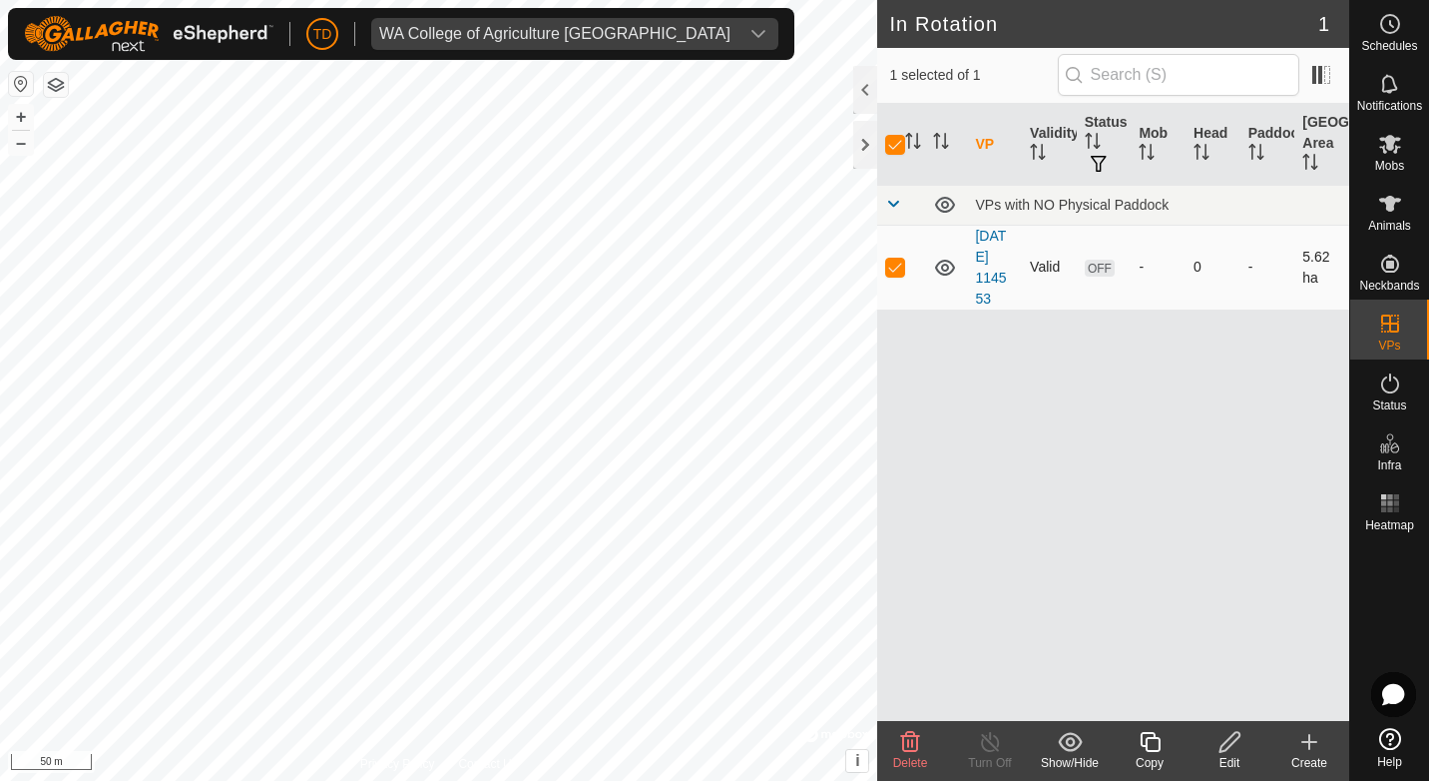
click at [943, 272] on icon at bounding box center [945, 268] width 24 height 24
click at [943, 272] on icon at bounding box center [945, 270] width 20 height 8
click at [896, 268] on p-checkbox at bounding box center [895, 267] width 20 height 16
checkbox input "false"
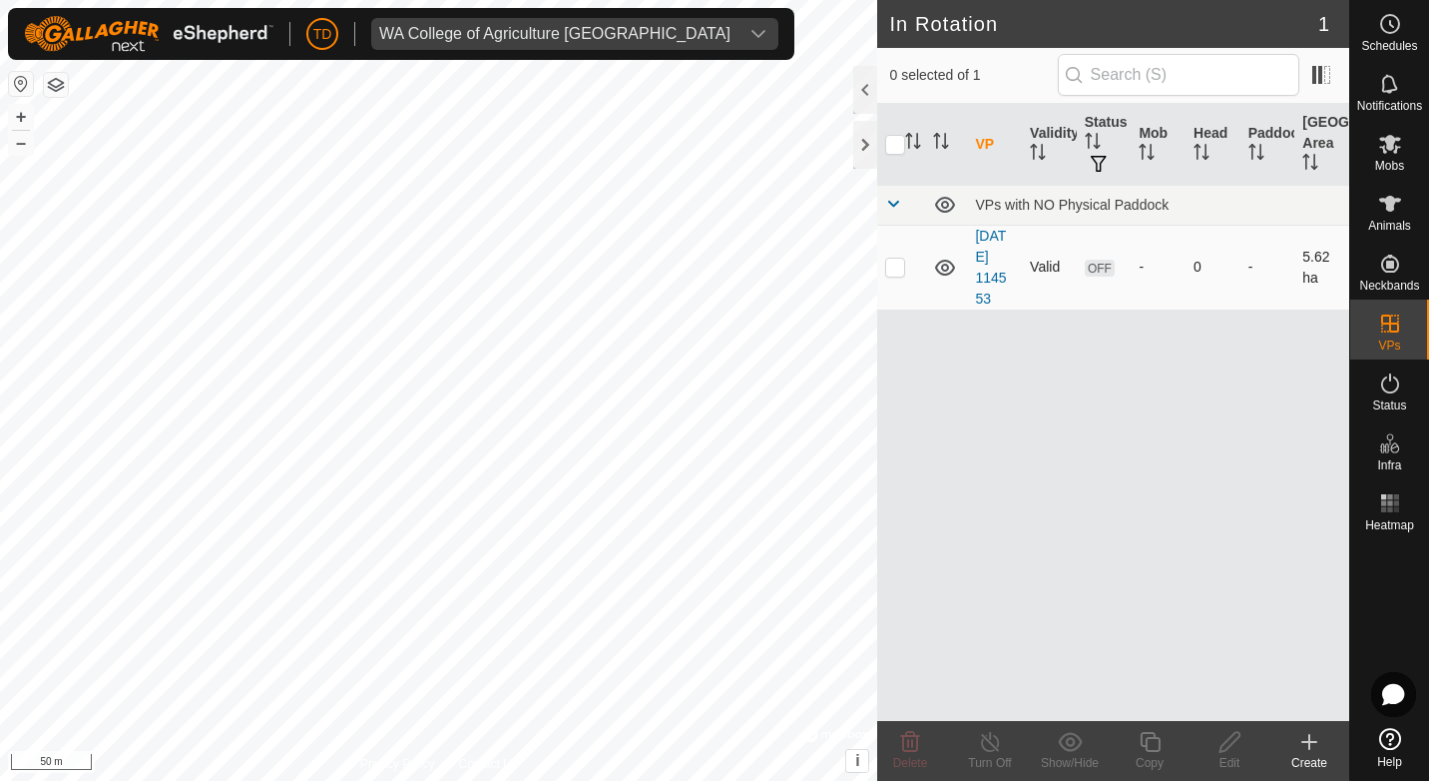
click at [895, 268] on p-checkbox at bounding box center [895, 267] width 20 height 16
checkbox input "true"
click at [908, 748] on icon at bounding box center [910, 742] width 19 height 20
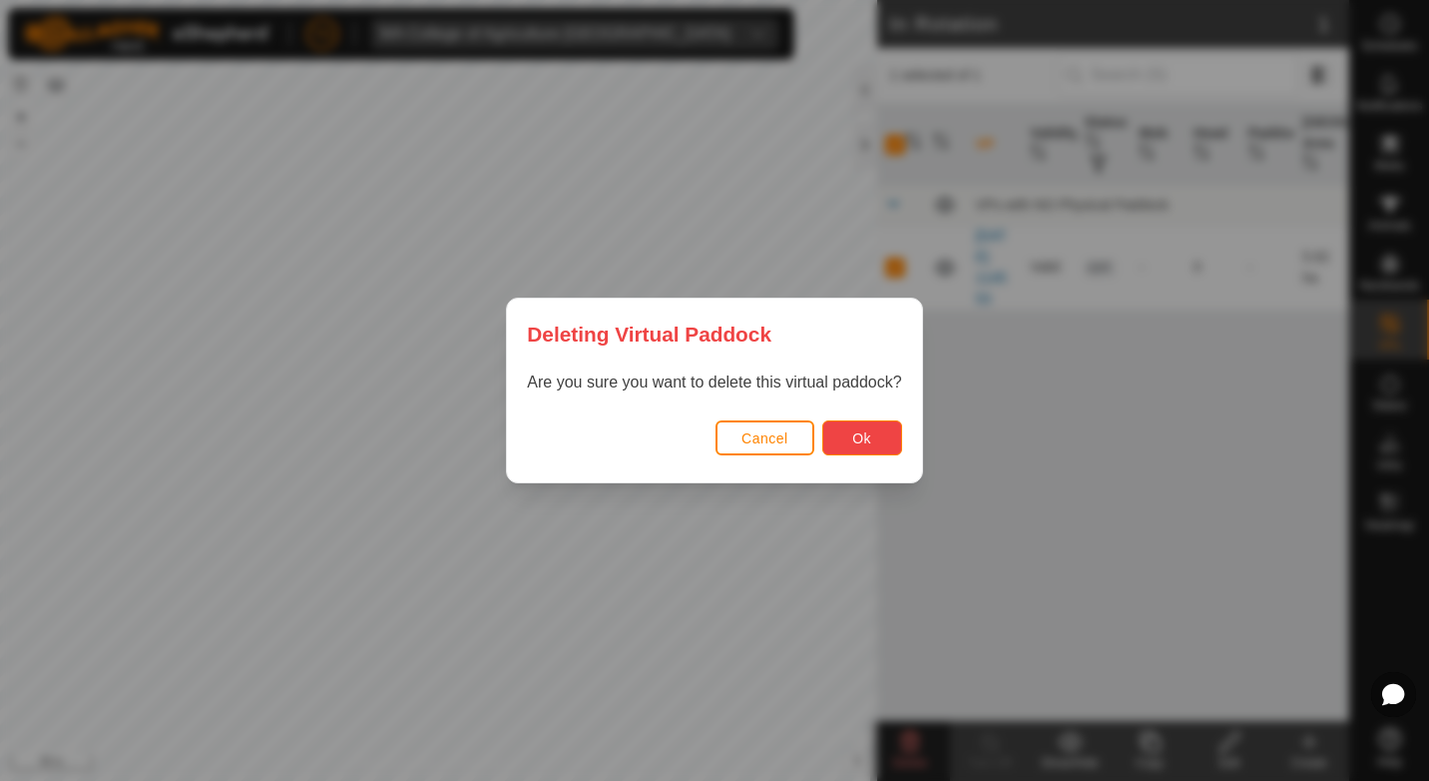
click at [843, 437] on button "Ok" at bounding box center [863, 437] width 80 height 35
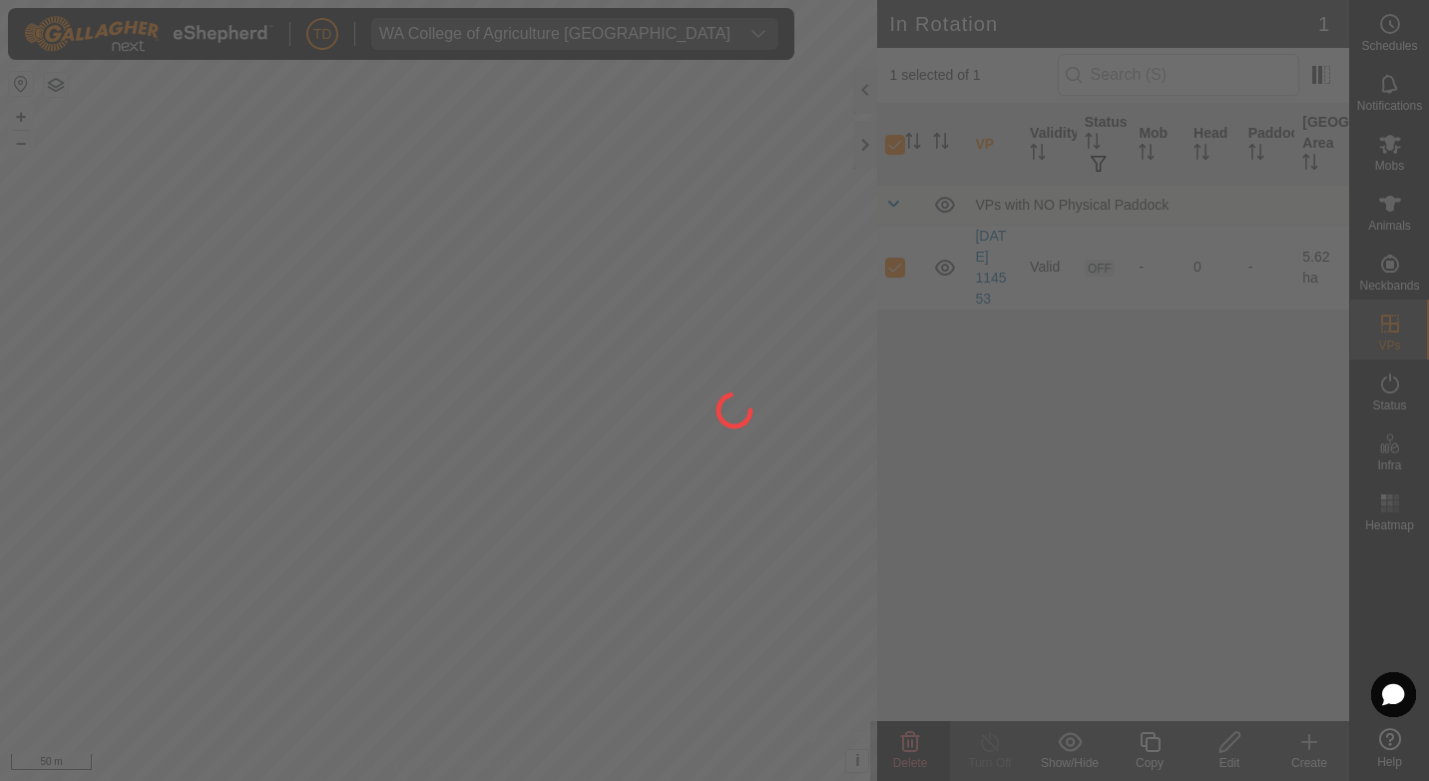
checkbox input "false"
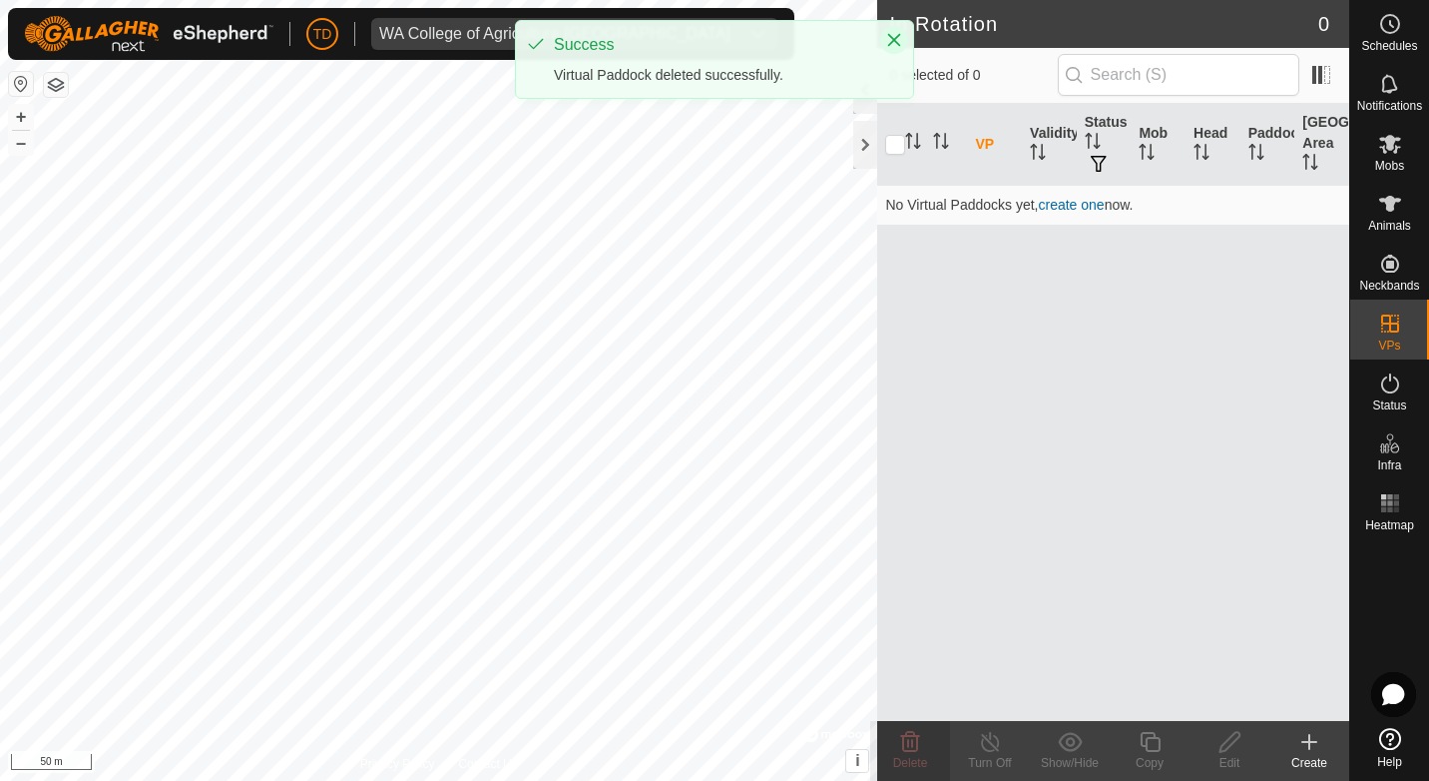
click at [892, 37] on icon "Close" at bounding box center [894, 40] width 13 height 13
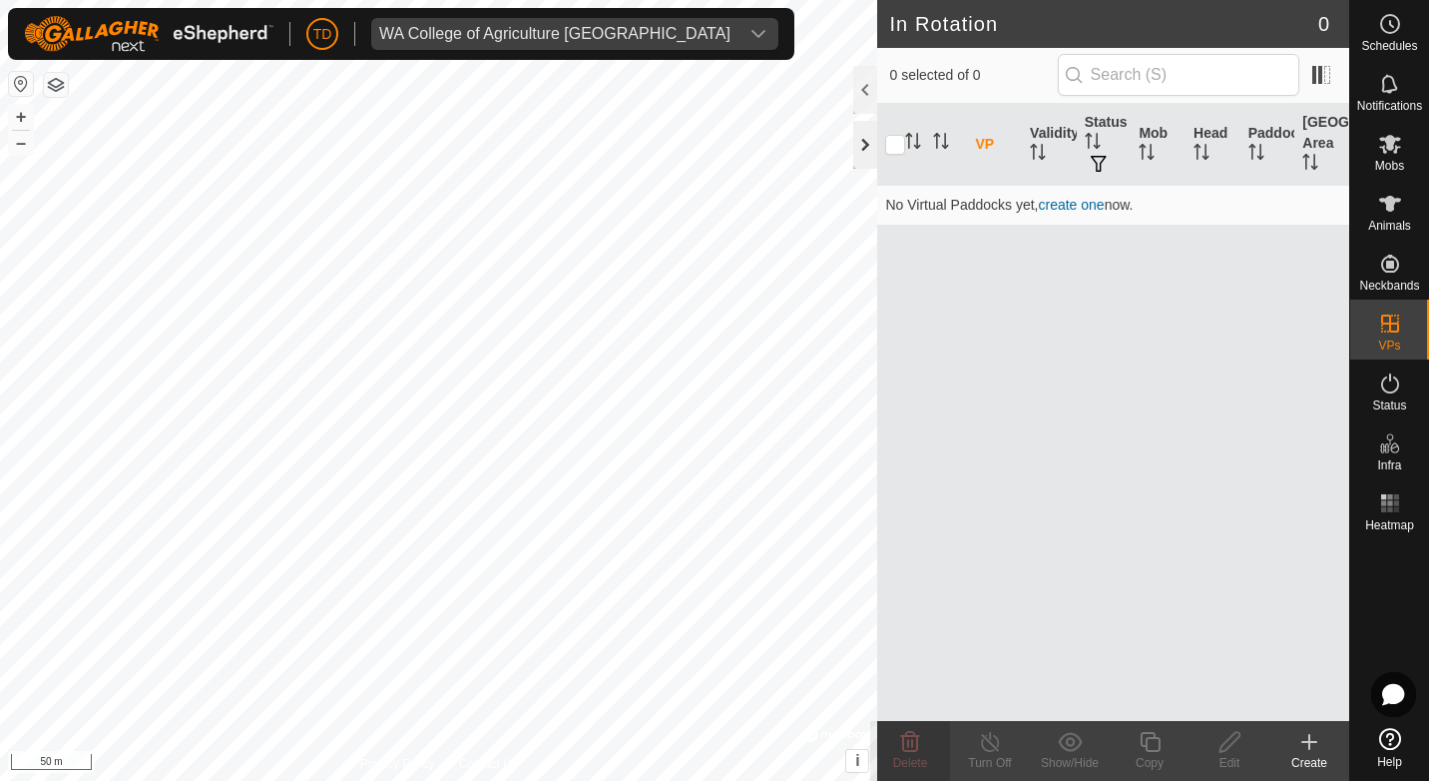
click at [863, 143] on div at bounding box center [865, 145] width 24 height 48
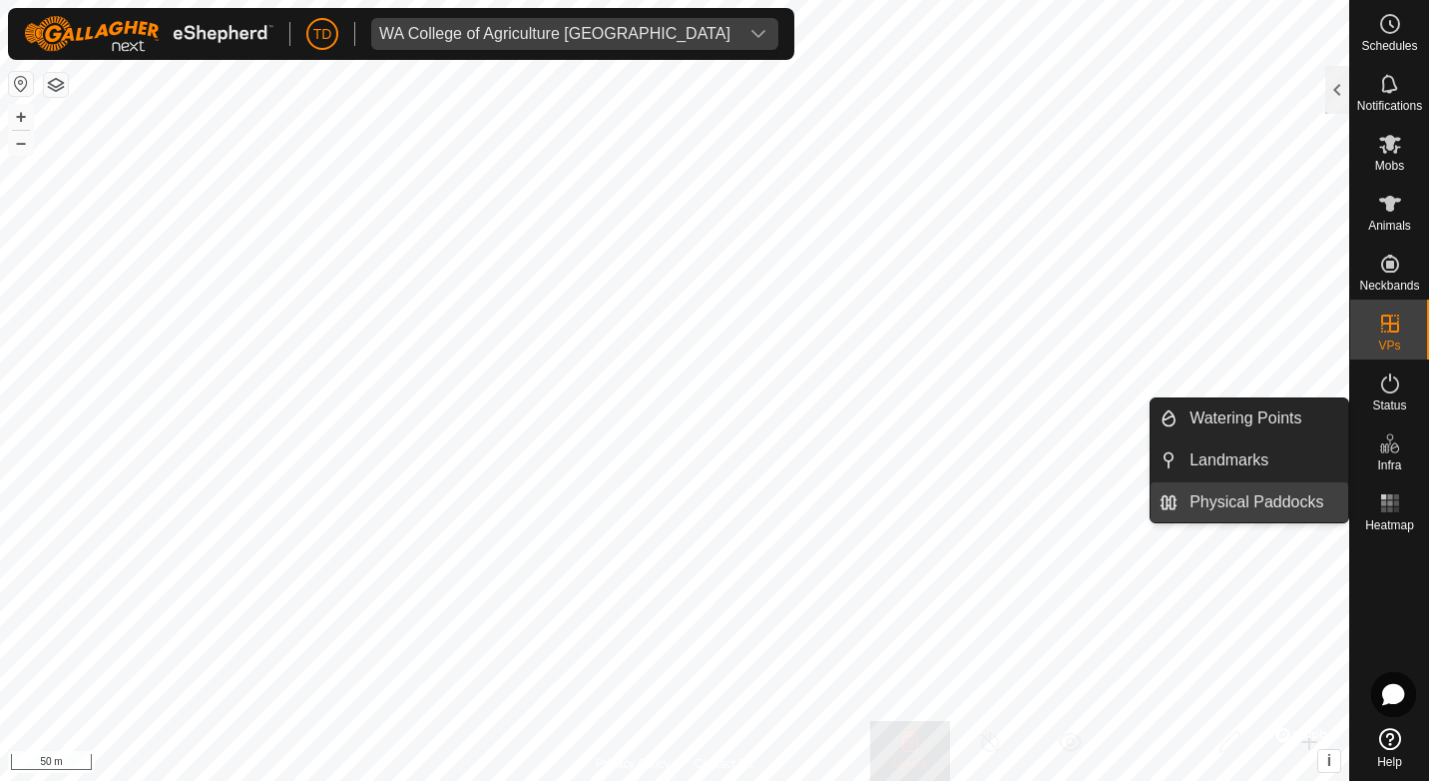
click at [1279, 504] on link "Physical Paddocks" at bounding box center [1263, 502] width 171 height 40
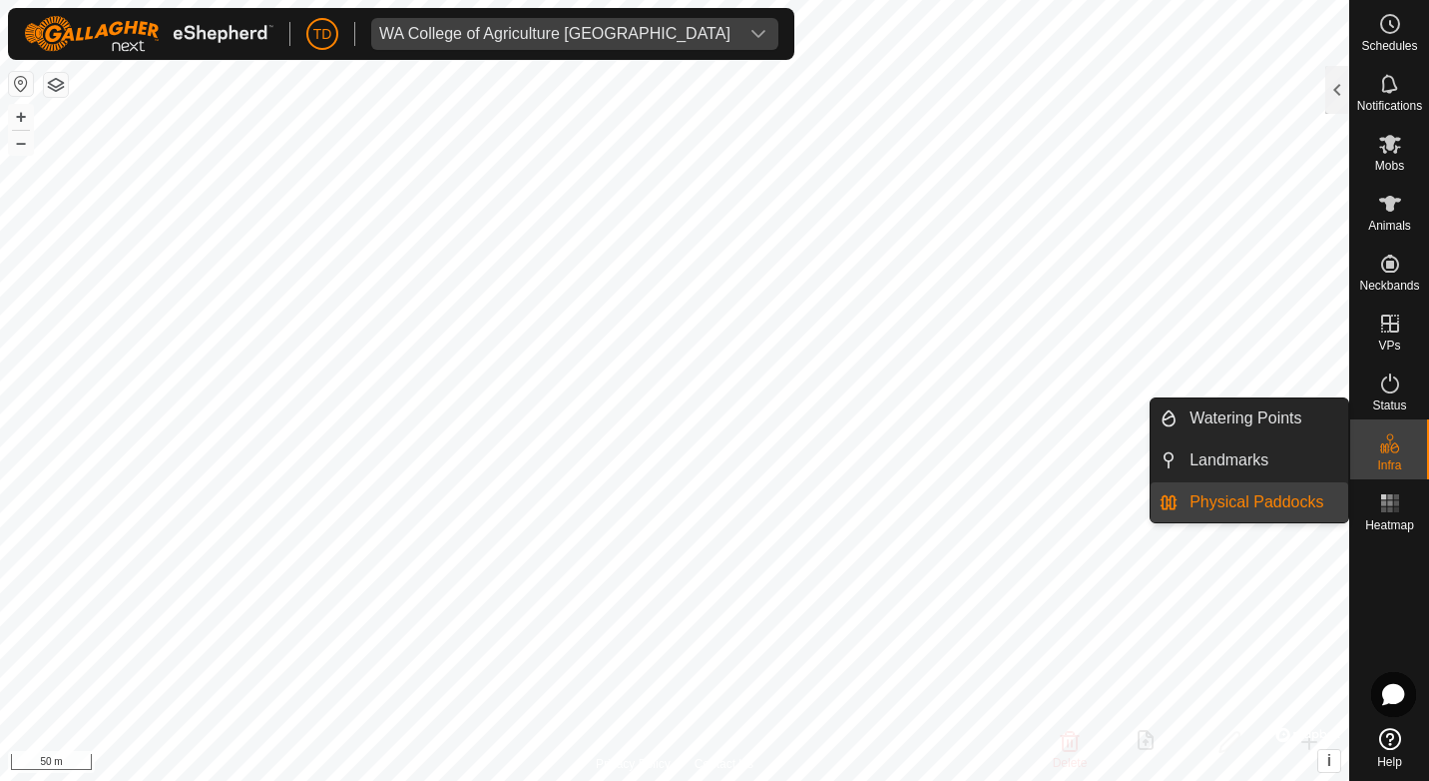
click at [1280, 500] on link "Physical Paddocks" at bounding box center [1263, 502] width 171 height 40
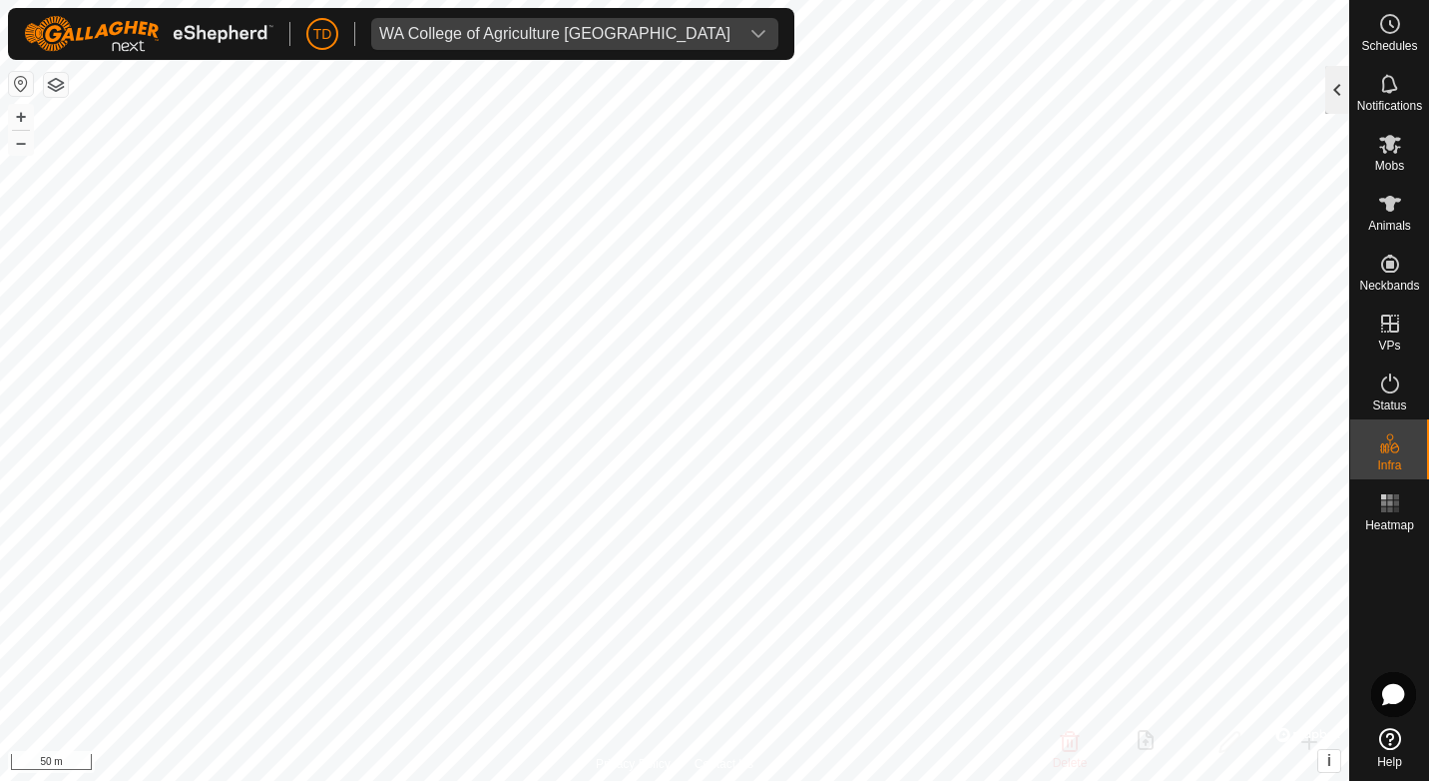
click at [1337, 94] on div at bounding box center [1338, 90] width 24 height 48
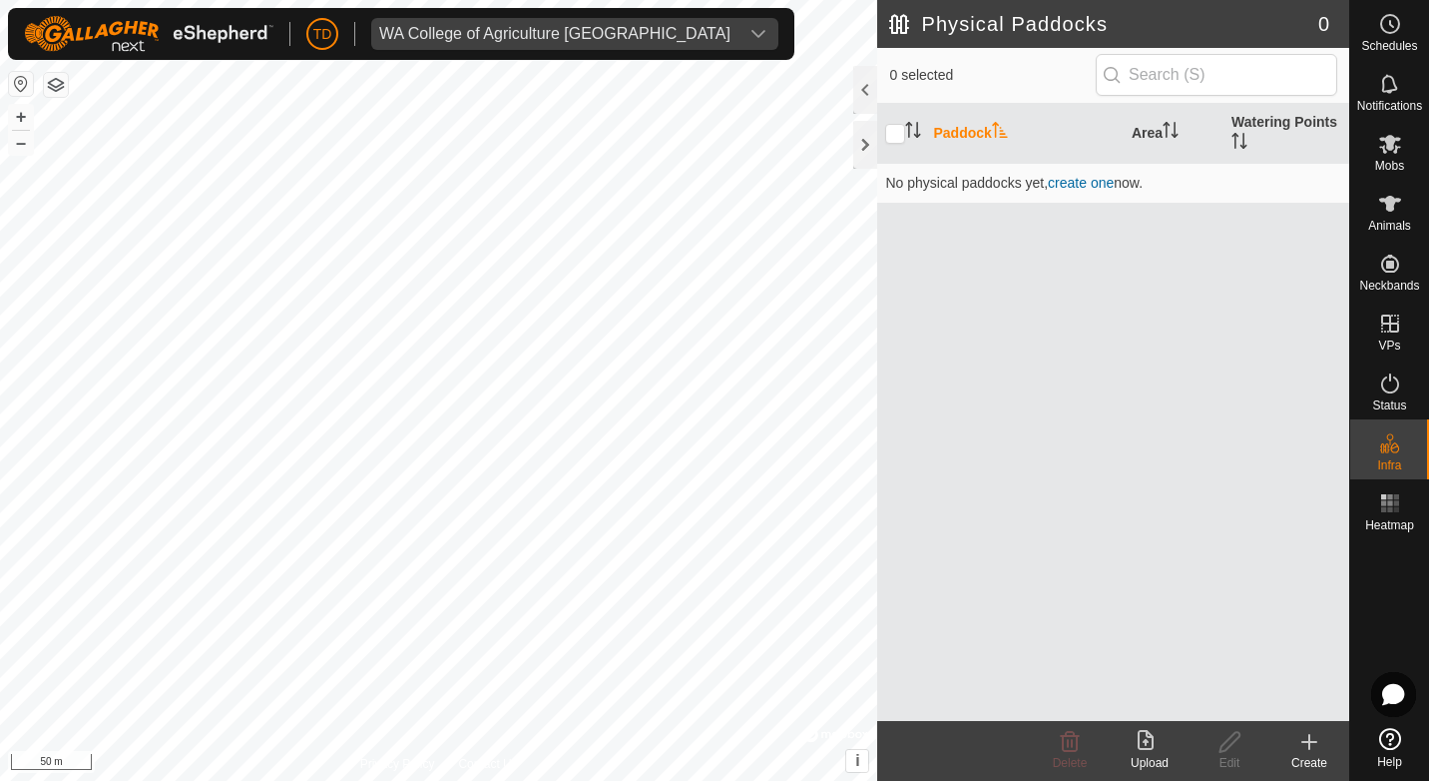
click at [1310, 749] on icon at bounding box center [1310, 742] width 0 height 14
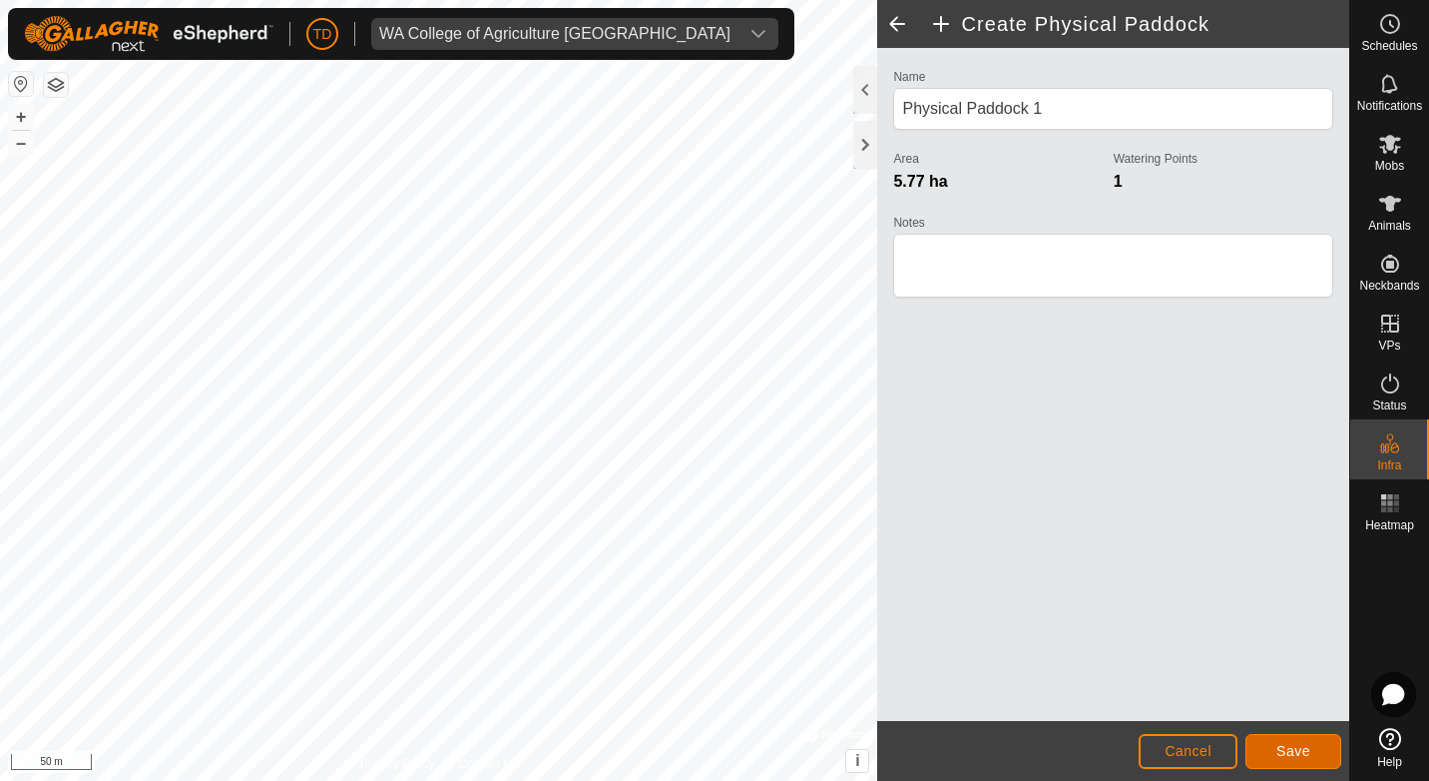
click at [1282, 745] on span "Save" at bounding box center [1294, 751] width 34 height 16
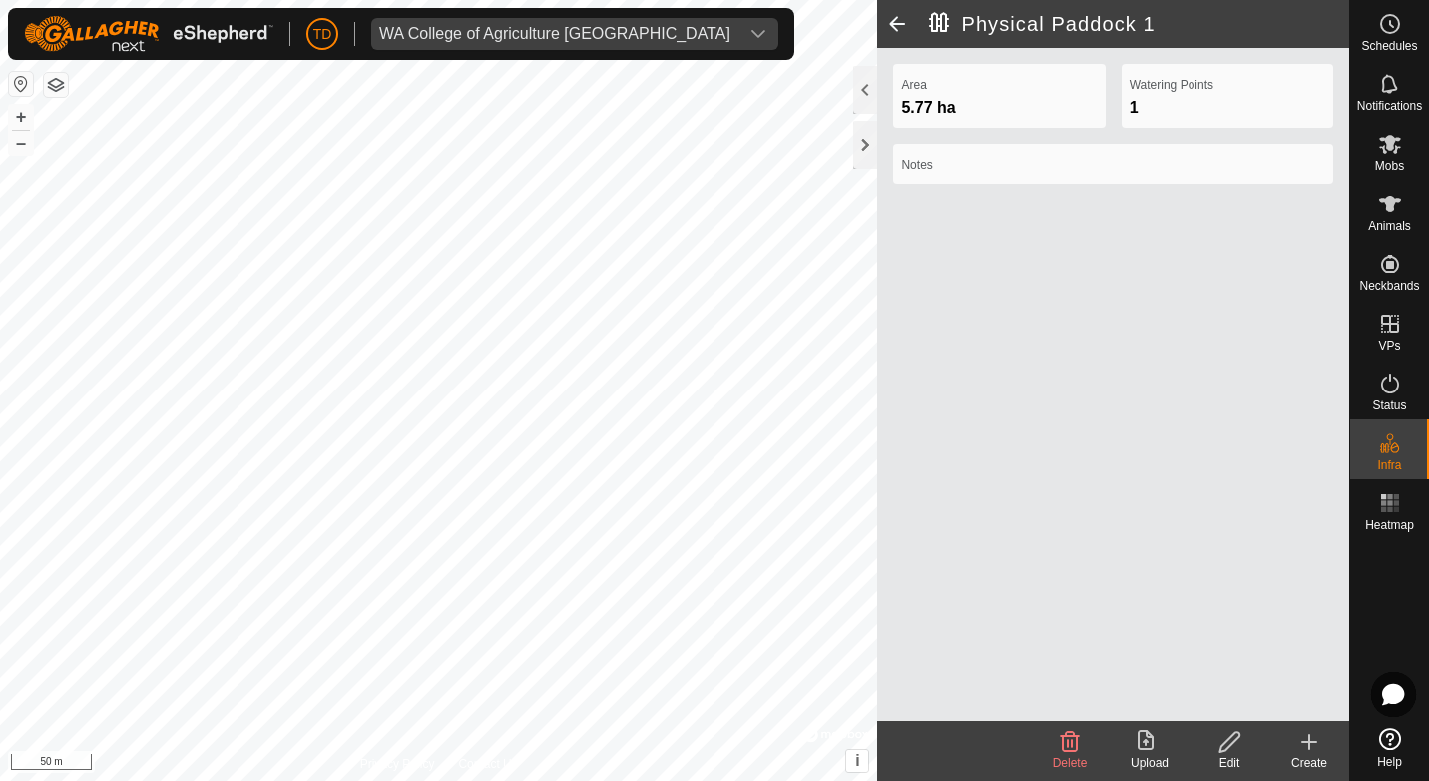
click at [1151, 739] on icon at bounding box center [1150, 742] width 24 height 24
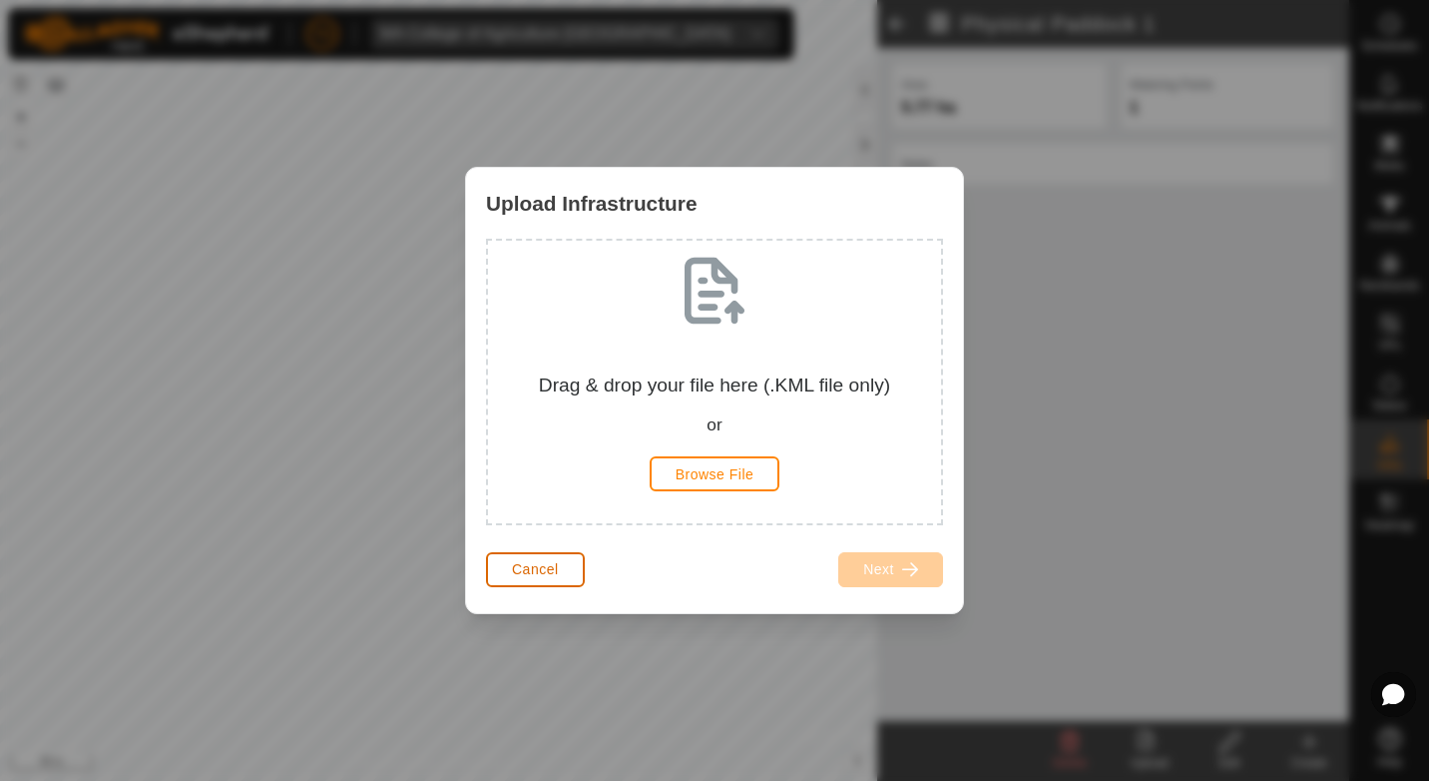
click at [511, 570] on button "Cancel" at bounding box center [535, 569] width 99 height 35
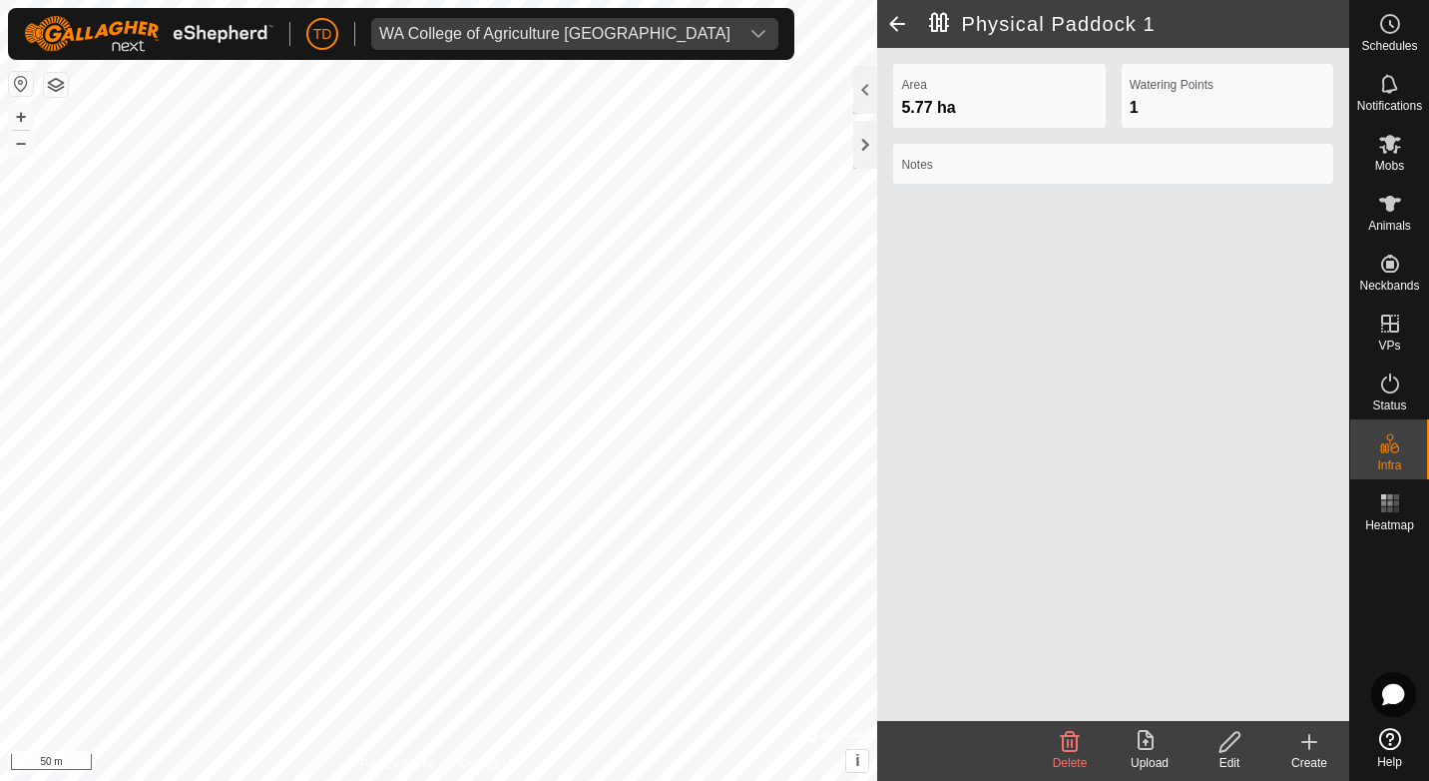
click at [1072, 737] on icon at bounding box center [1070, 742] width 19 height 20
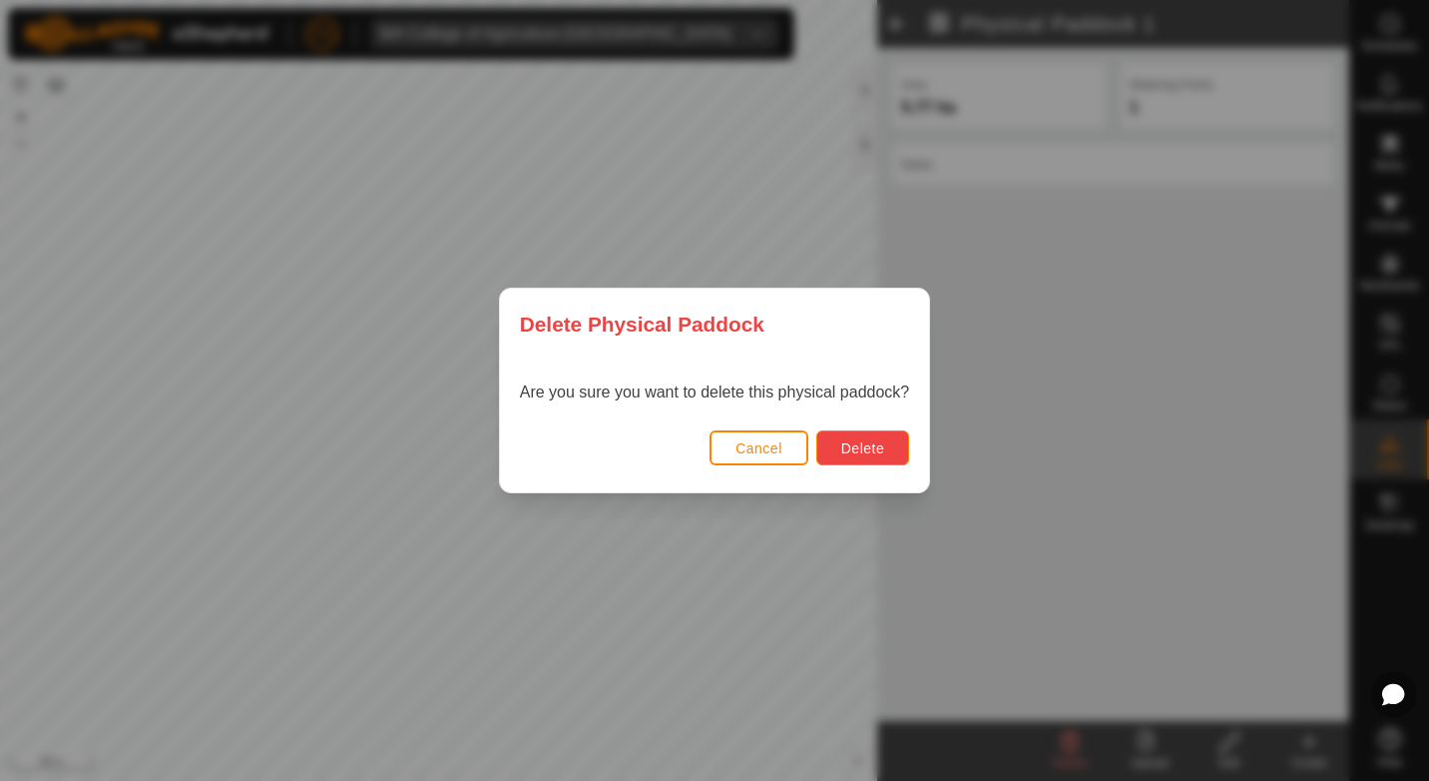
click at [849, 440] on span "Delete" at bounding box center [862, 448] width 43 height 16
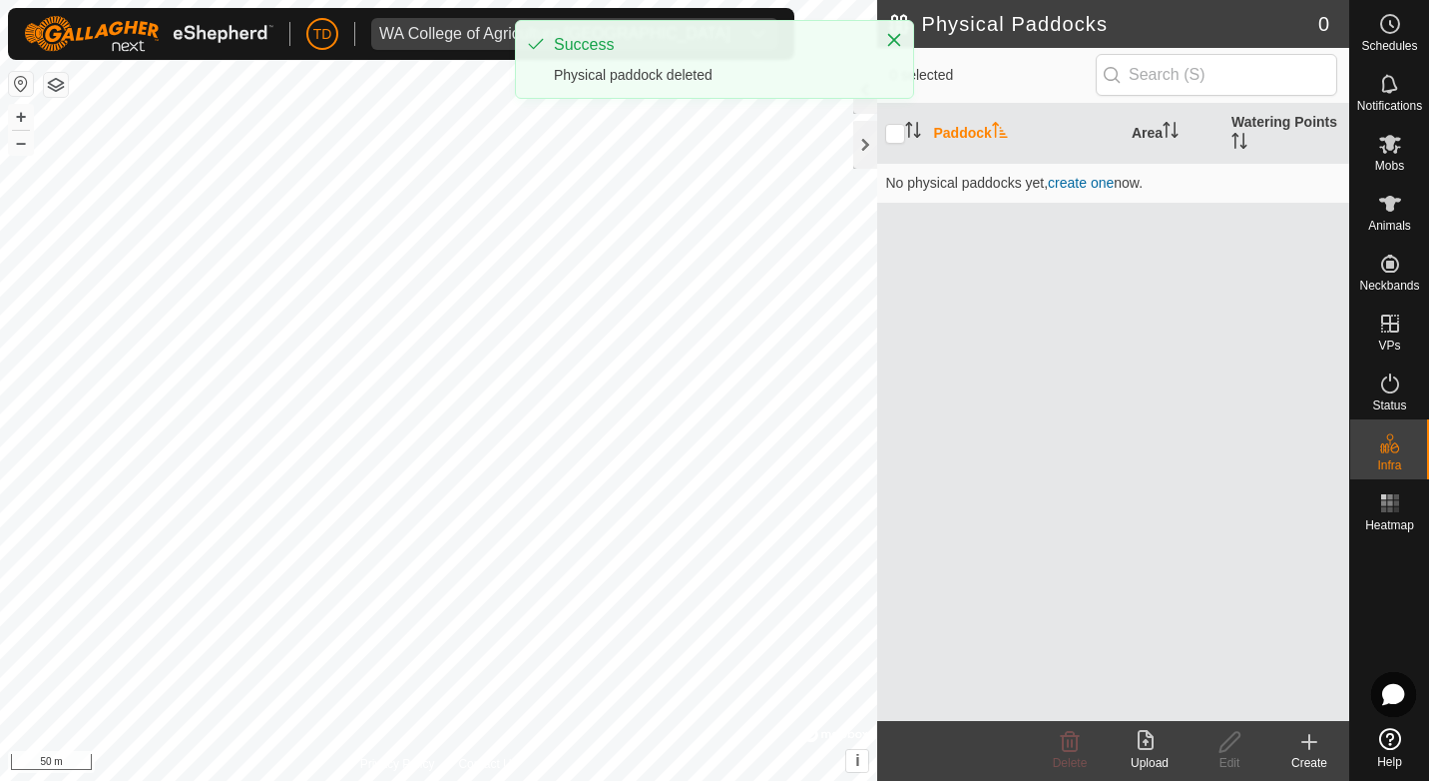
click at [1145, 746] on icon at bounding box center [1150, 742] width 24 height 24
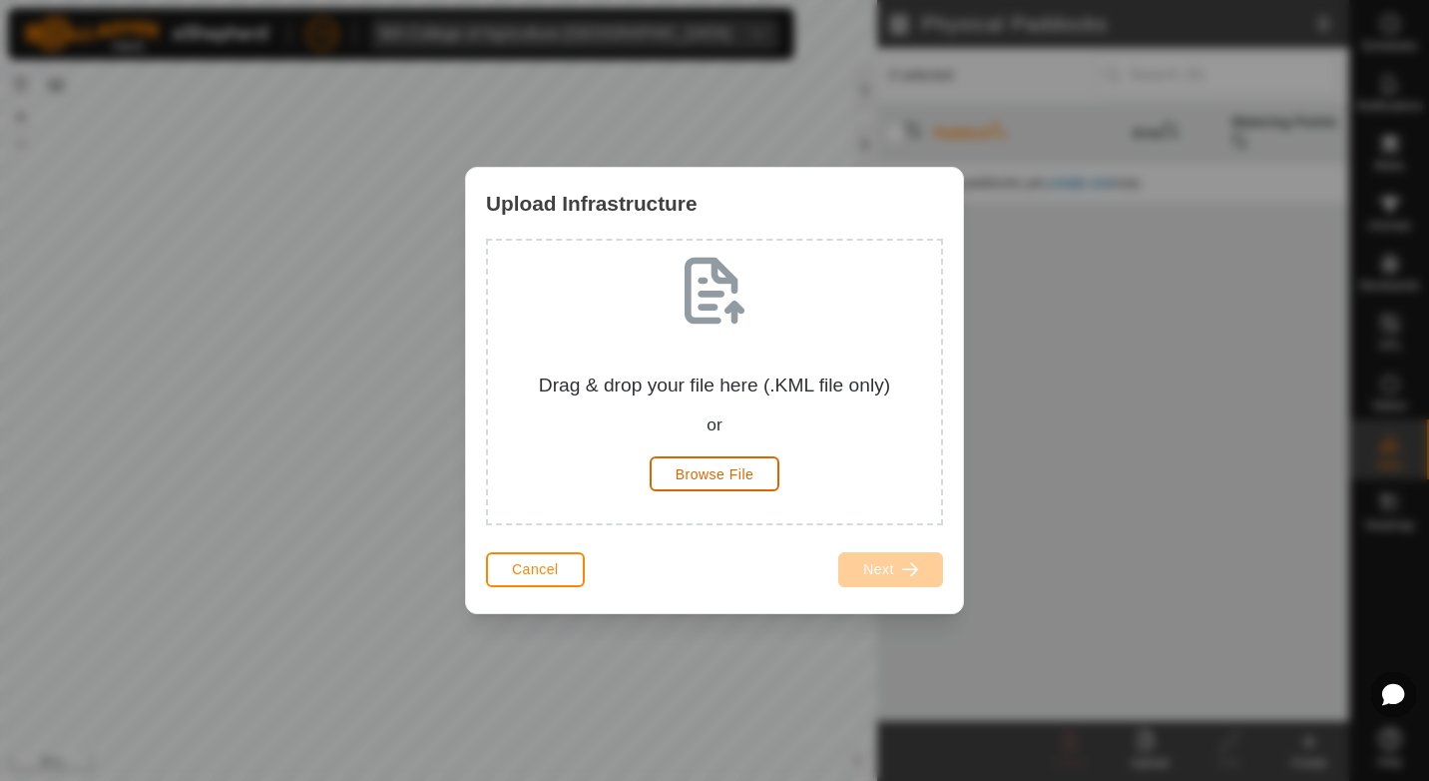
click at [730, 477] on span "Browse File" at bounding box center [715, 474] width 79 height 16
click at [691, 473] on span "Browse File" at bounding box center [715, 474] width 79 height 16
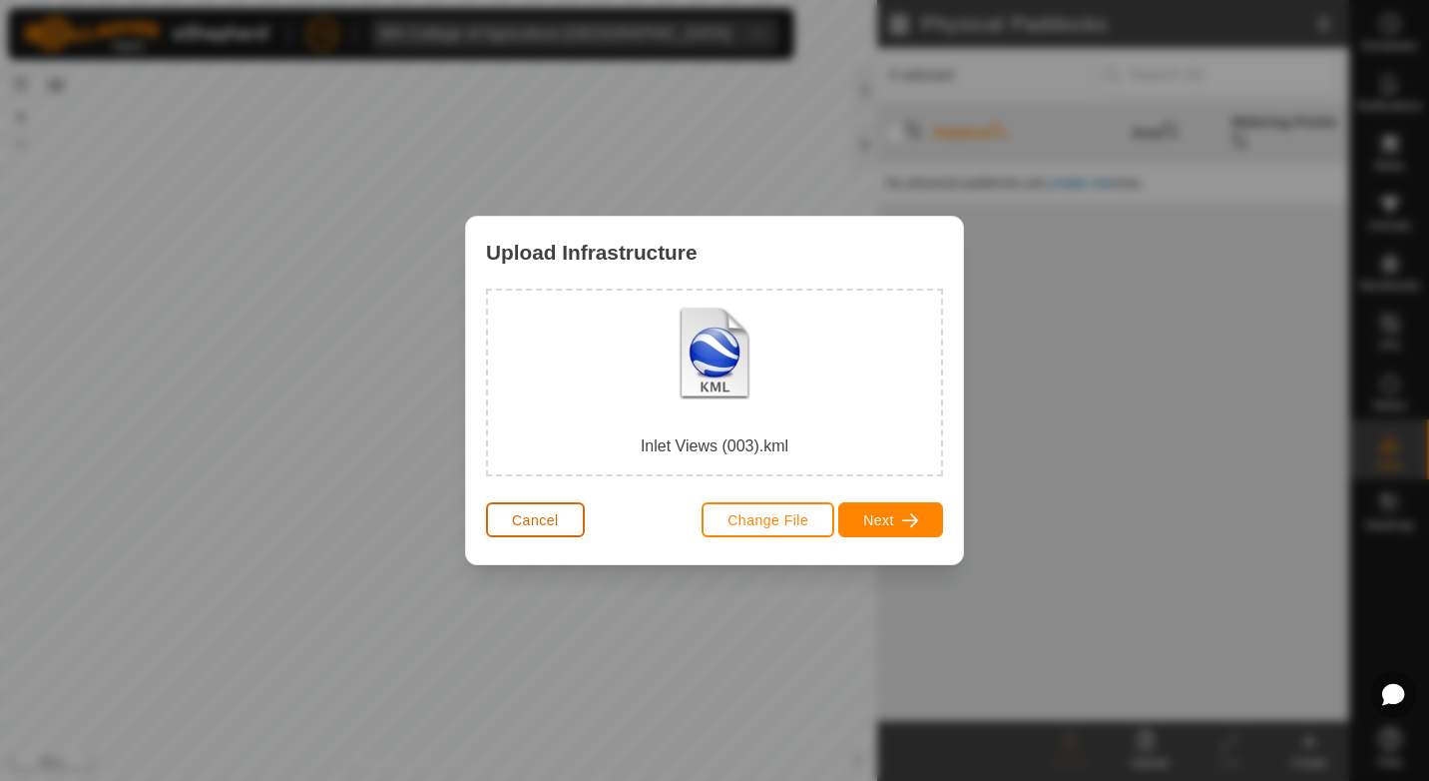
click at [572, 516] on button "Cancel" at bounding box center [535, 519] width 99 height 35
